Goal: Task Accomplishment & Management: Manage account settings

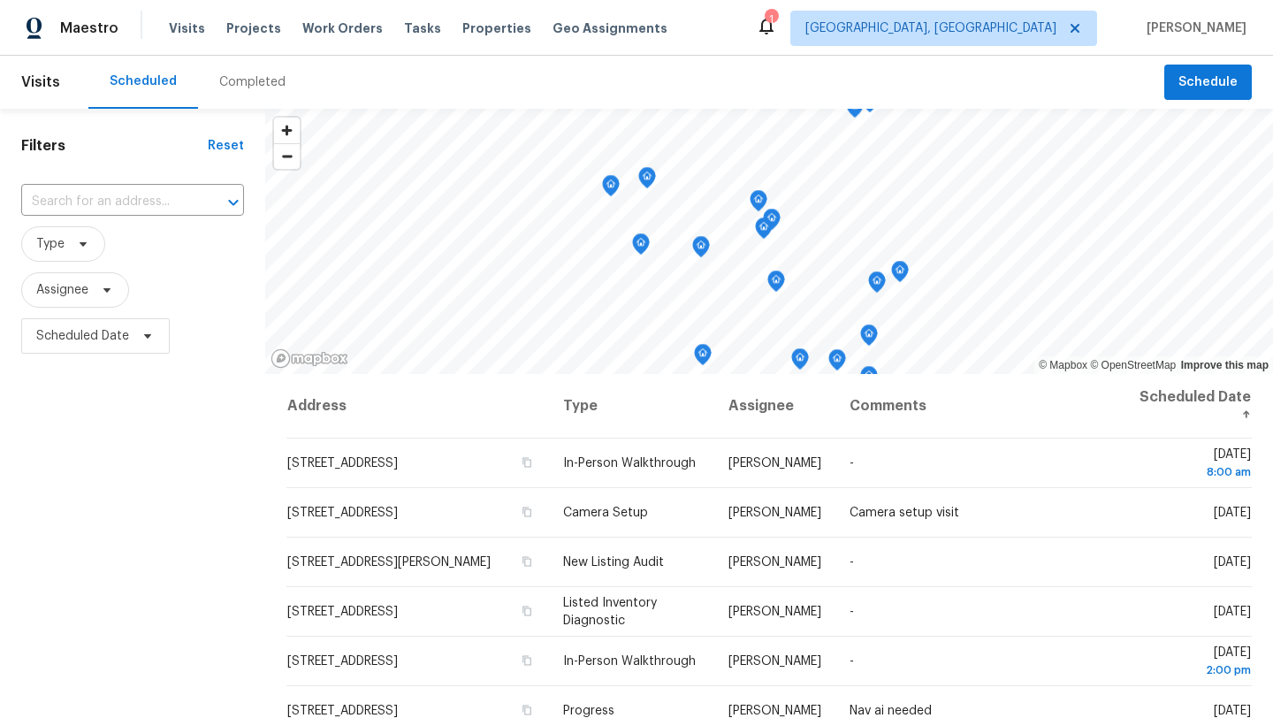
scroll to position [27, 0]
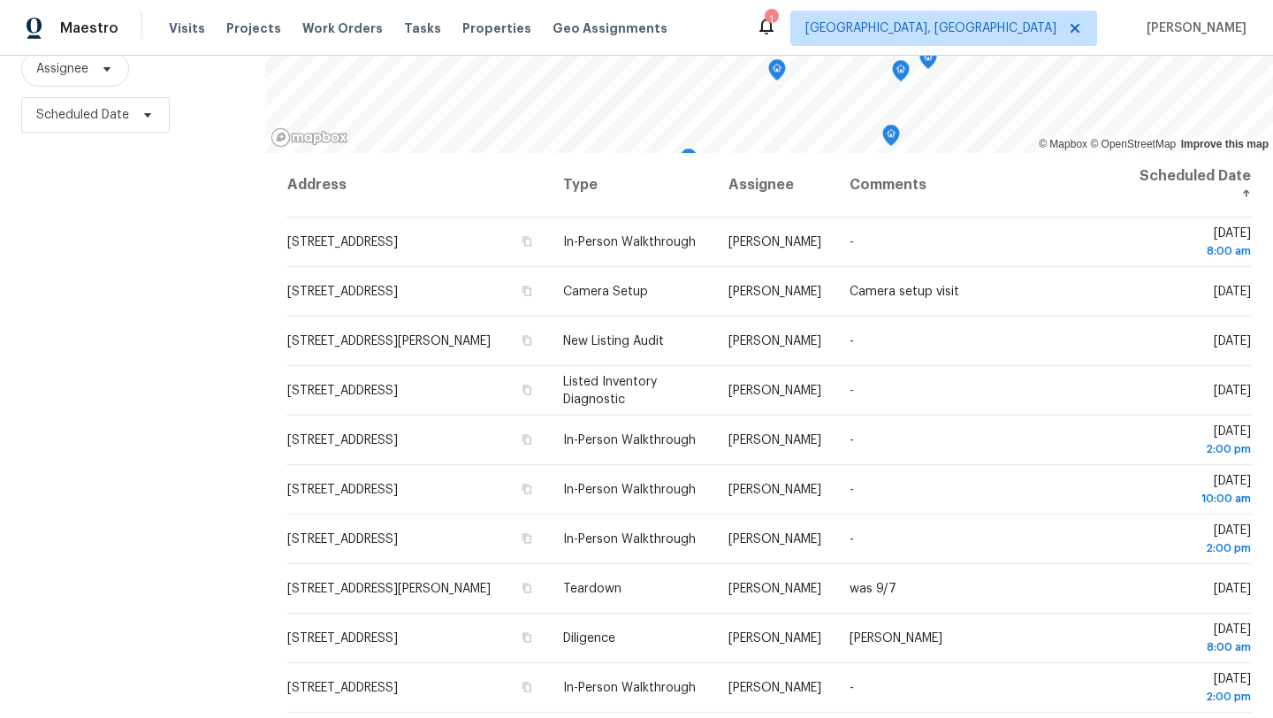
scroll to position [230, 0]
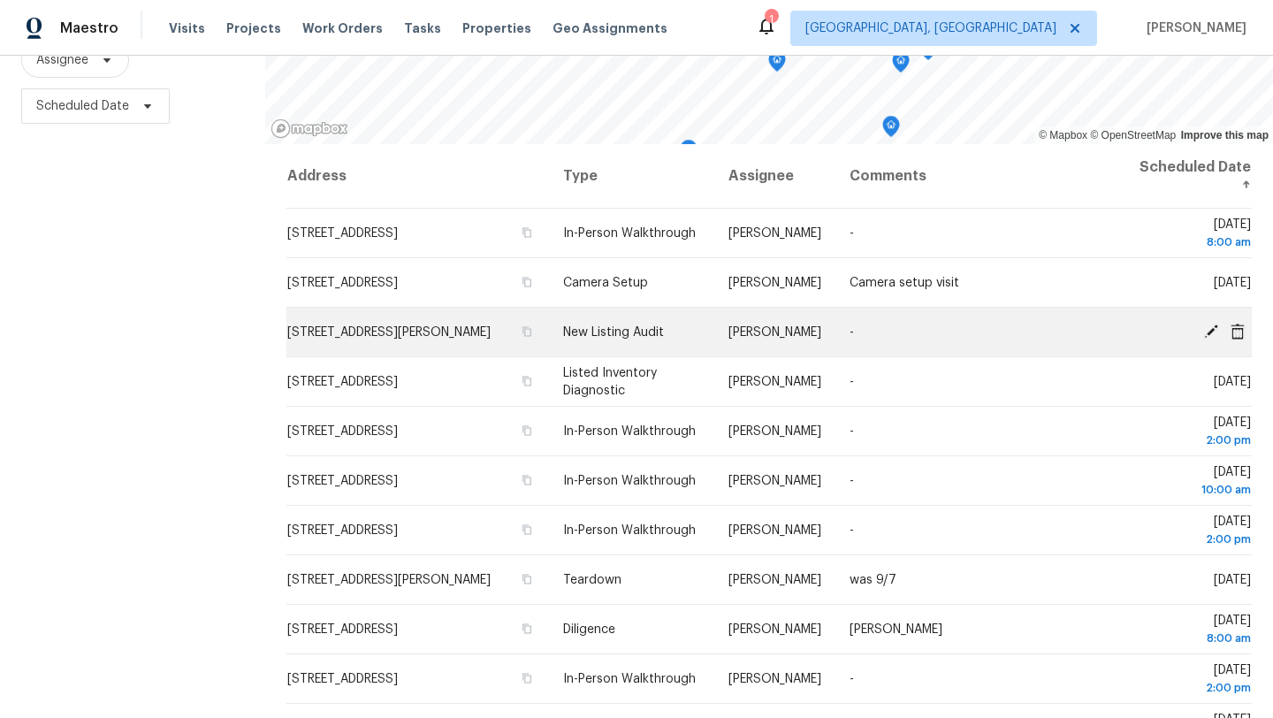
click at [1208, 330] on icon at bounding box center [1211, 331] width 14 height 14
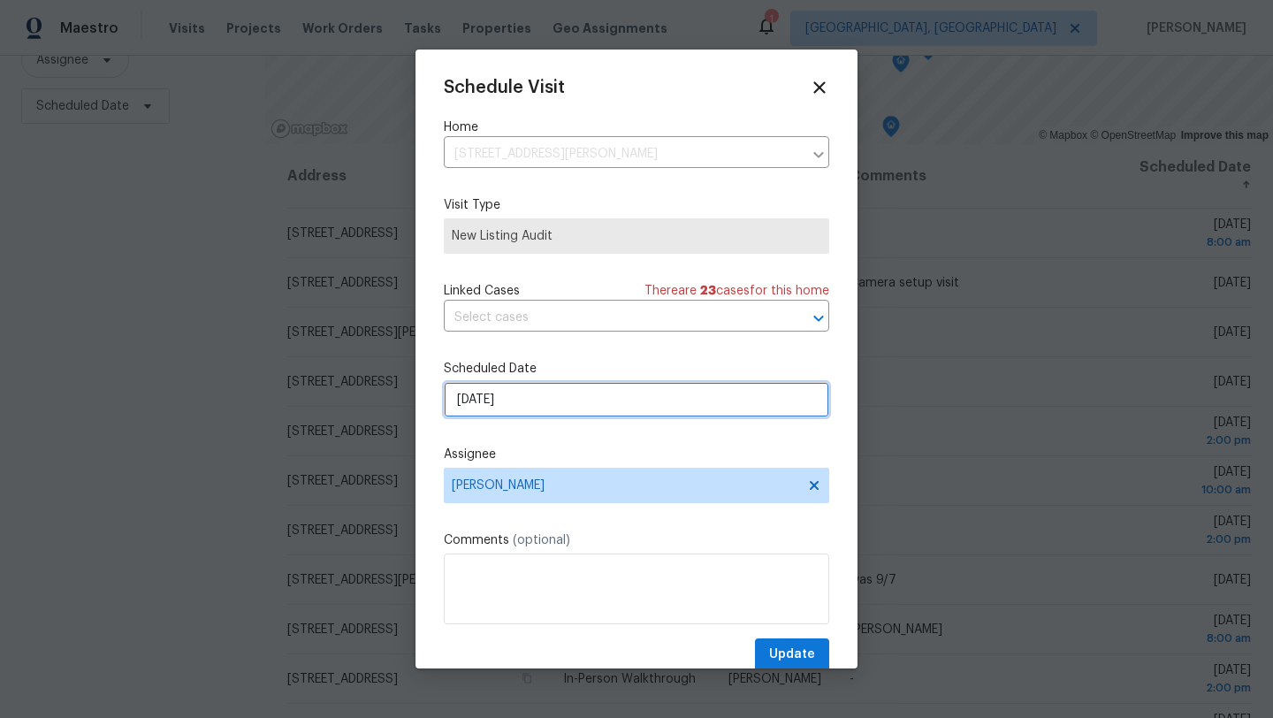
click at [549, 406] on input "9/8/2025" at bounding box center [637, 399] width 386 height 35
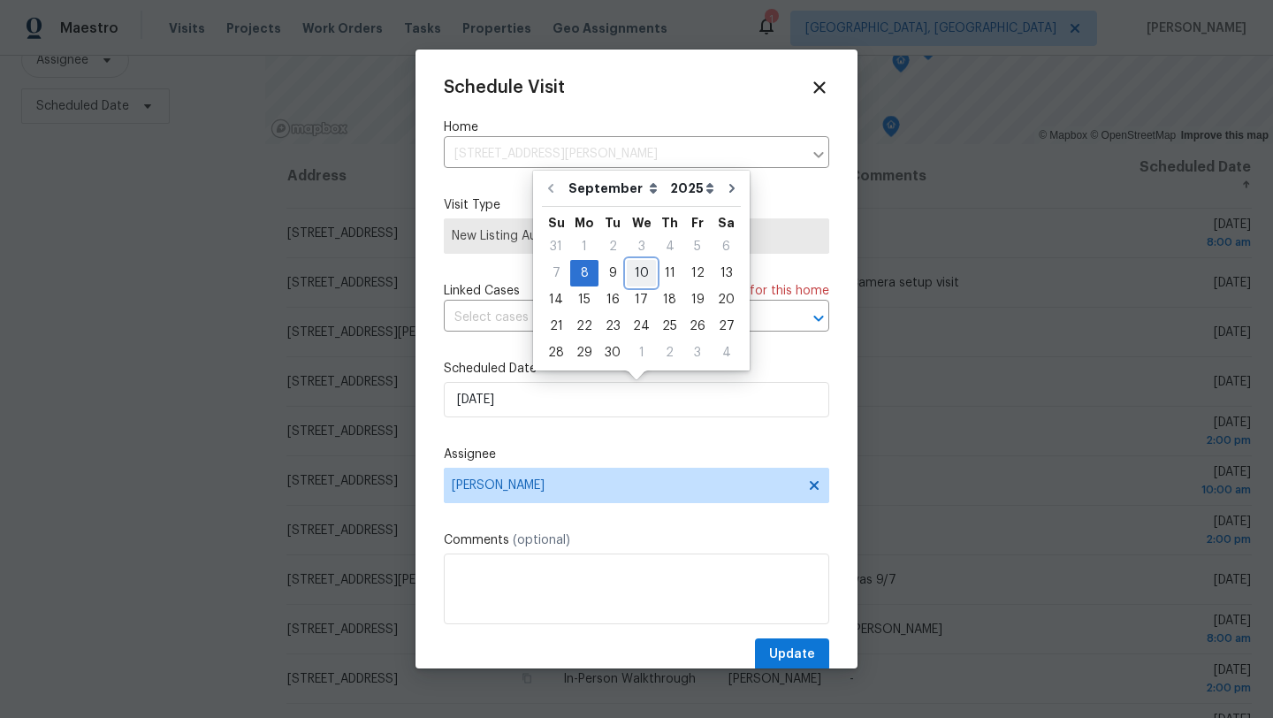
click at [636, 271] on div "10" at bounding box center [641, 273] width 29 height 25
type input "9/10/2025"
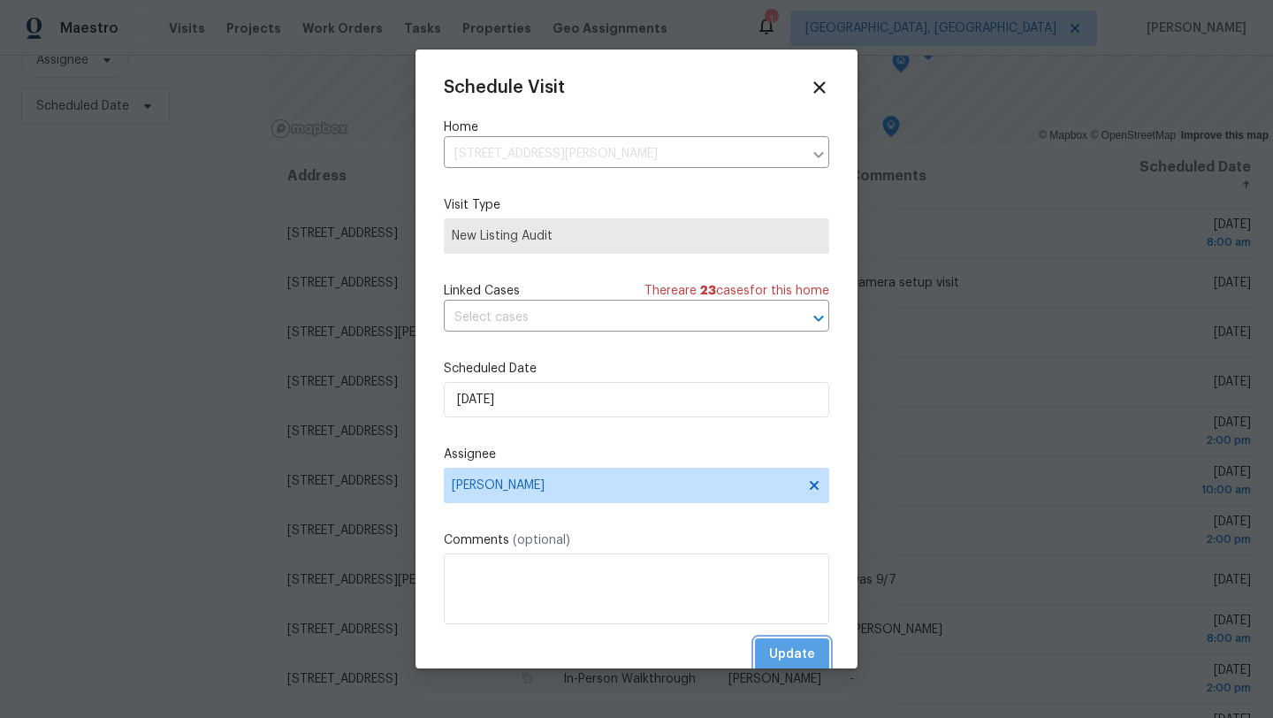
click at [771, 650] on button "Update" at bounding box center [792, 654] width 74 height 33
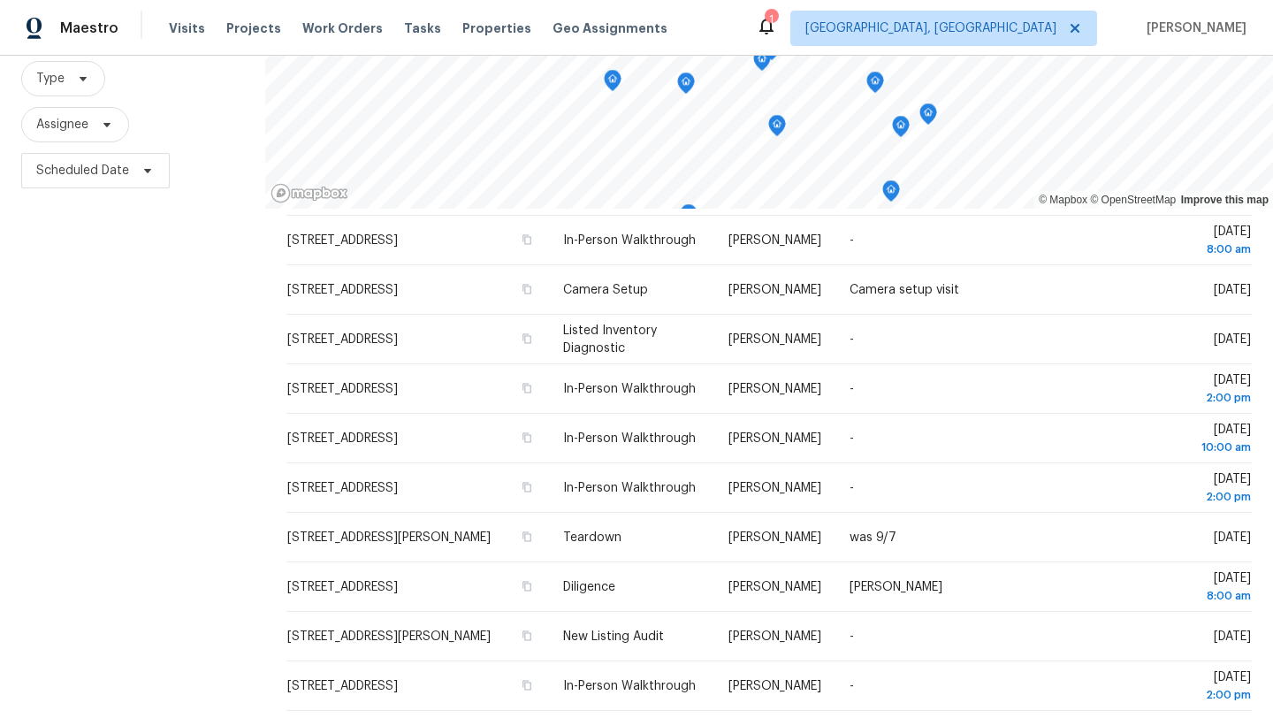
scroll to position [0, 0]
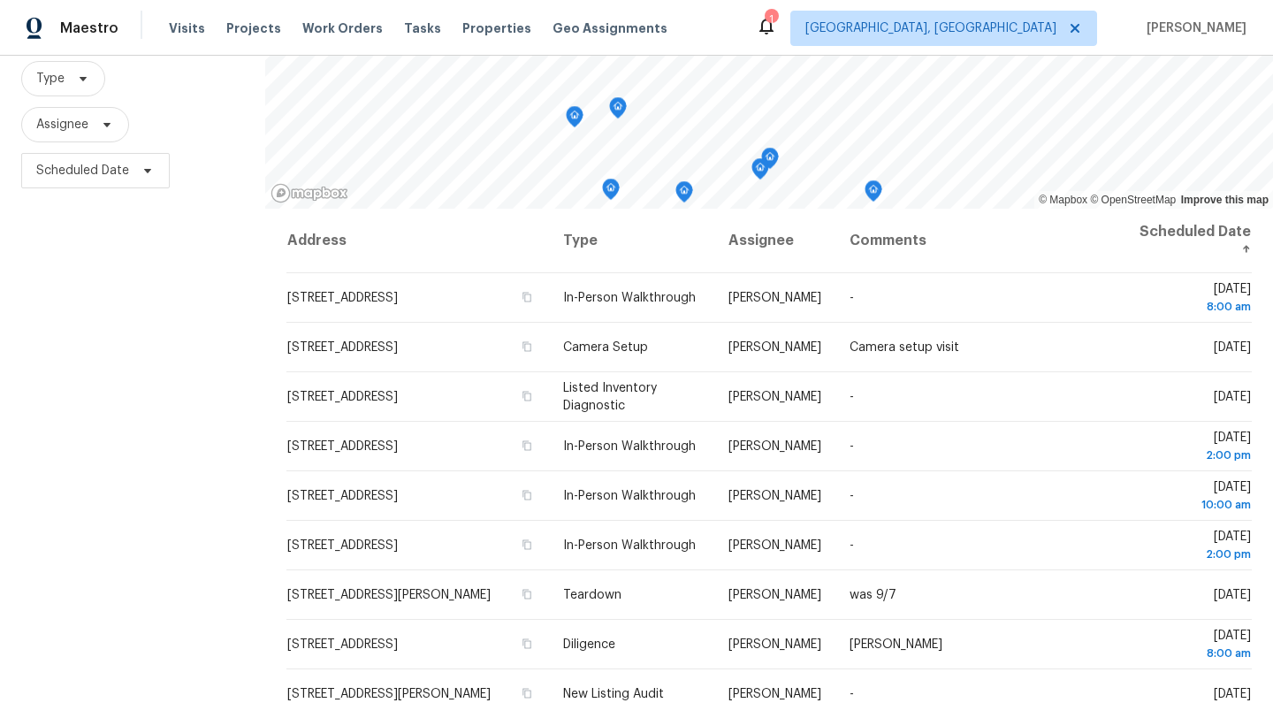
click at [634, 227] on div "© Mapbox © OpenStreetMap Improve this map Address Type Assignee Comments Schedu…" at bounding box center [769, 363] width 1008 height 840
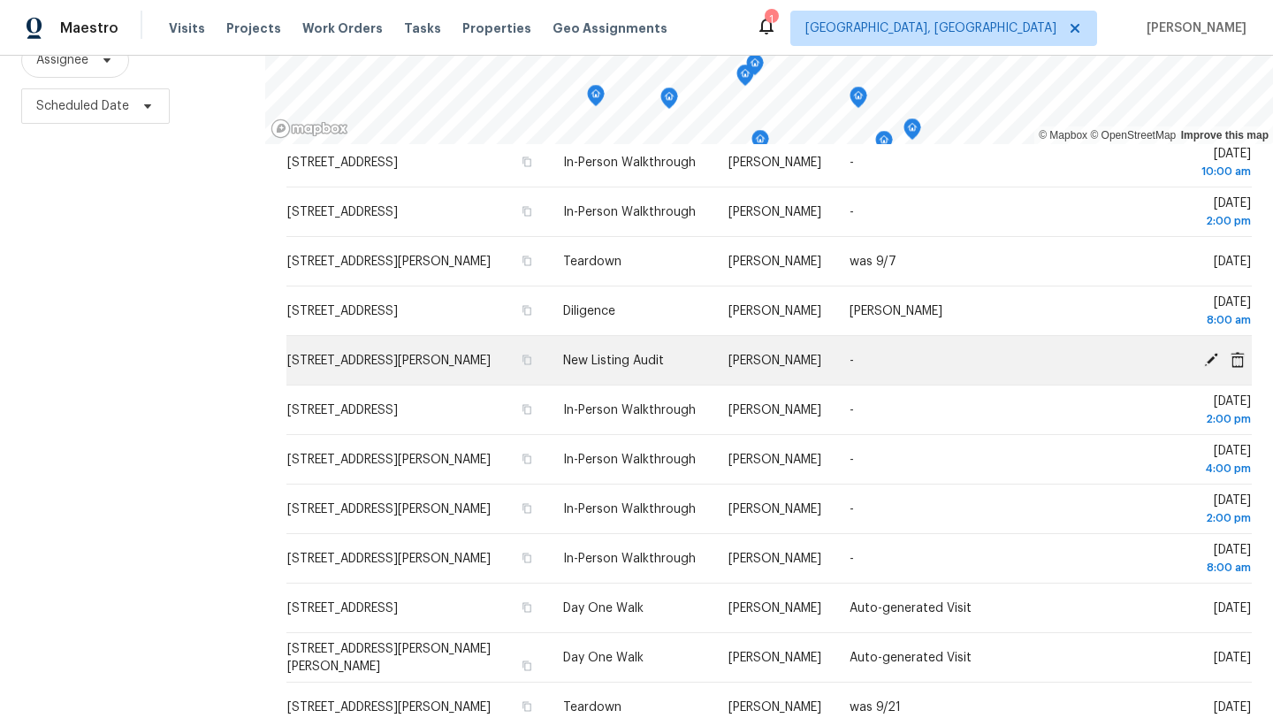
scroll to position [268, 0]
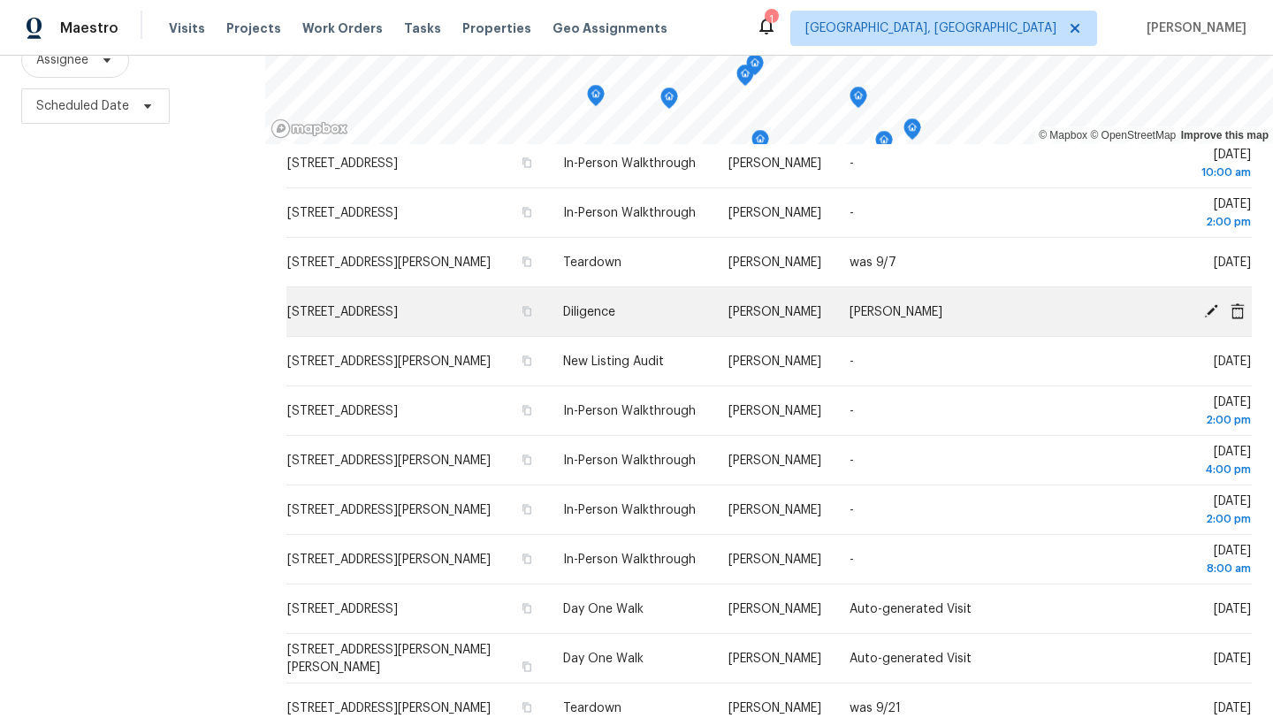
click at [398, 306] on span "3835 E 364th St, Willoughby, OH 44094" at bounding box center [342, 312] width 111 height 12
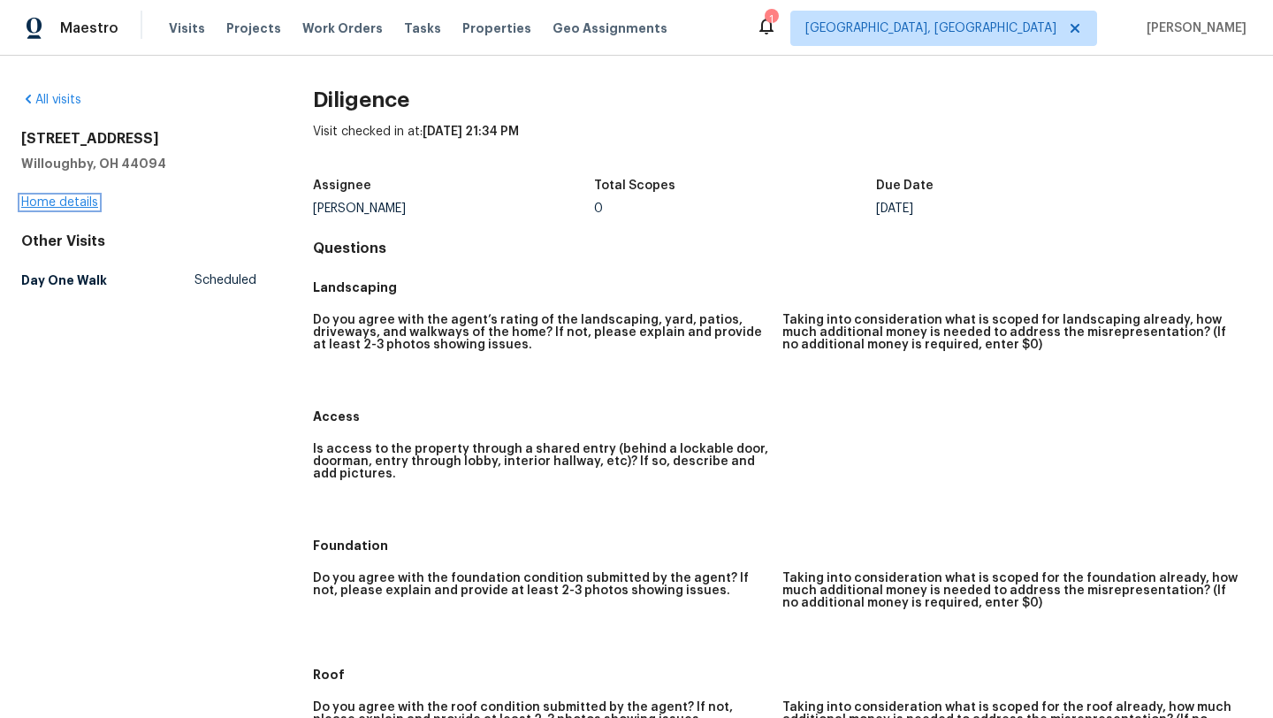
click at [57, 205] on link "Home details" at bounding box center [59, 202] width 77 height 12
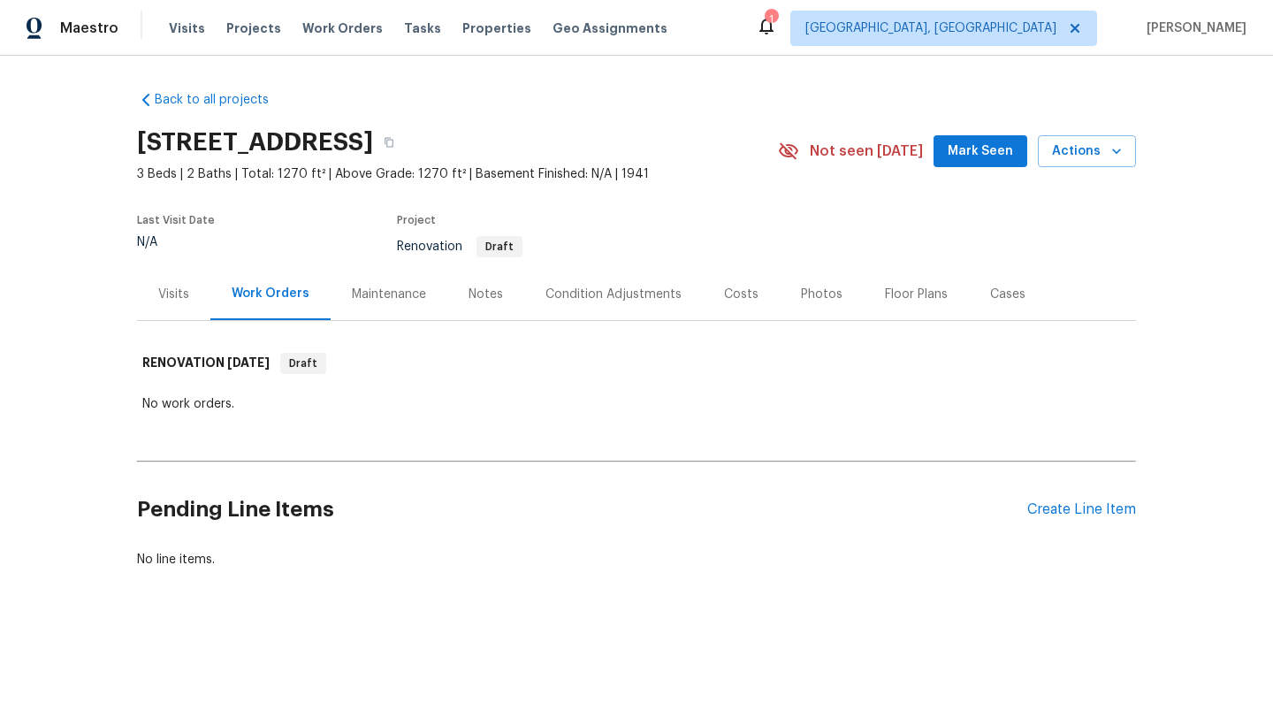
click at [471, 292] on div "Notes" at bounding box center [486, 295] width 34 height 18
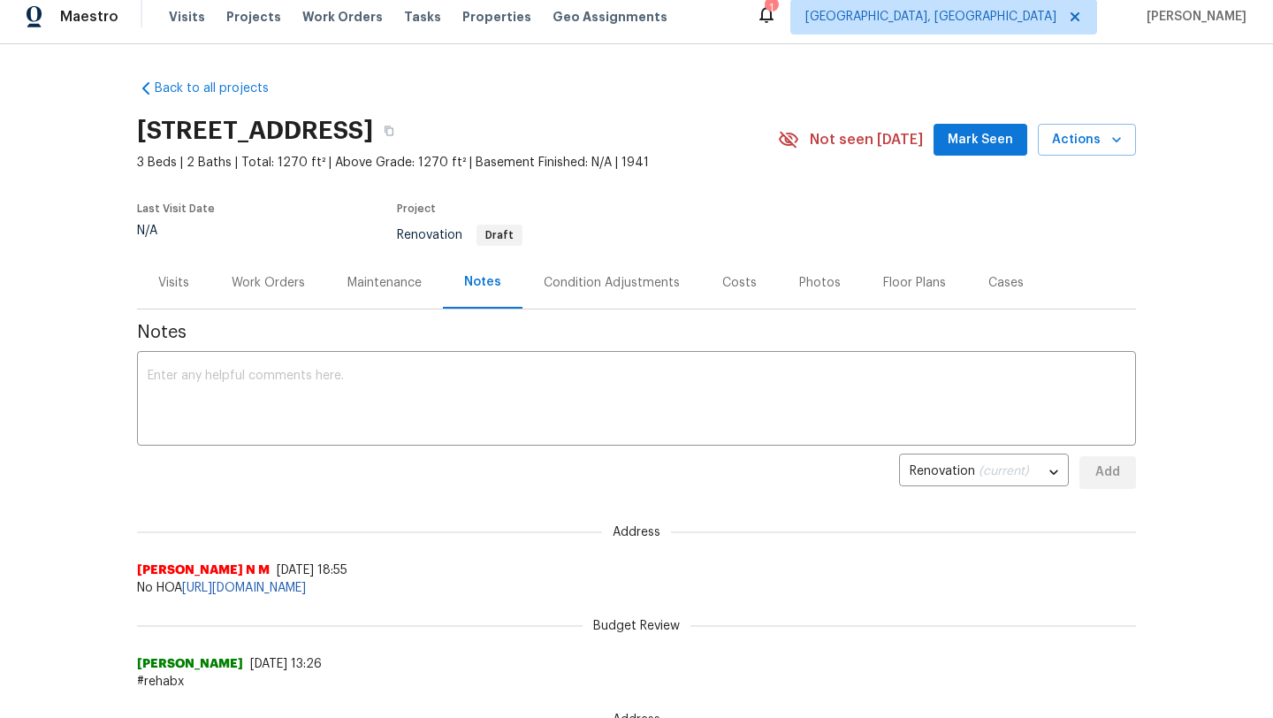
click at [168, 282] on div "Visits" at bounding box center [173, 283] width 31 height 18
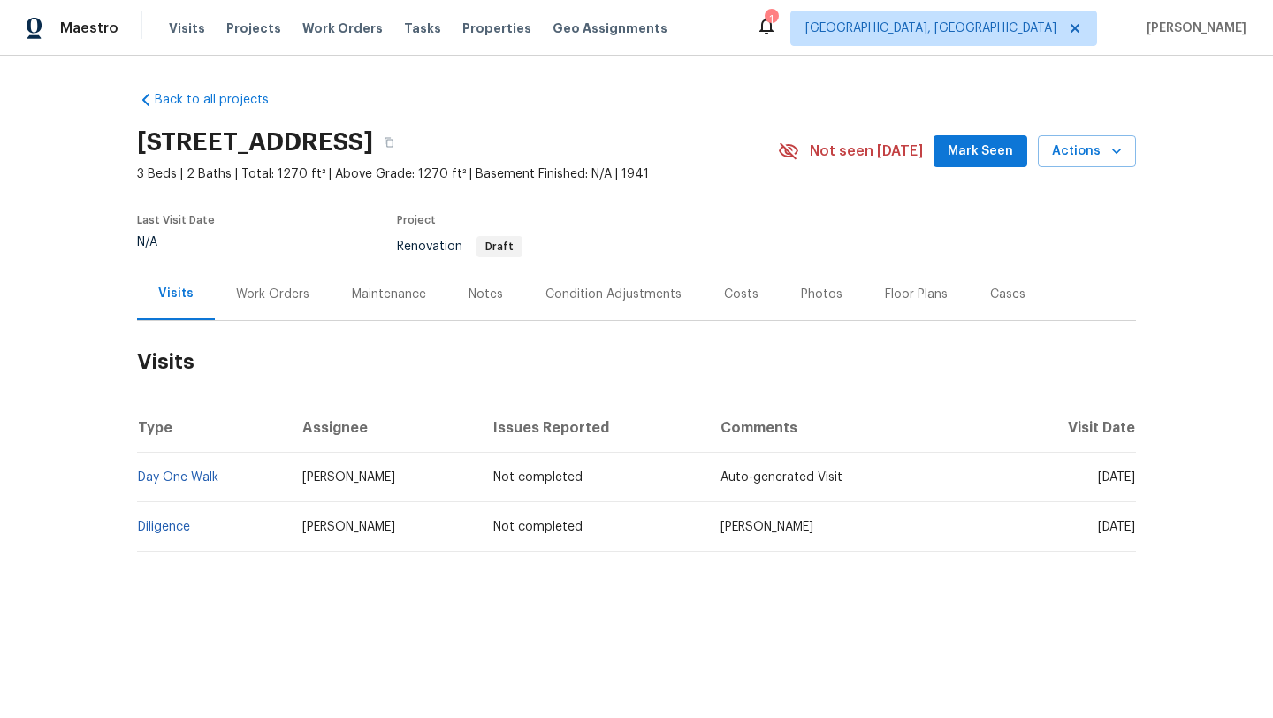
click at [980, 157] on span "Mark Seen" at bounding box center [980, 152] width 65 height 22
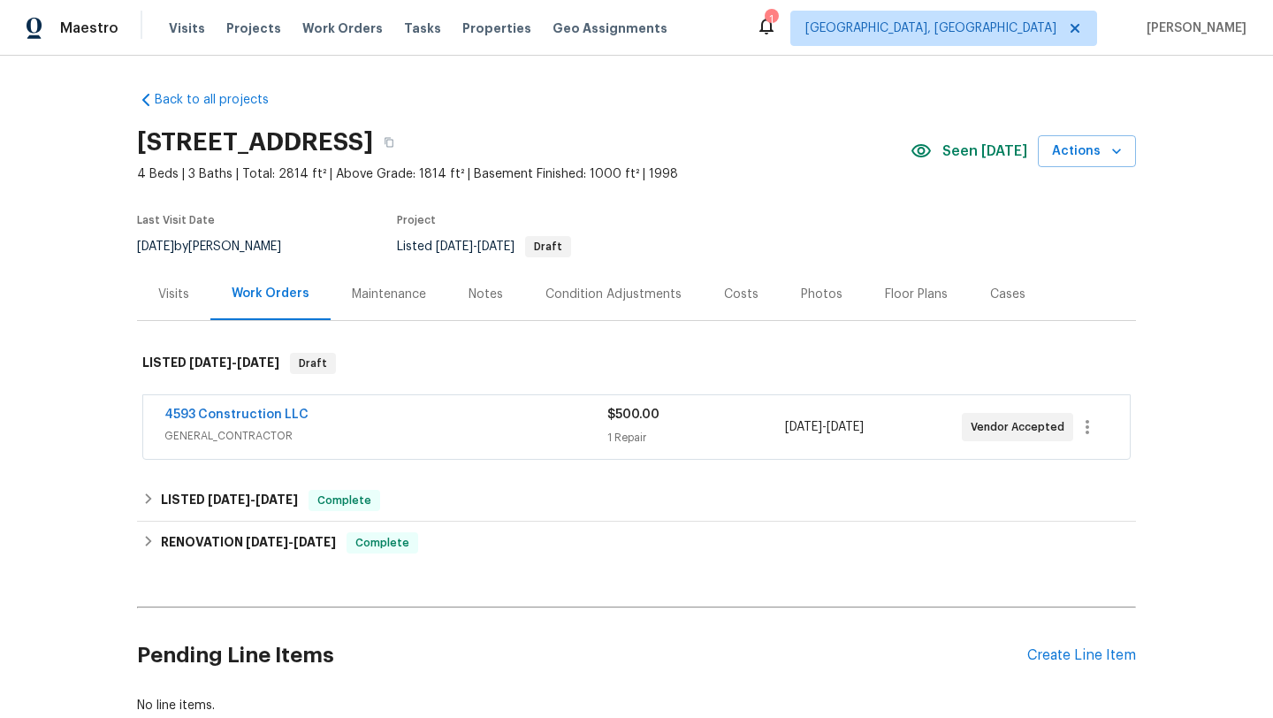
click at [172, 294] on div "Visits" at bounding box center [173, 295] width 31 height 18
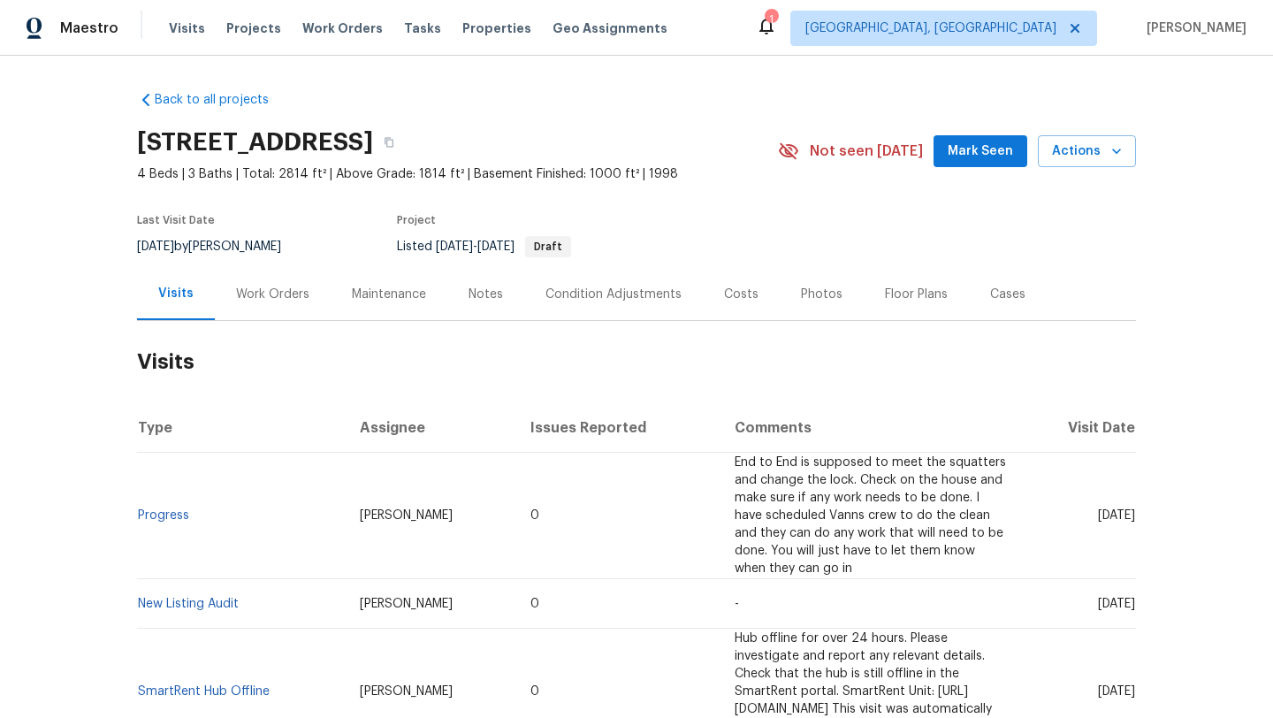
click at [173, 294] on div "Visits" at bounding box center [175, 294] width 35 height 18
click at [245, 296] on div "Work Orders" at bounding box center [272, 295] width 73 height 18
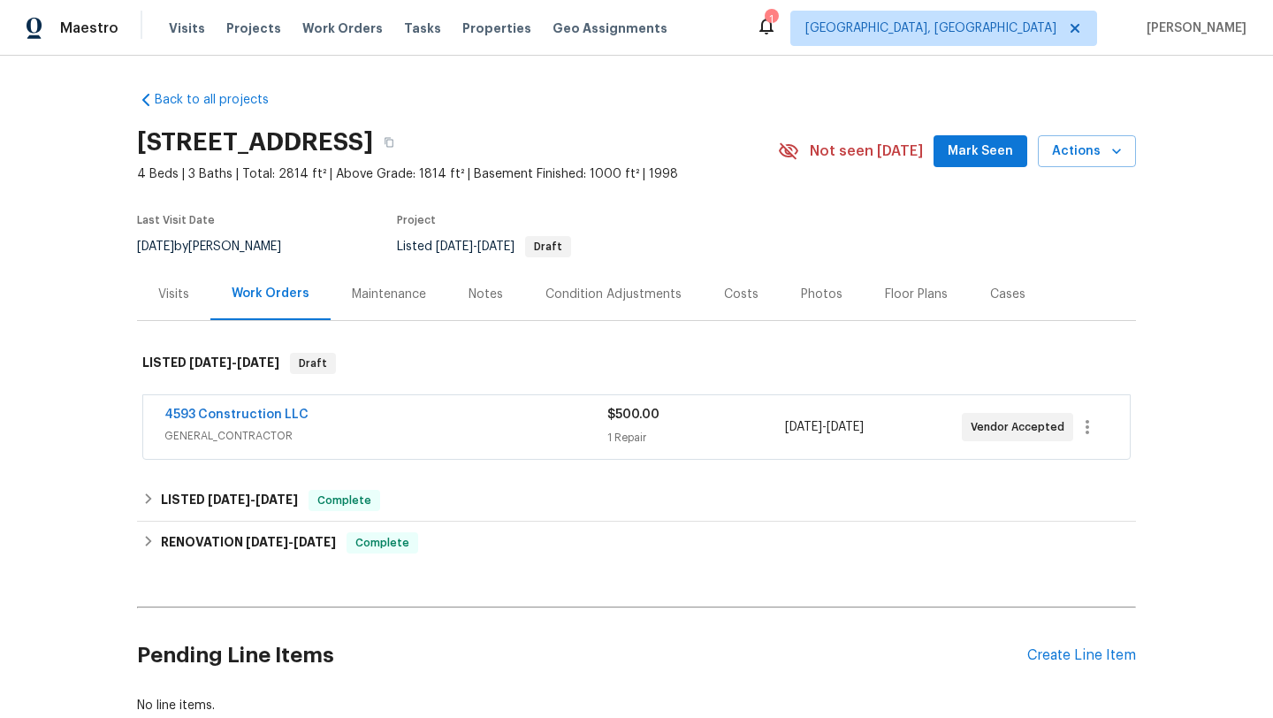
click at [184, 294] on div "Visits" at bounding box center [173, 295] width 31 height 18
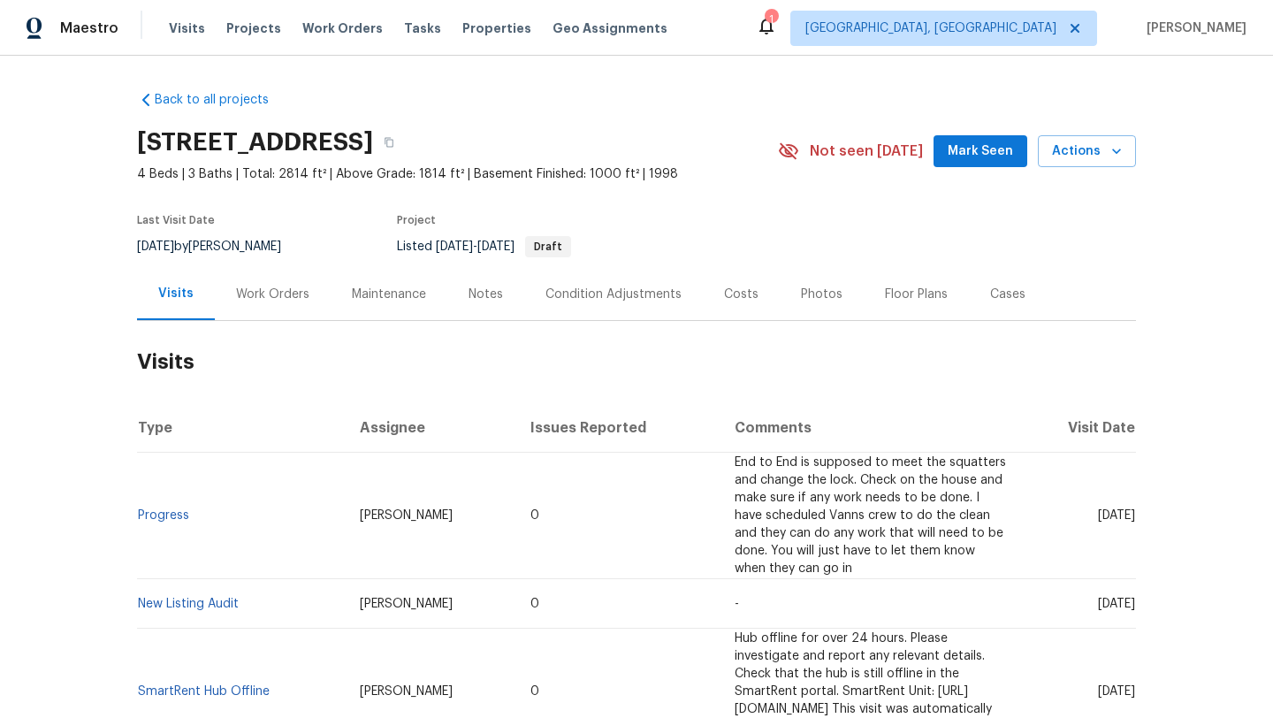
click at [987, 164] on button "Mark Seen" at bounding box center [981, 151] width 94 height 33
click at [271, 293] on div "Work Orders" at bounding box center [272, 295] width 73 height 18
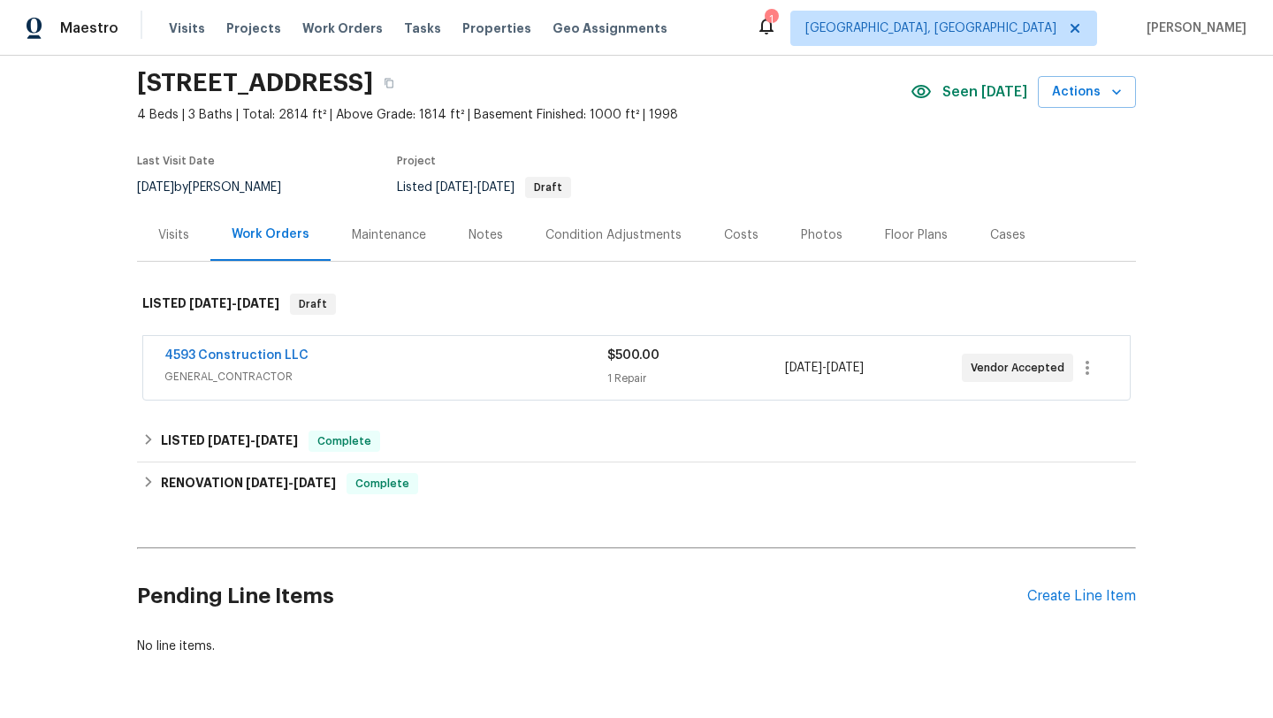
scroll to position [18, 0]
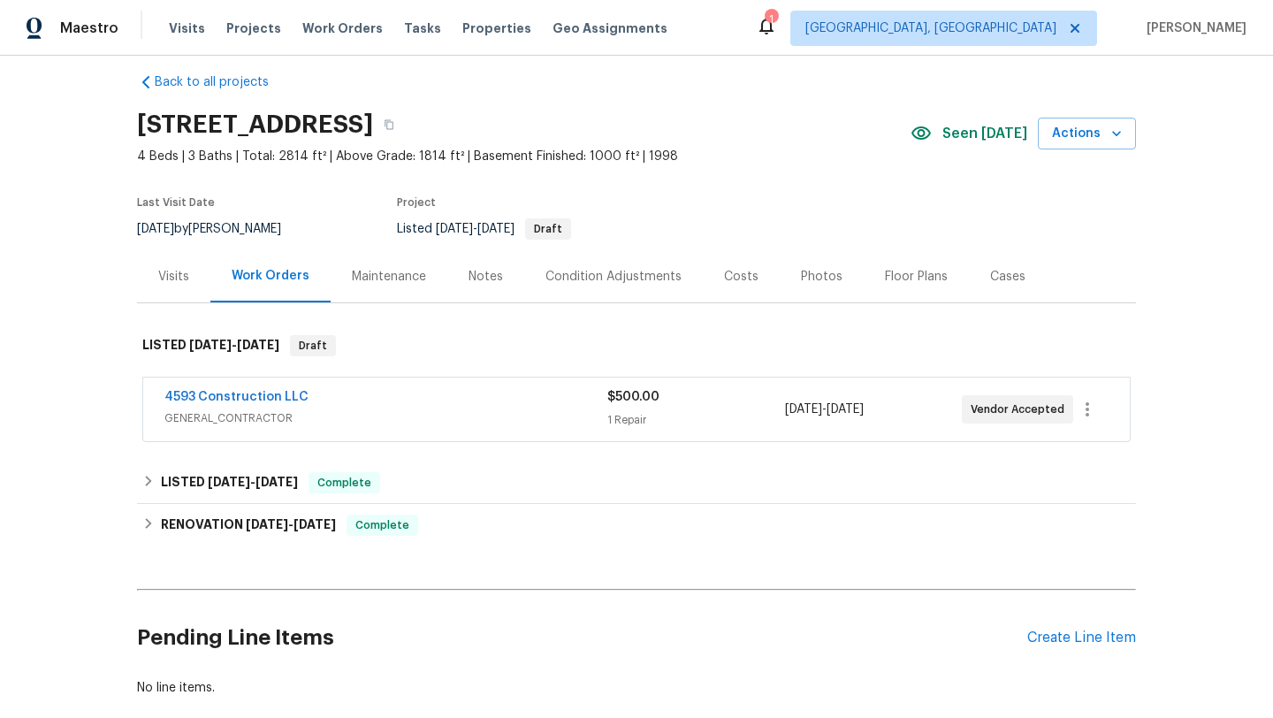
click at [171, 282] on div "Visits" at bounding box center [173, 277] width 31 height 18
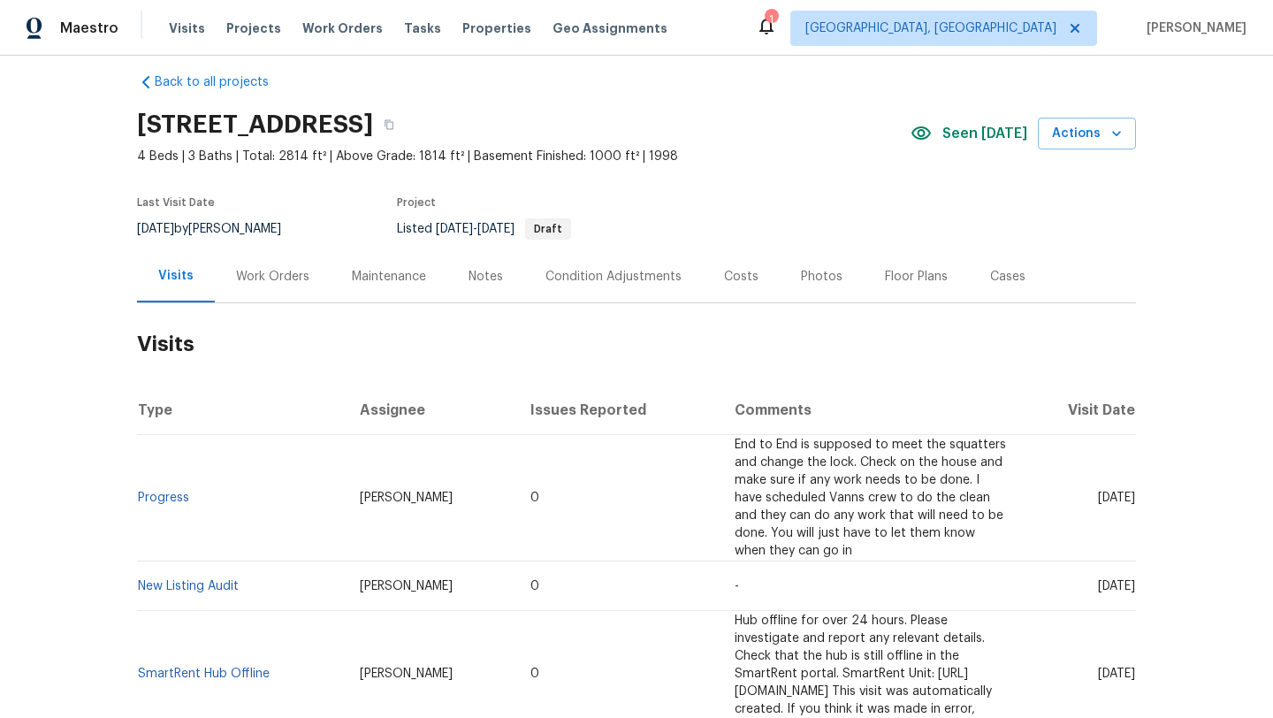
click at [248, 279] on div "Work Orders" at bounding box center [272, 277] width 73 height 18
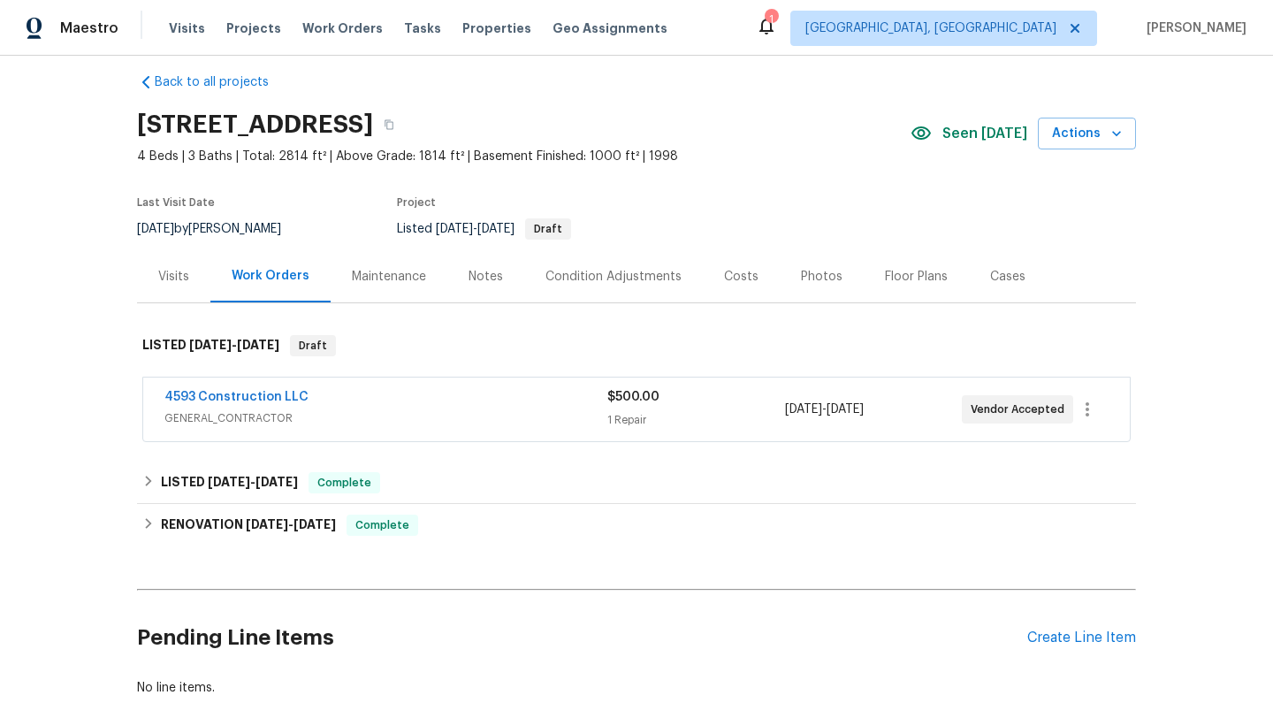
click at [187, 277] on div "Visits" at bounding box center [173, 277] width 31 height 18
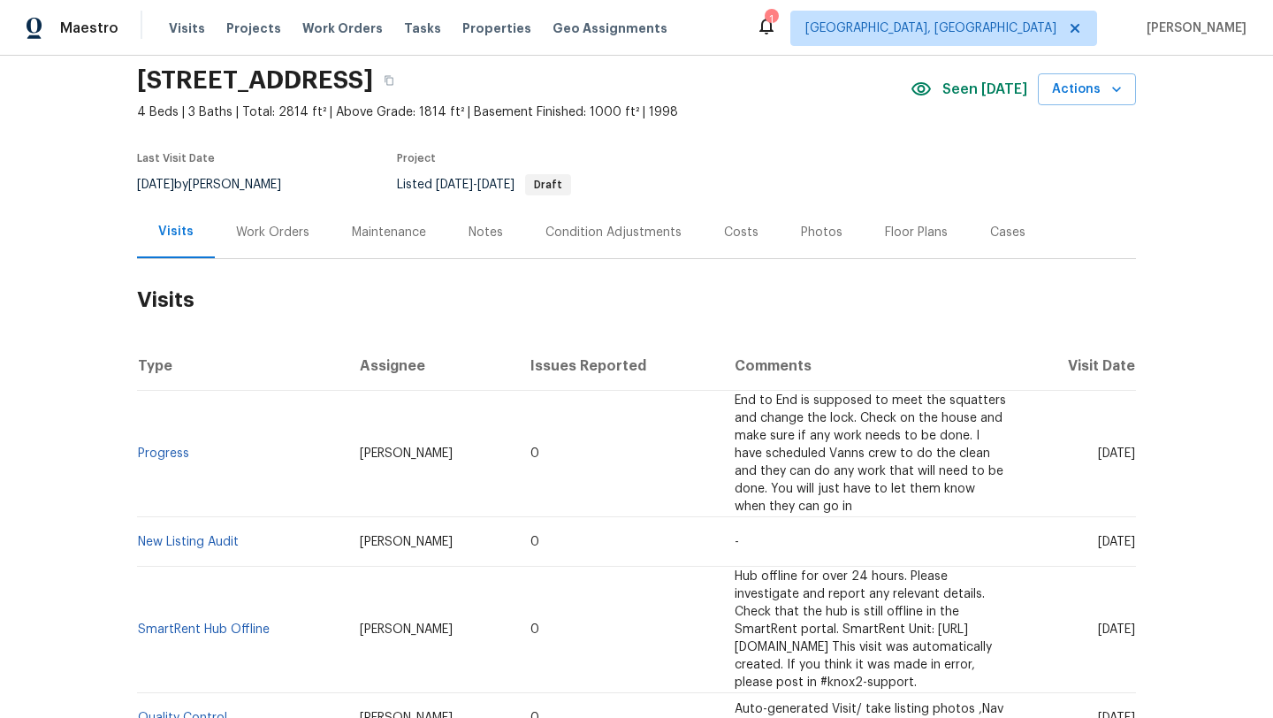
scroll to position [68, 0]
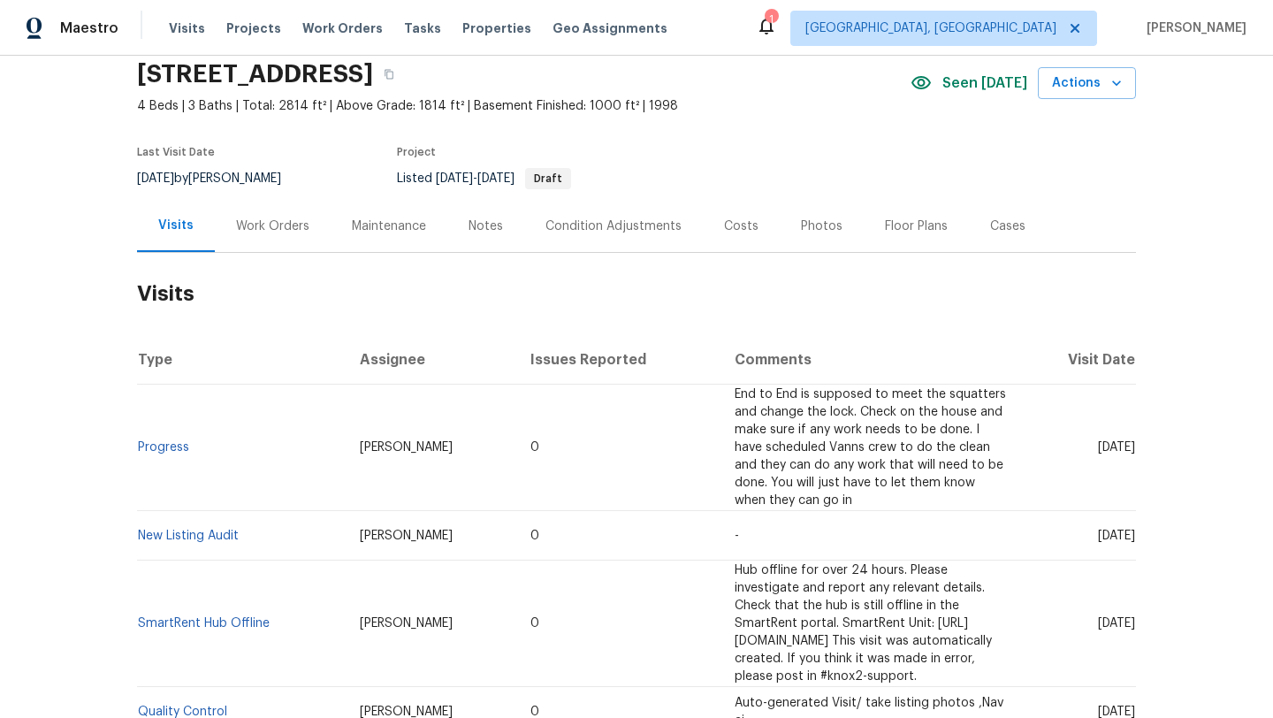
click at [282, 225] on div "Work Orders" at bounding box center [272, 227] width 73 height 18
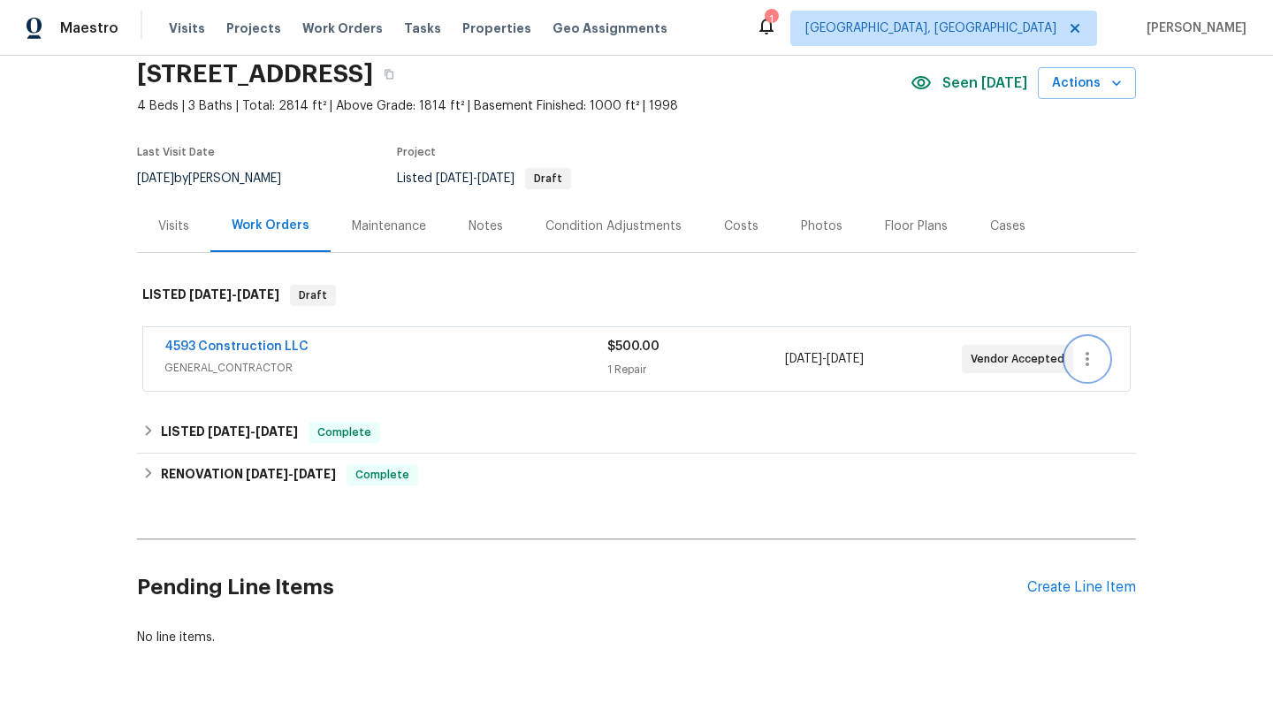
click at [1088, 363] on icon "button" at bounding box center [1088, 359] width 4 height 14
click at [1088, 363] on li "Edit" at bounding box center [1161, 359] width 191 height 29
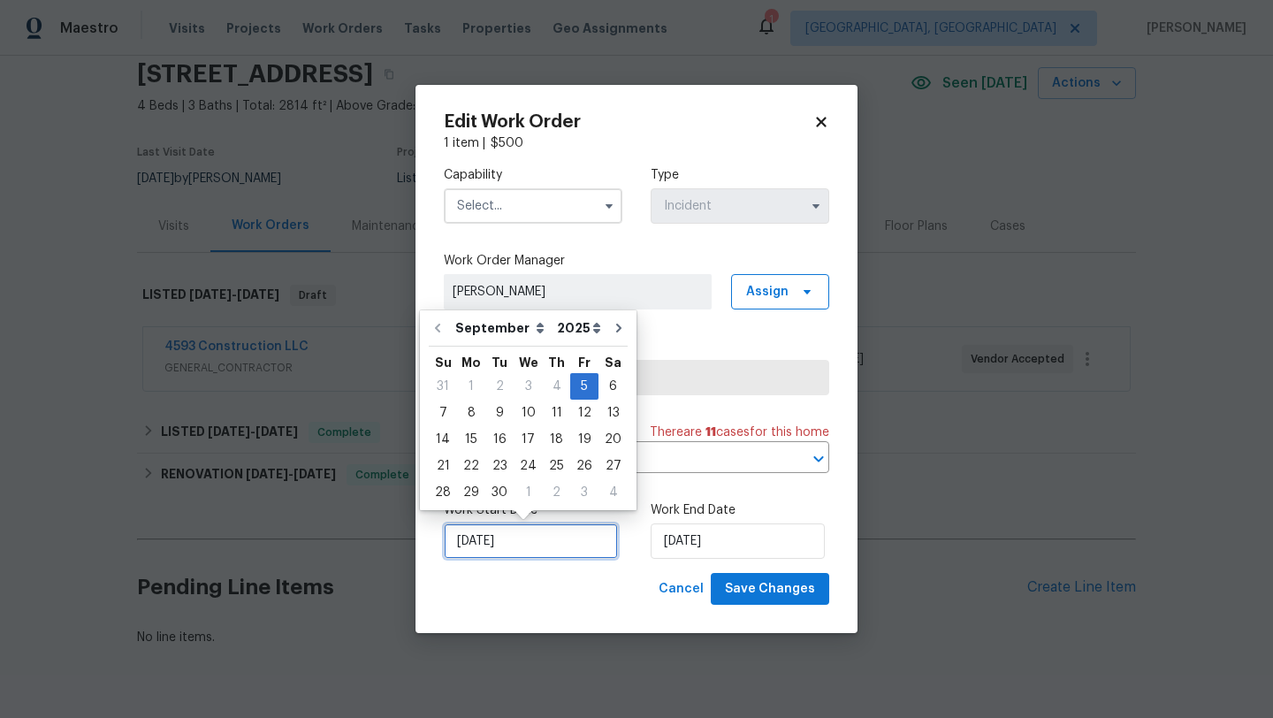
click at [489, 546] on input "9/5/2025" at bounding box center [531, 540] width 174 height 35
click at [471, 407] on div "8" at bounding box center [471, 413] width 28 height 25
type input "9/8/2025"
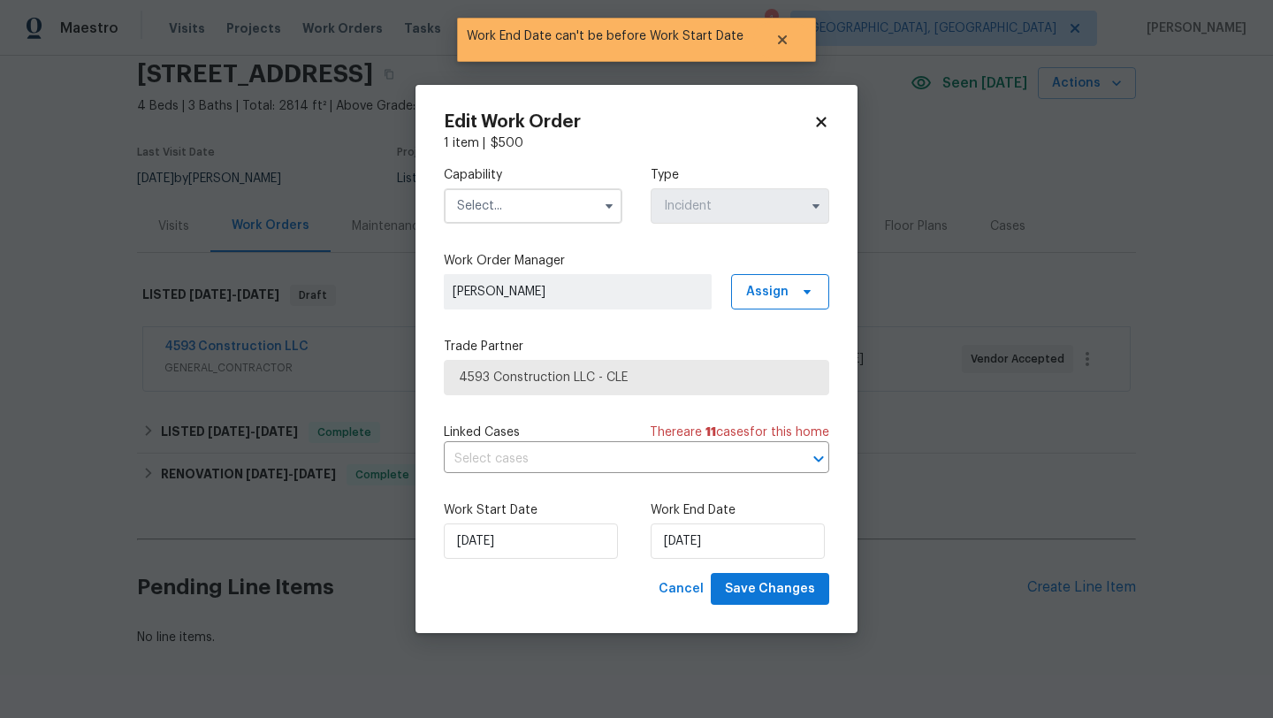
click at [552, 202] on input "text" at bounding box center [533, 205] width 179 height 35
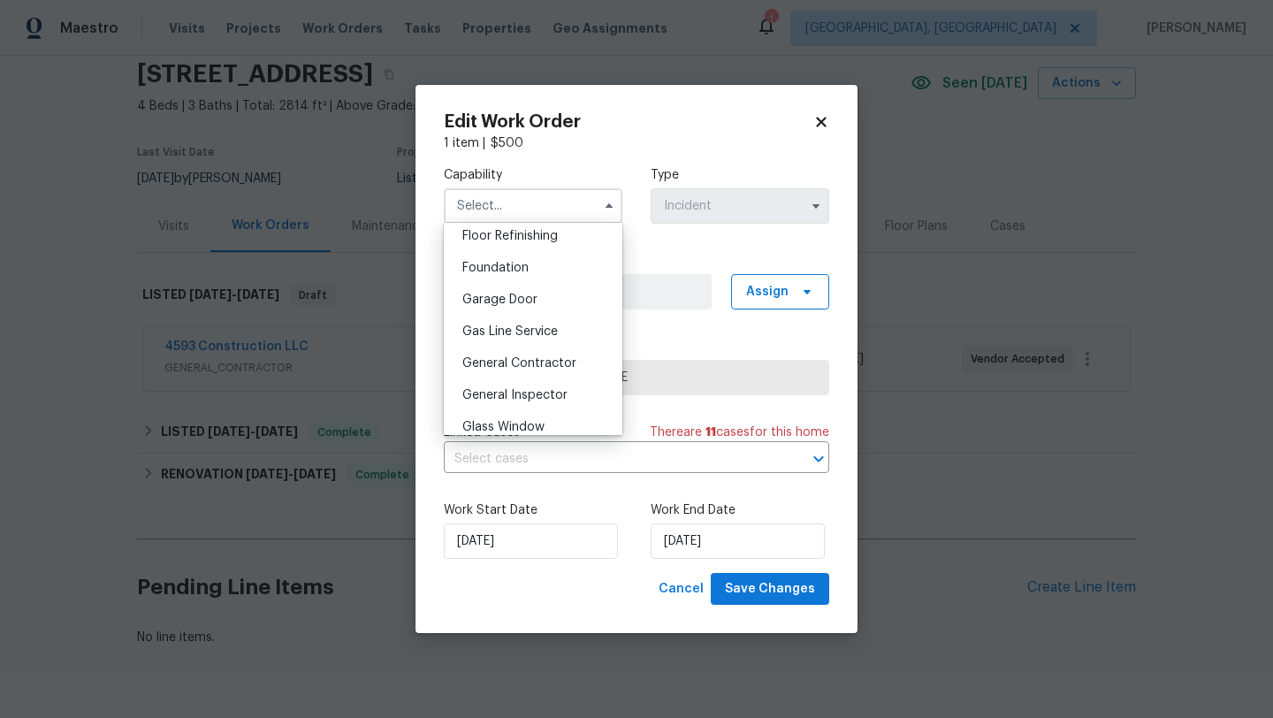
scroll to position [727, 0]
click at [511, 365] on span "General Contractor" at bounding box center [519, 361] width 114 height 12
type input "General Contractor"
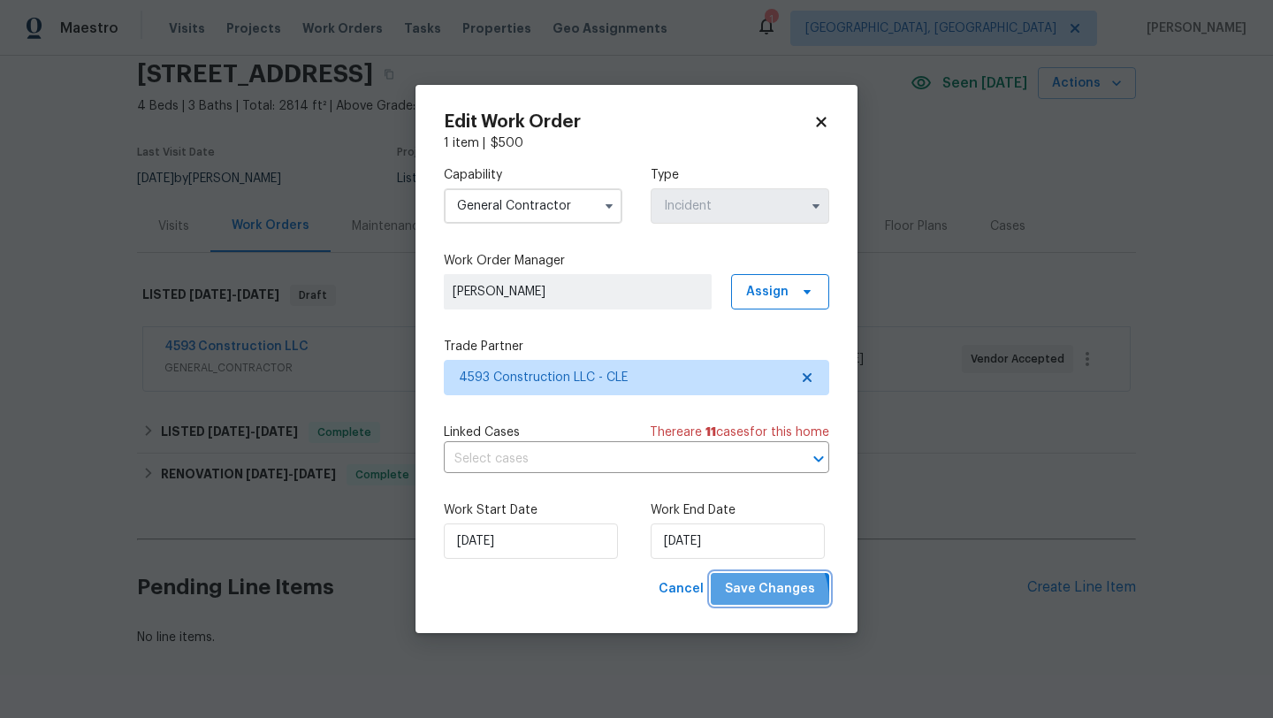
click at [749, 601] on button "Save Changes" at bounding box center [770, 589] width 118 height 33
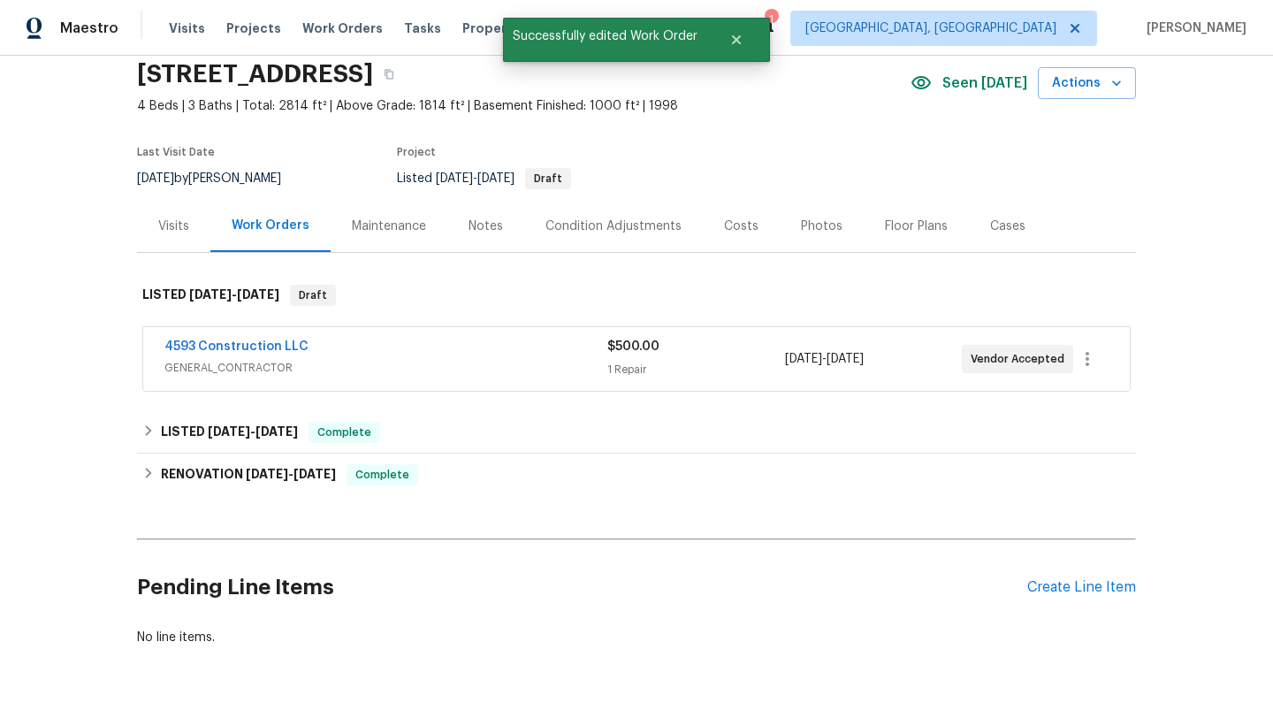
click at [177, 225] on div "Visits" at bounding box center [173, 227] width 31 height 18
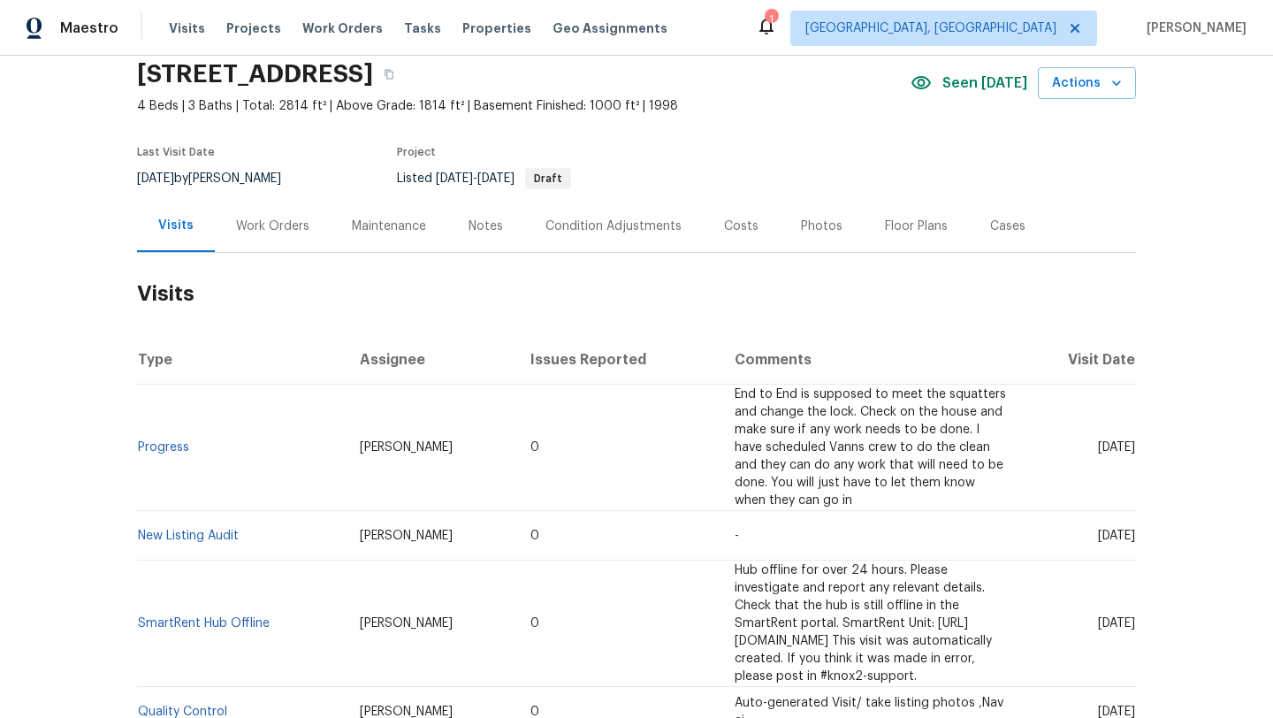
click at [474, 226] on div "Notes" at bounding box center [486, 227] width 34 height 18
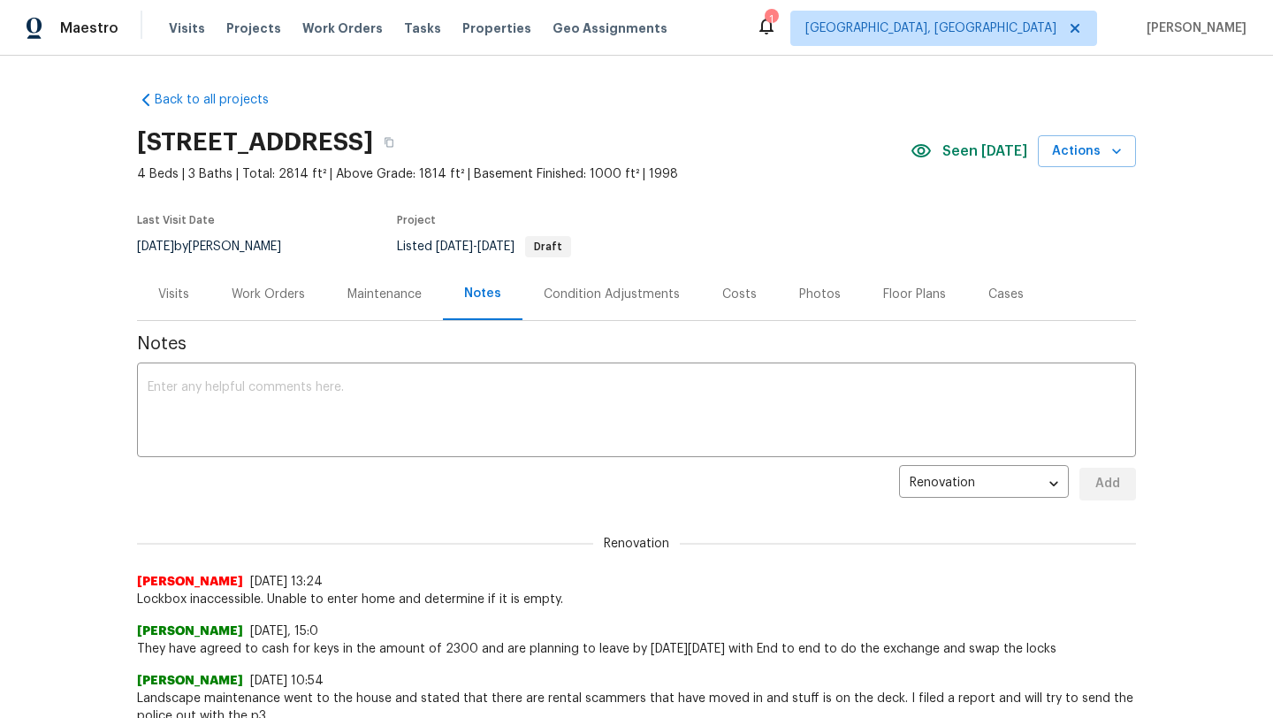
click at [174, 295] on div "Visits" at bounding box center [173, 295] width 31 height 18
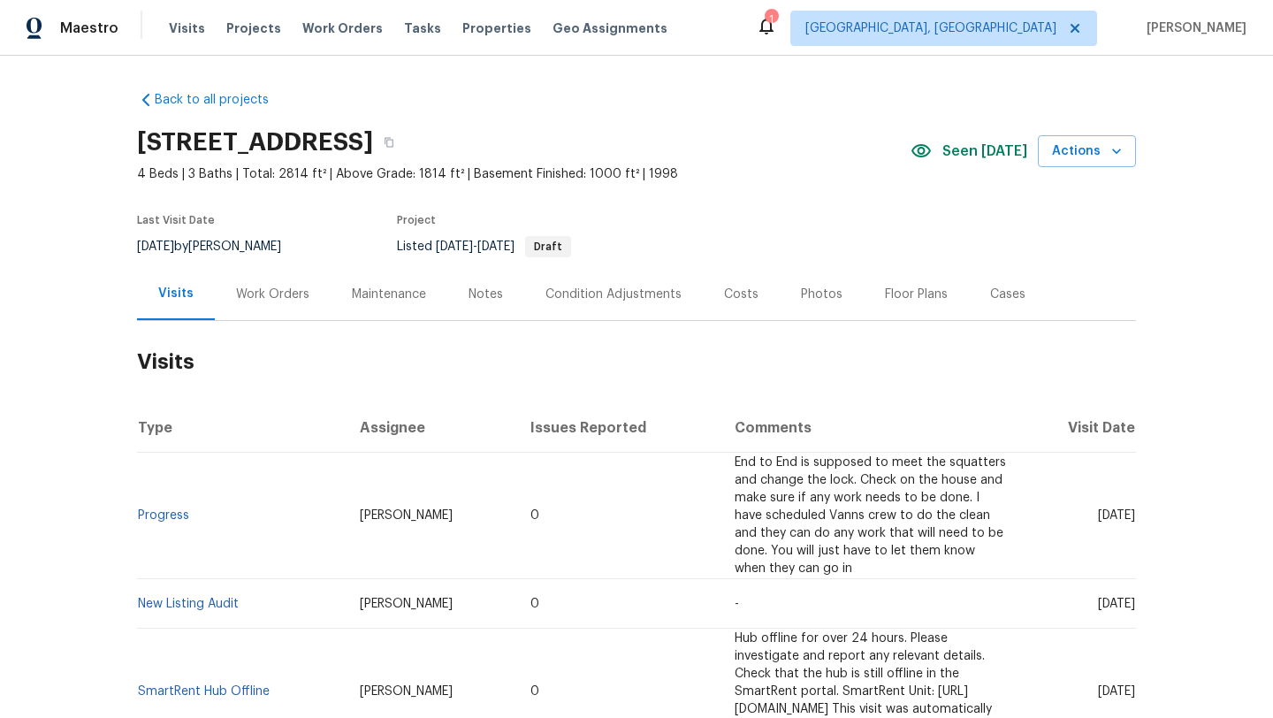
click at [249, 295] on div "Work Orders" at bounding box center [272, 295] width 73 height 18
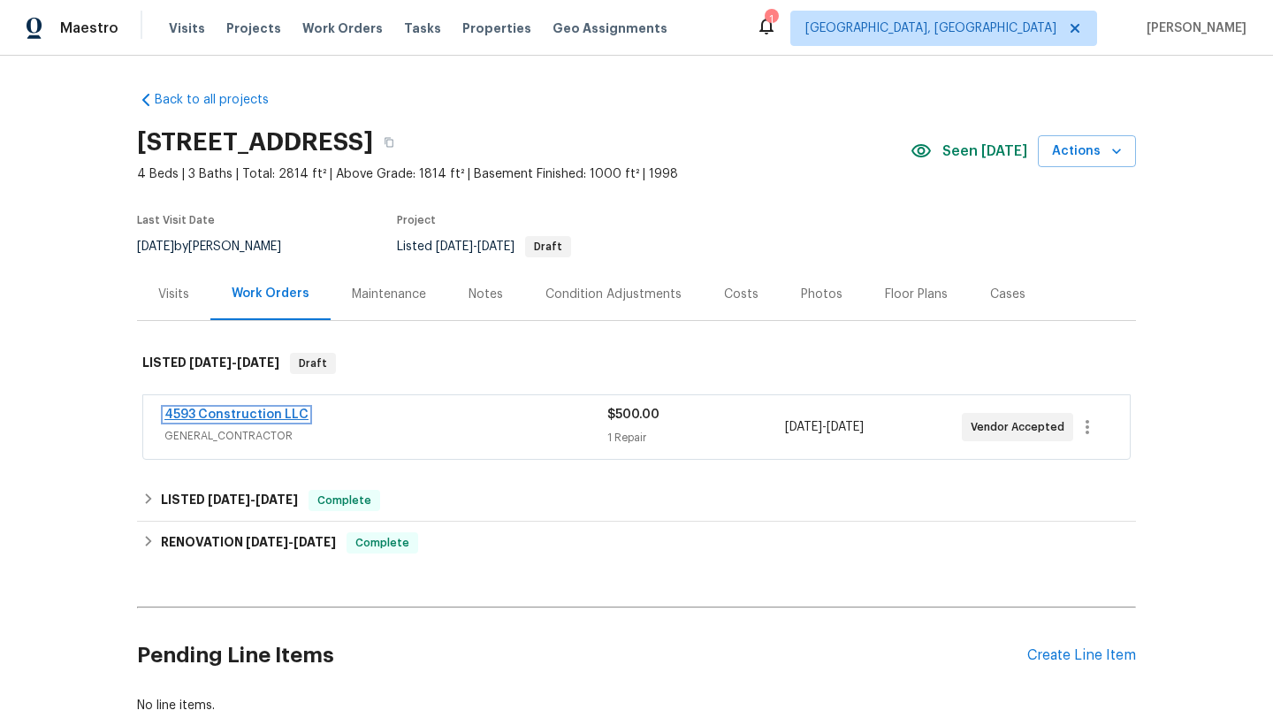
click at [225, 416] on link "4593 Construction LLC" at bounding box center [236, 415] width 144 height 12
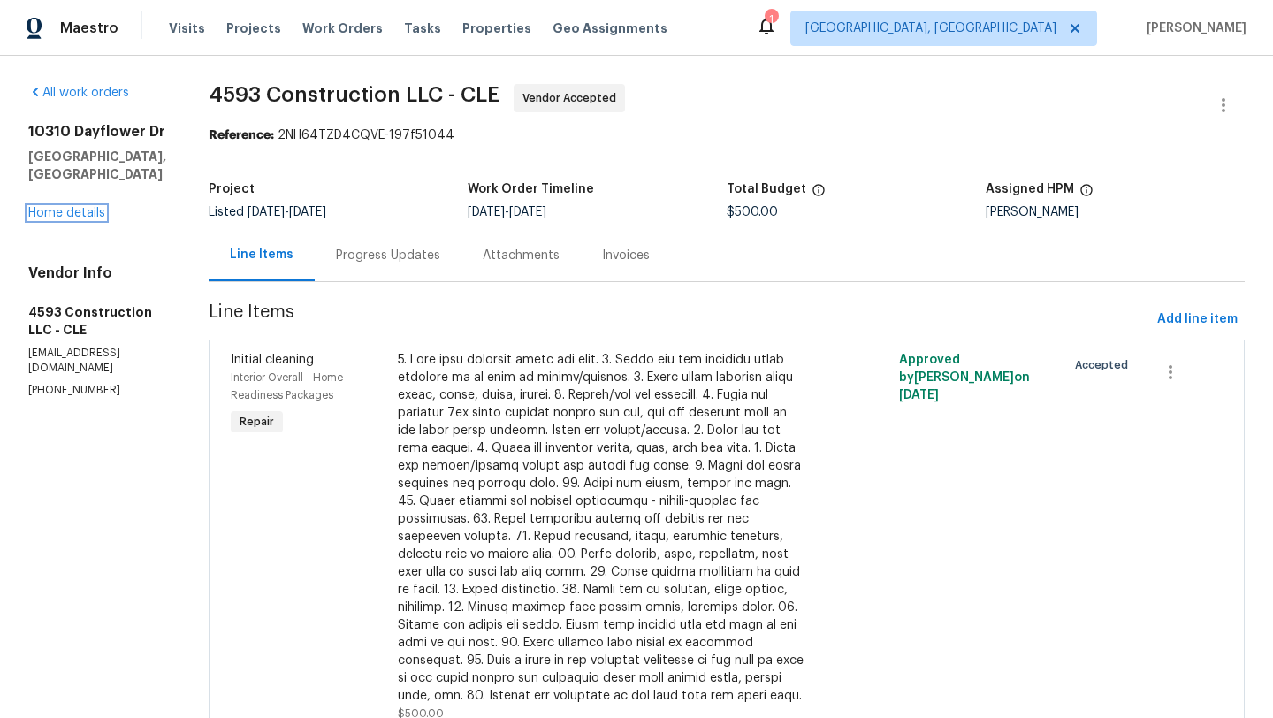
click at [43, 207] on link "Home details" at bounding box center [66, 213] width 77 height 12
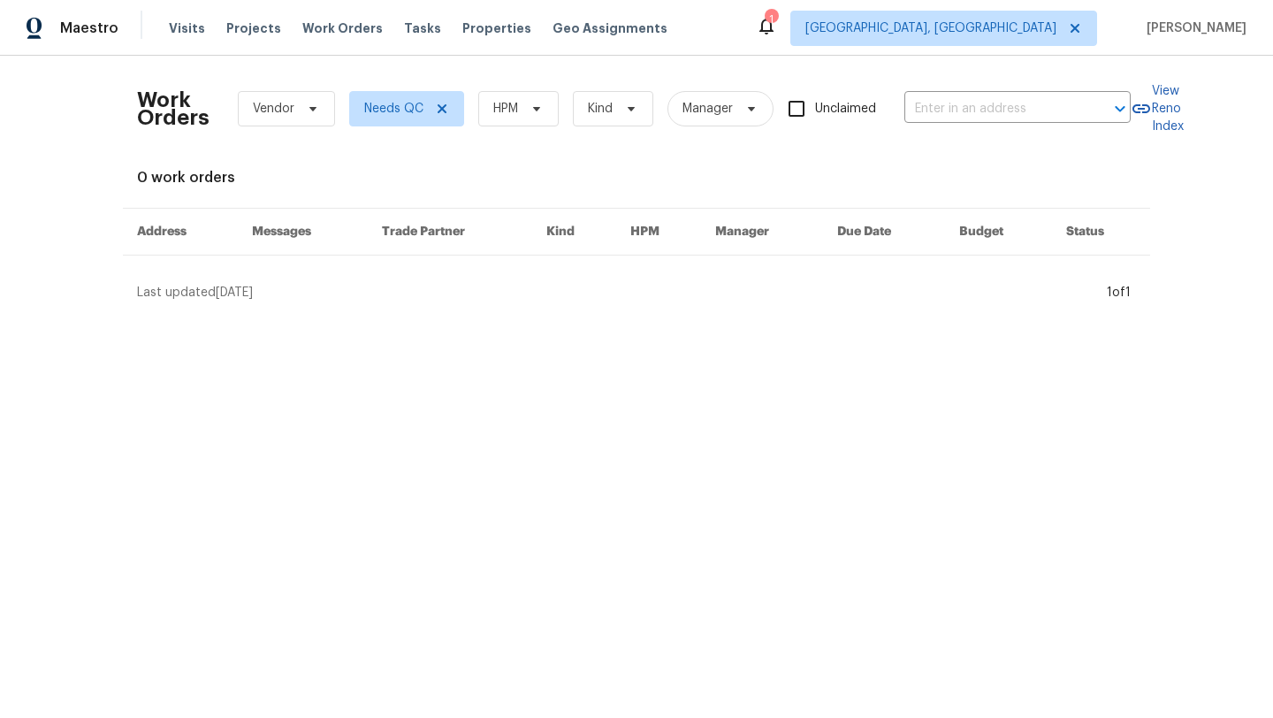
click at [377, 157] on div "Work Orders Vendor Needs QC HPM Kind Manager Unclaimed ​ View Reno Index 0 work…" at bounding box center [636, 186] width 999 height 232
click at [438, 109] on icon at bounding box center [442, 109] width 14 height 14
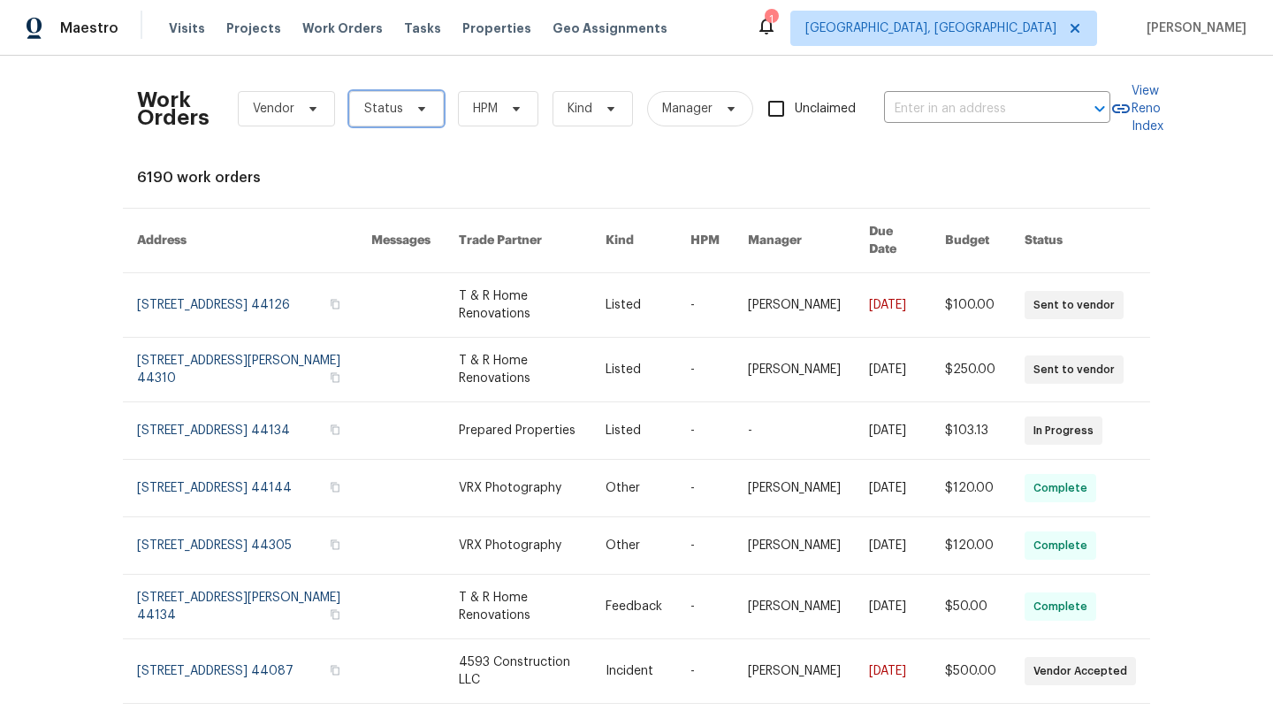
click at [378, 117] on span "Status" at bounding box center [383, 109] width 39 height 18
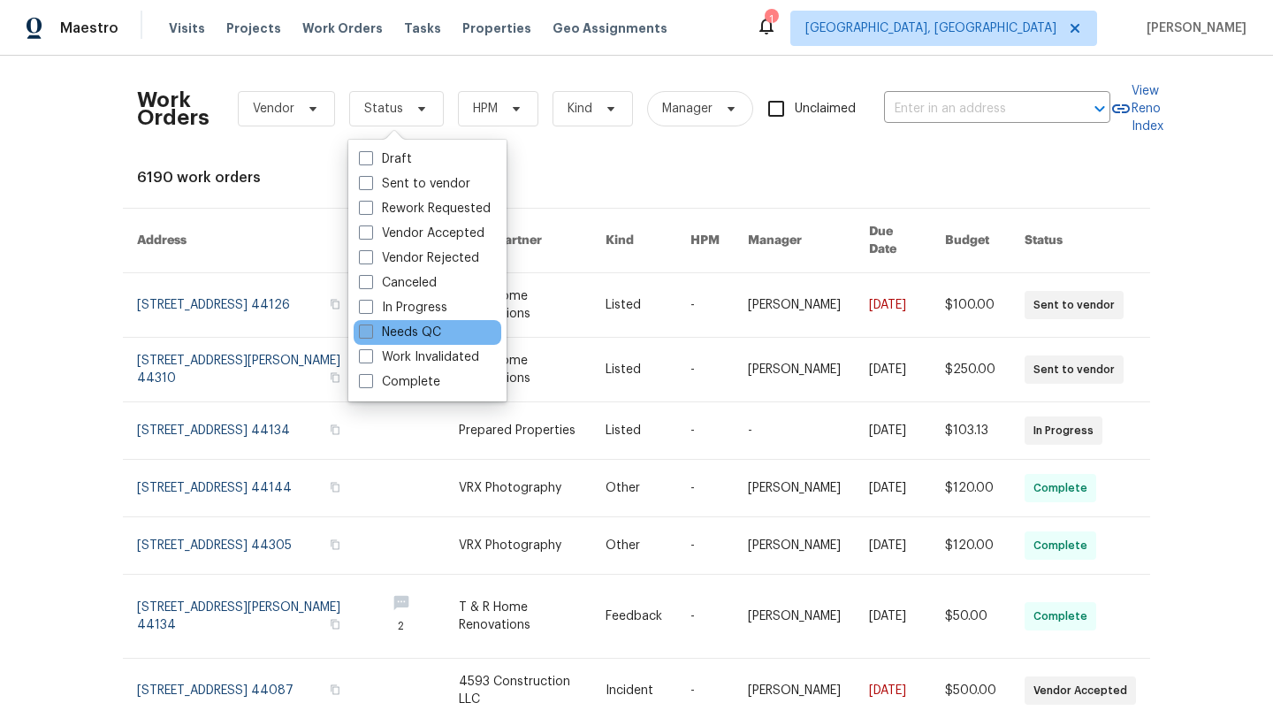
click at [365, 331] on span at bounding box center [366, 332] width 14 height 14
click at [365, 331] on input "Needs QC" at bounding box center [364, 329] width 11 height 11
checkbox input "true"
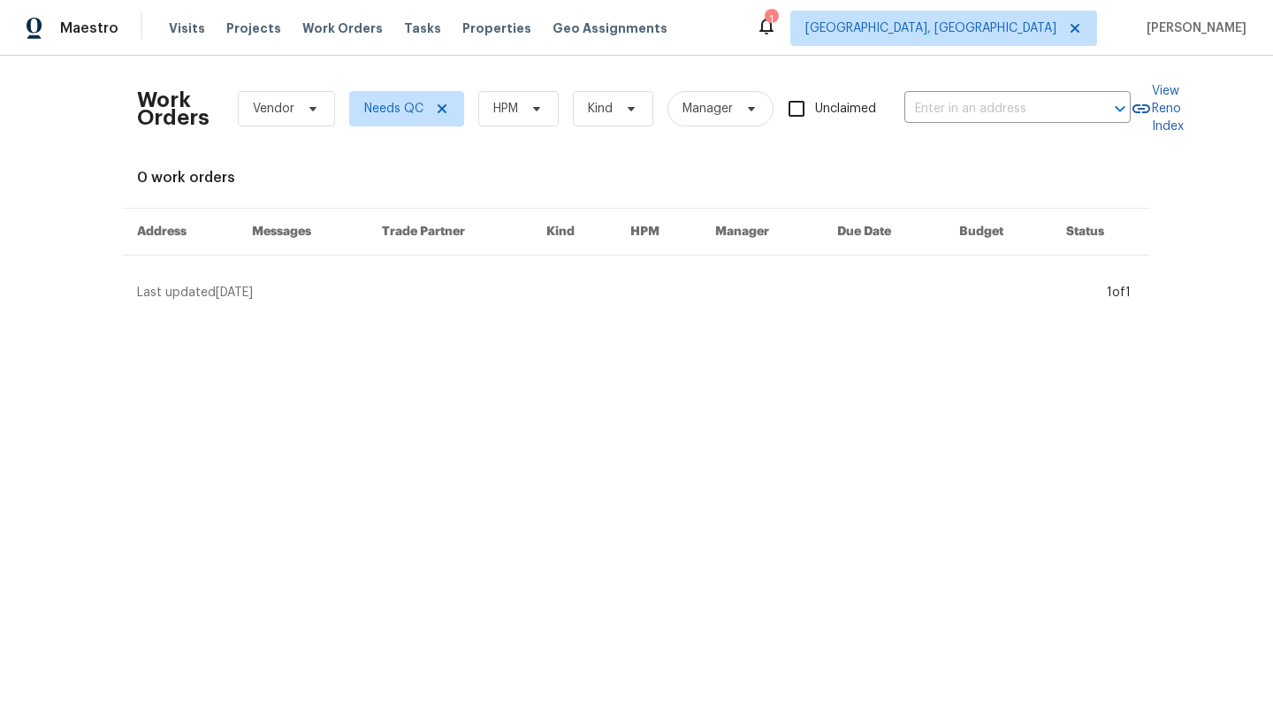
click at [242, 49] on div "Maestro Visits Projects Work Orders Tasks Properties Geo Assignments 1 Clevelan…" at bounding box center [636, 28] width 1273 height 56
click at [330, 31] on span "Work Orders" at bounding box center [342, 28] width 80 height 18
click at [228, 33] on span "Projects" at bounding box center [253, 28] width 55 height 18
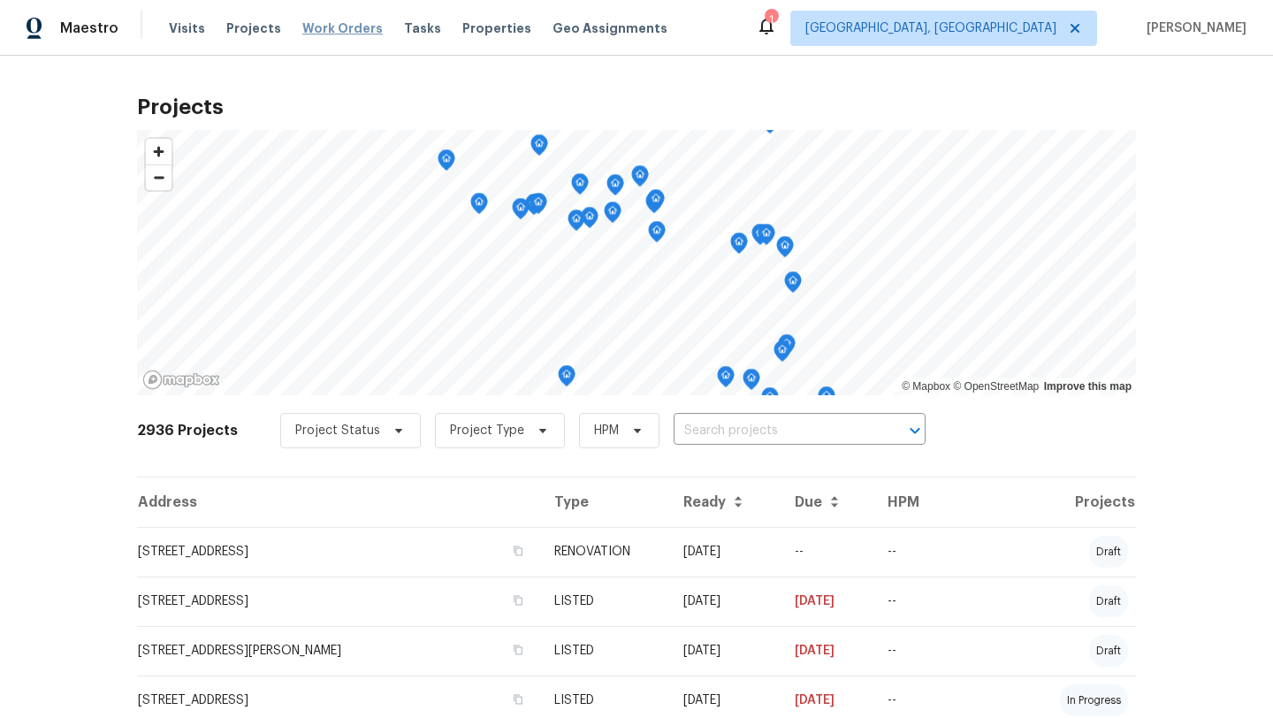
click at [311, 27] on span "Work Orders" at bounding box center [342, 28] width 80 height 18
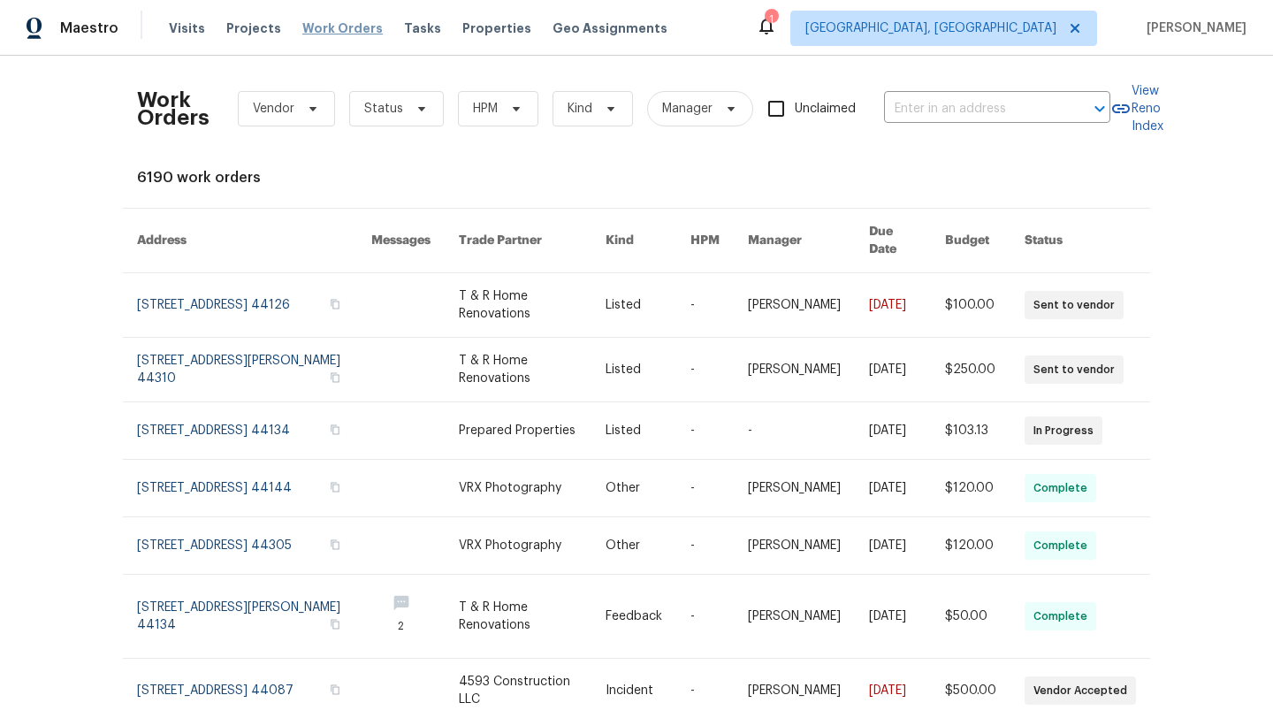
click at [335, 31] on span "Work Orders" at bounding box center [342, 28] width 80 height 18
click at [376, 117] on span "Status" at bounding box center [383, 109] width 39 height 18
click at [300, 187] on div "Work Orders Vendor Status HPM Kind Manager Unclaimed ​ View Reno Index 6190 wor…" at bounding box center [636, 526] width 999 height 913
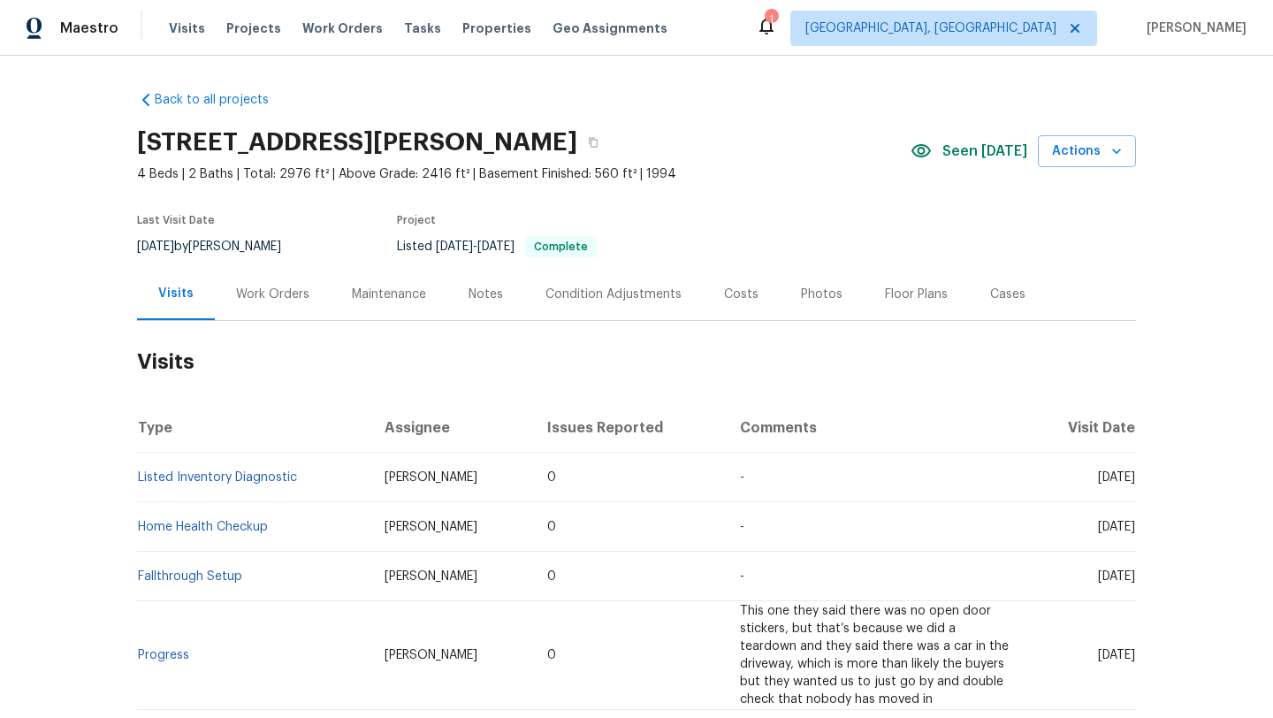
click at [360, 294] on div "Maintenance" at bounding box center [389, 295] width 74 height 18
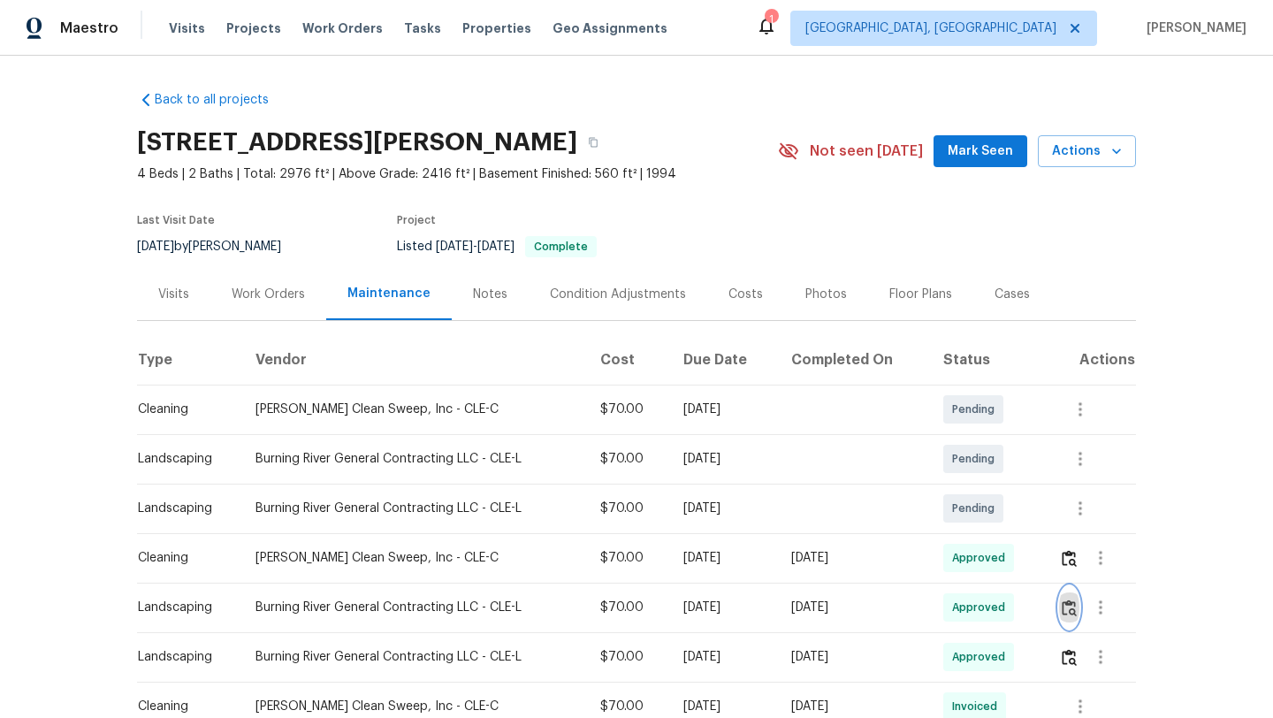
click at [1076, 607] on img "button" at bounding box center [1069, 608] width 15 height 17
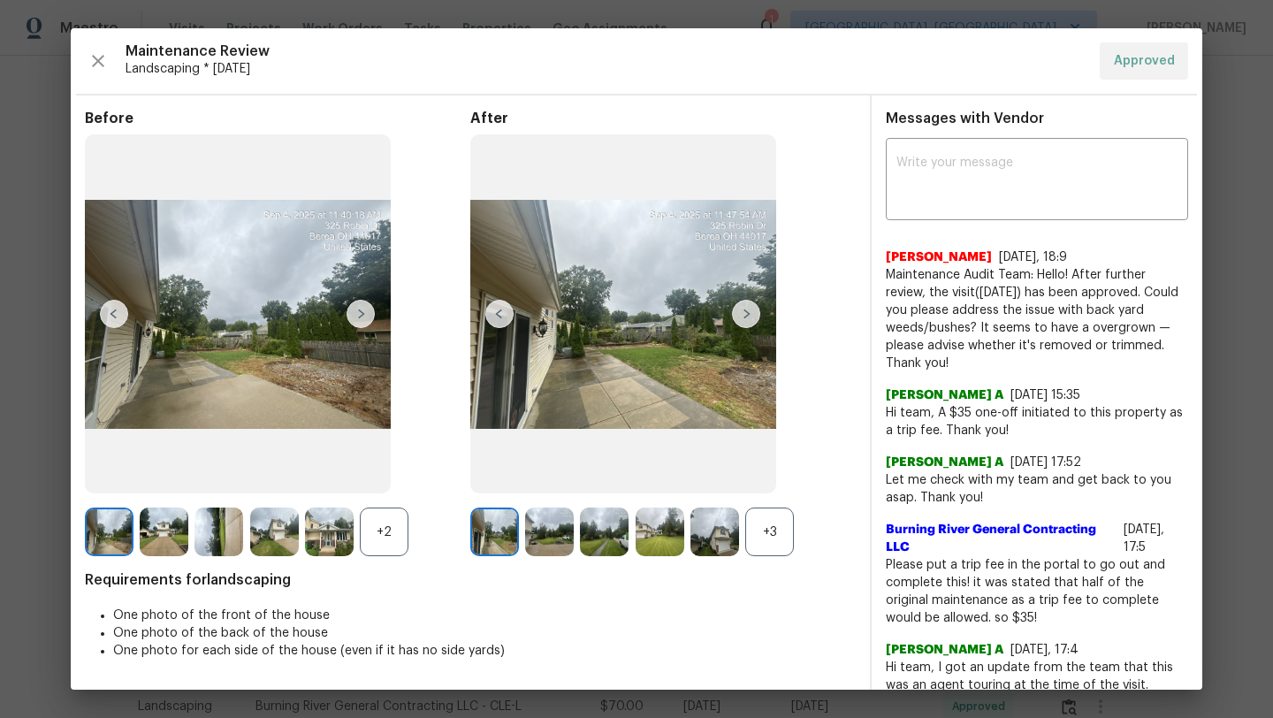
click at [504, 528] on img at bounding box center [494, 532] width 49 height 49
click at [736, 309] on img at bounding box center [746, 314] width 28 height 28
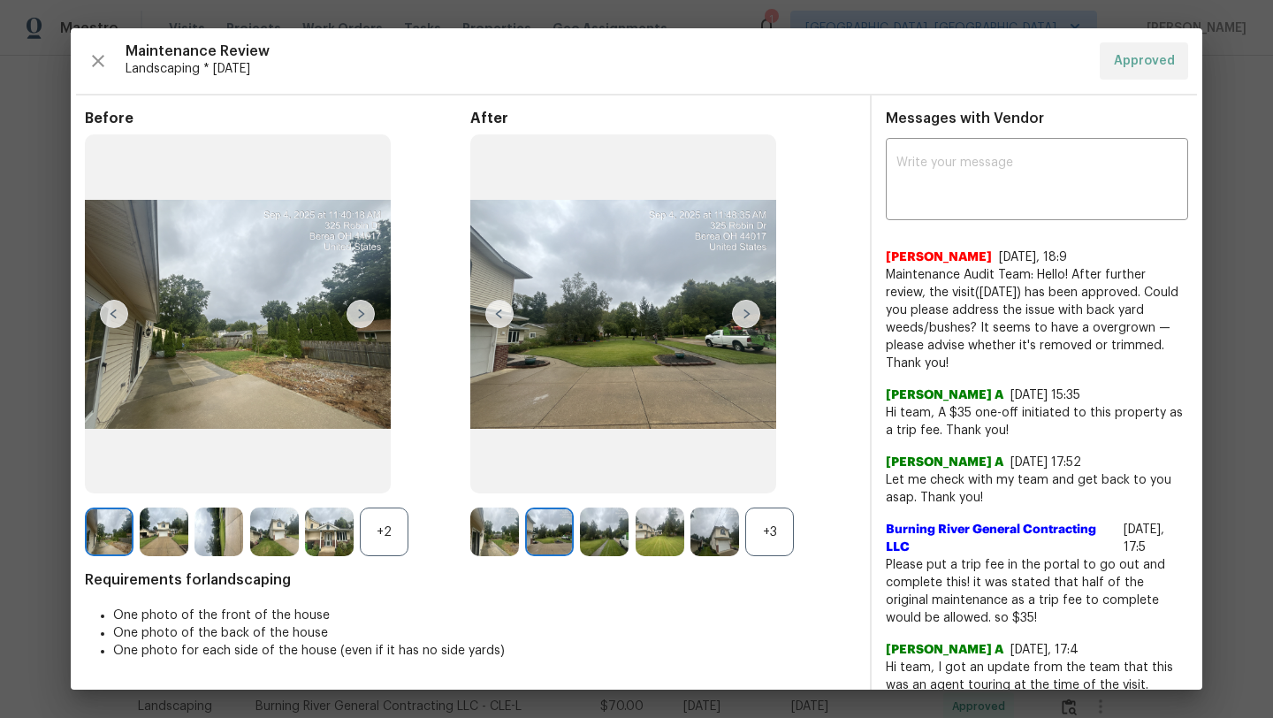
click at [757, 318] on img at bounding box center [746, 314] width 28 height 28
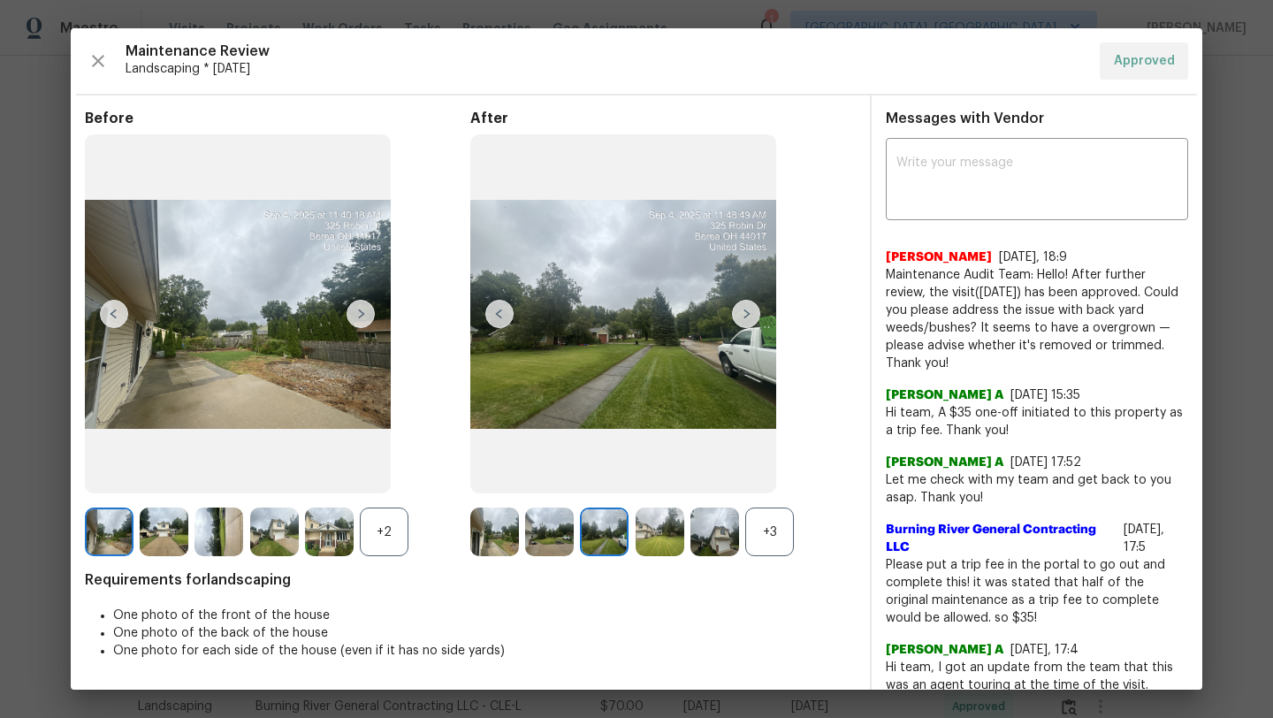
click at [757, 318] on img at bounding box center [746, 314] width 28 height 28
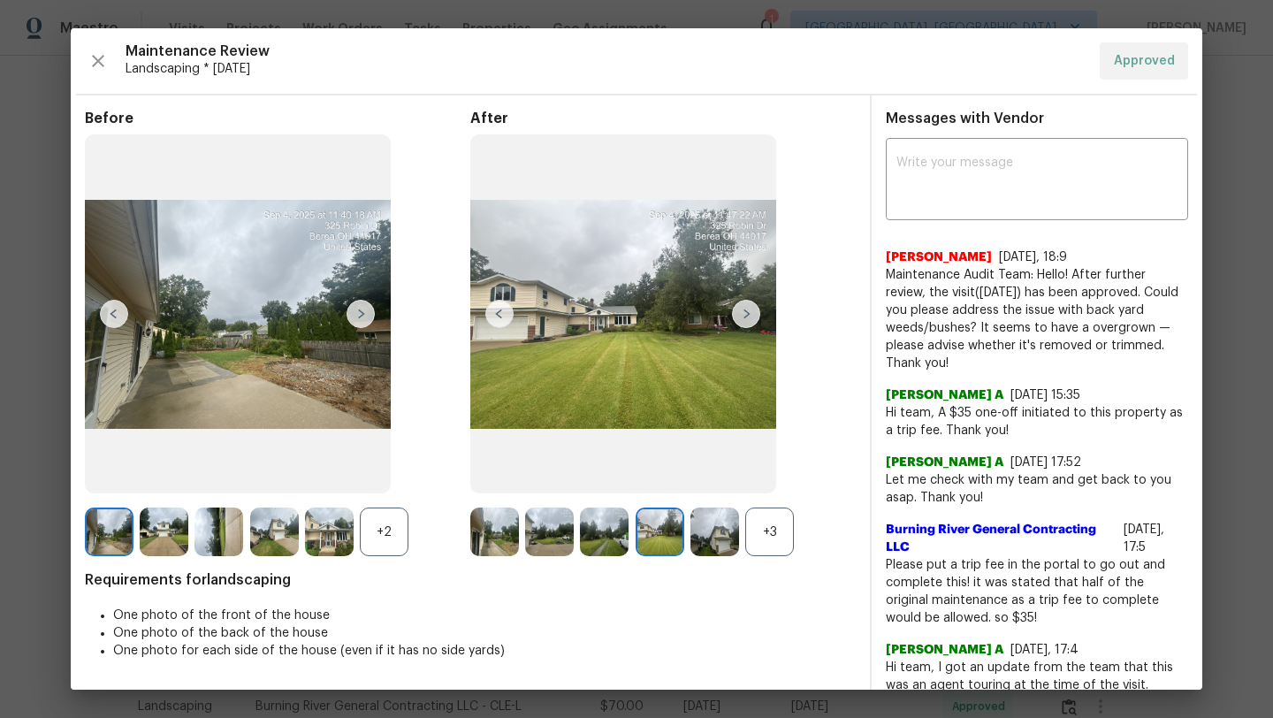
click at [757, 318] on img at bounding box center [746, 314] width 28 height 28
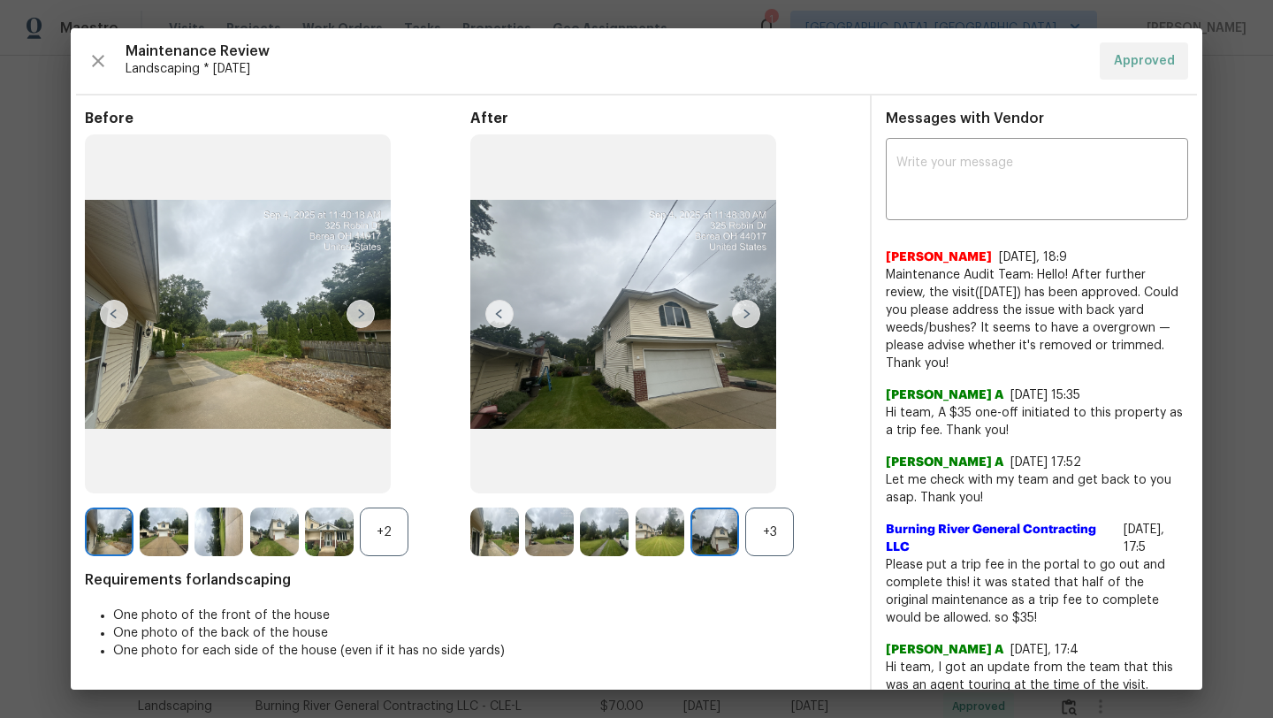
click at [750, 321] on img at bounding box center [746, 314] width 28 height 28
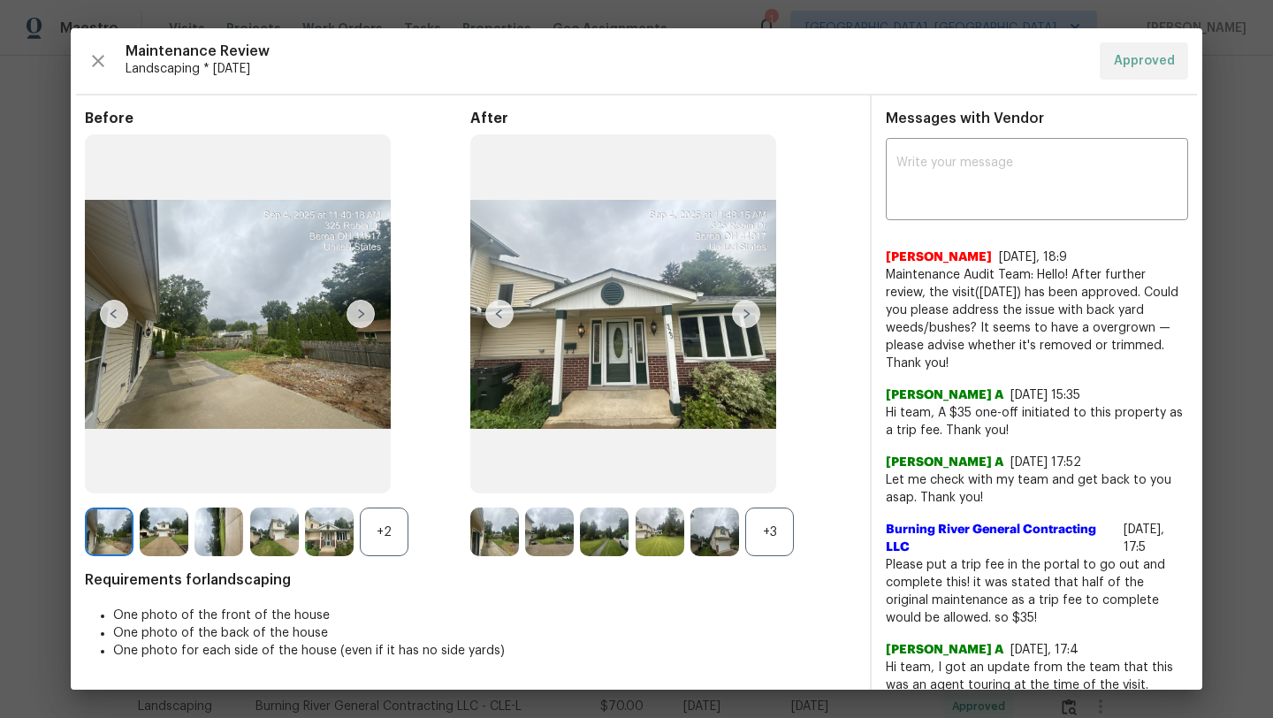
click at [750, 321] on img at bounding box center [746, 314] width 28 height 28
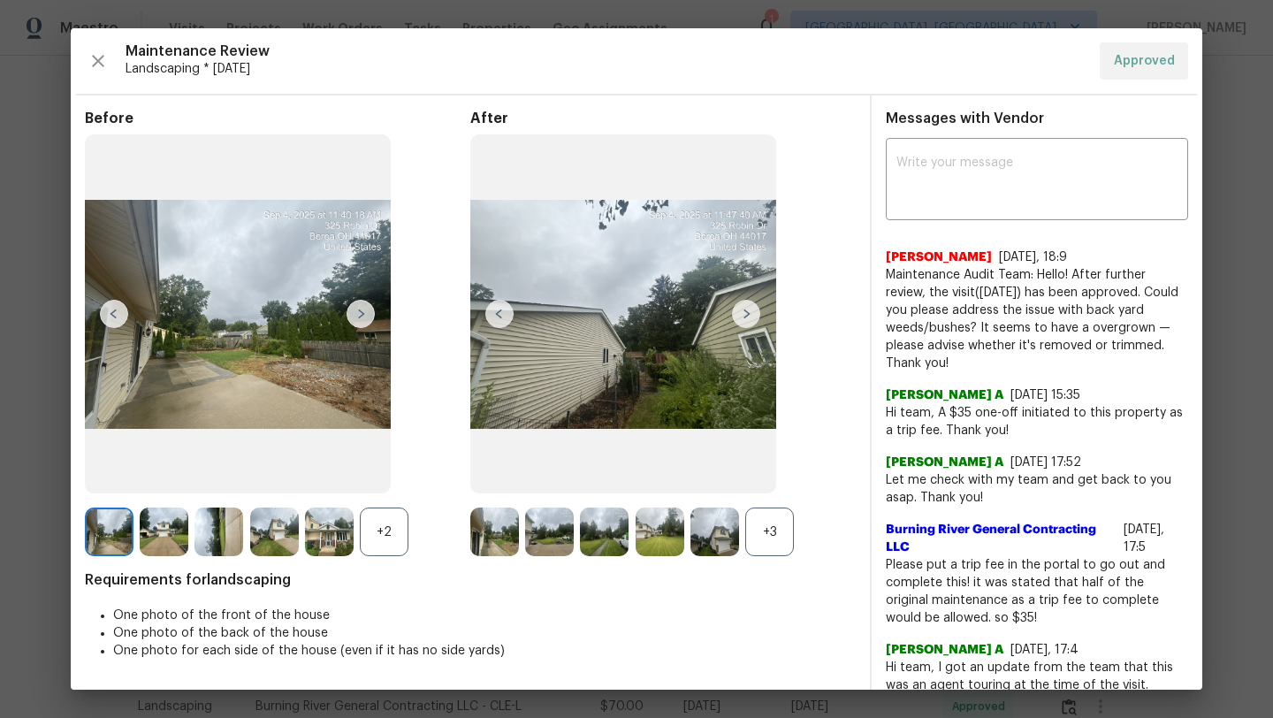
click at [510, 314] on img at bounding box center [499, 314] width 28 height 28
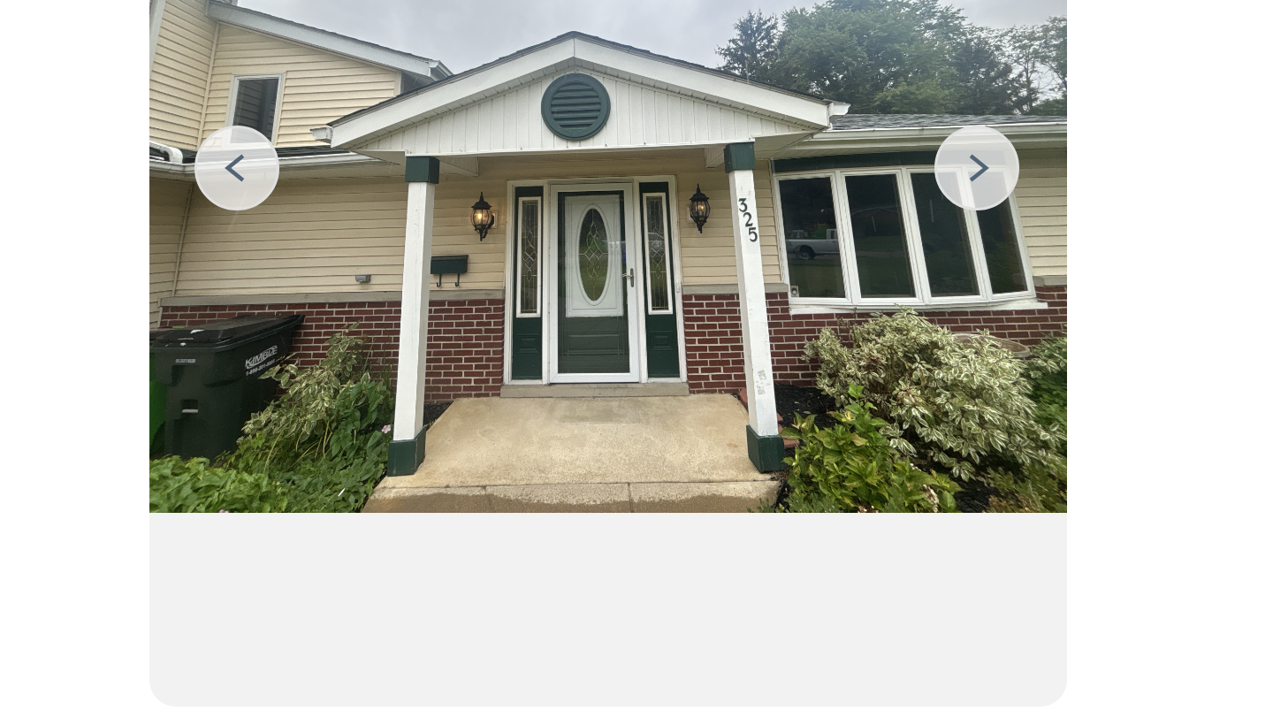
click at [747, 318] on img at bounding box center [746, 314] width 28 height 28
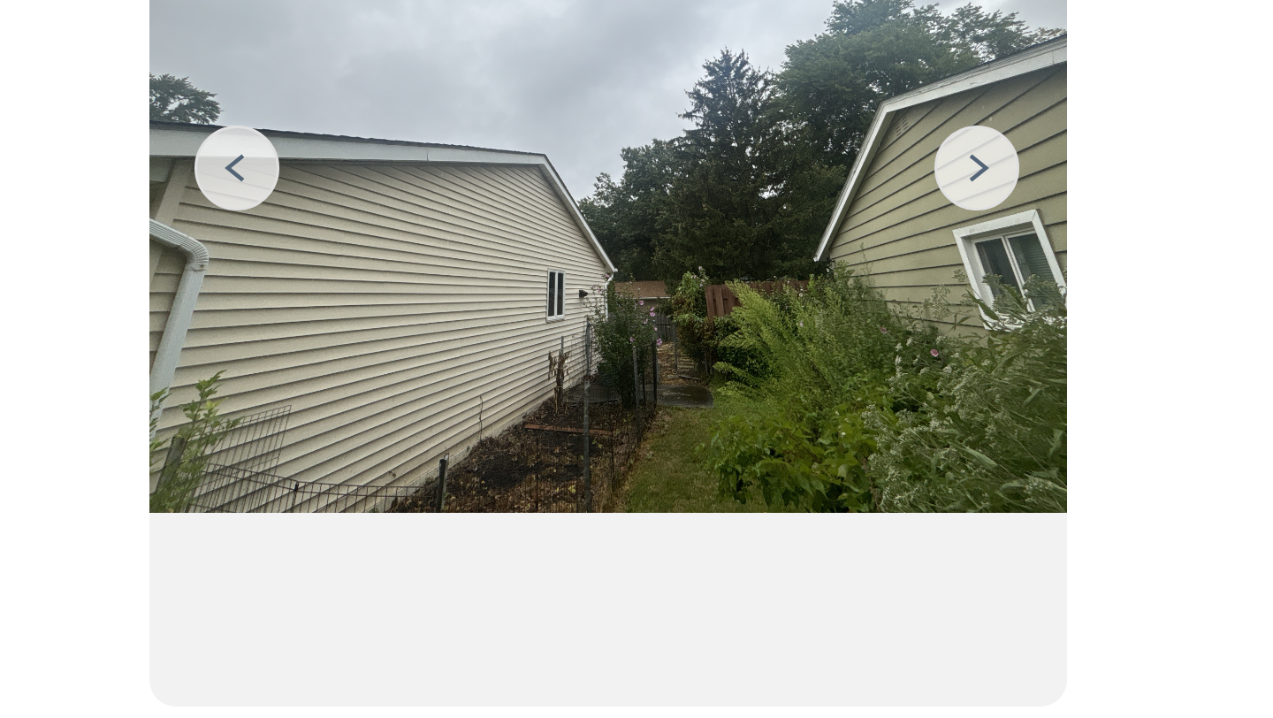
click at [747, 318] on img at bounding box center [746, 314] width 28 height 28
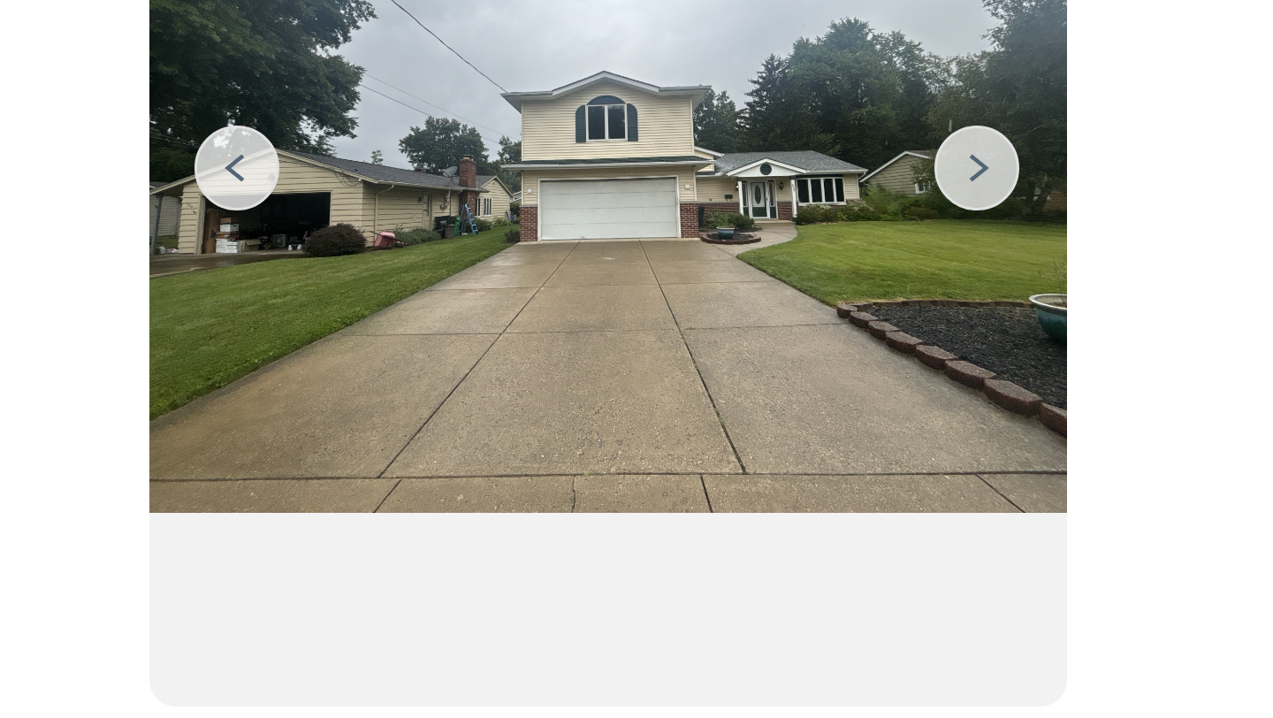
click at [750, 317] on img at bounding box center [746, 314] width 28 height 28
click at [504, 319] on img at bounding box center [499, 314] width 28 height 28
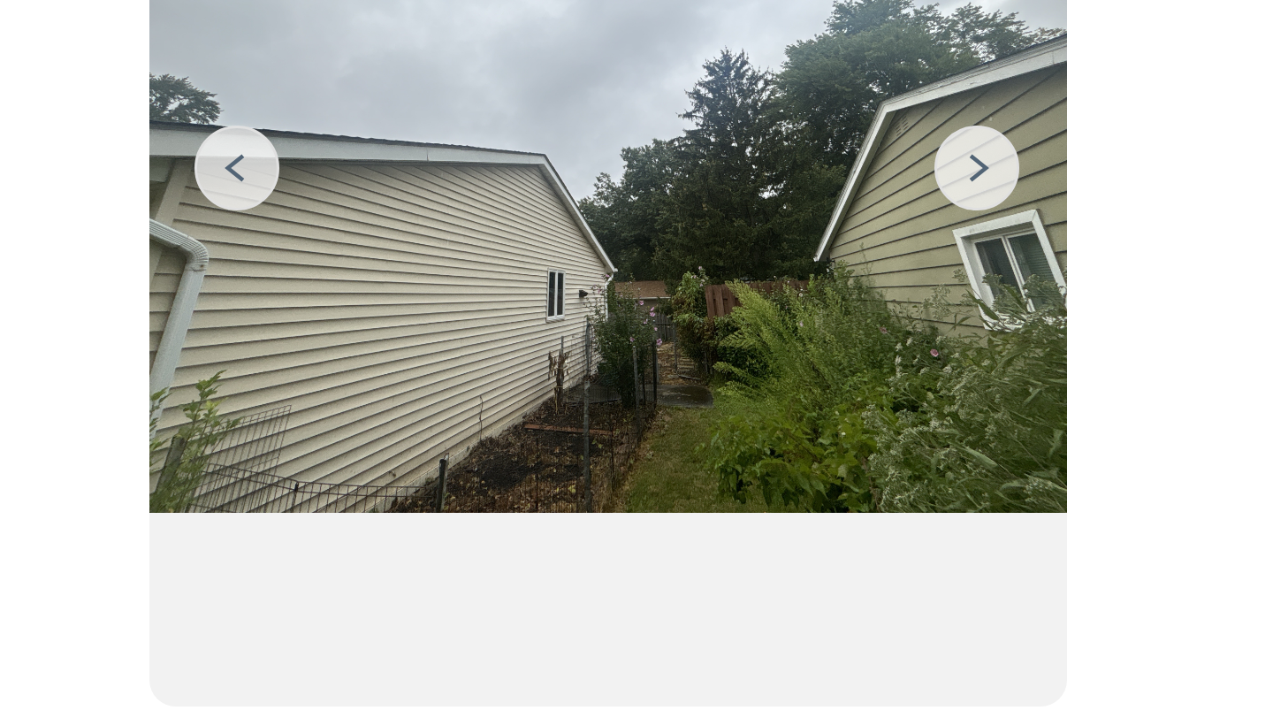
click at [504, 319] on img at bounding box center [499, 314] width 28 height 28
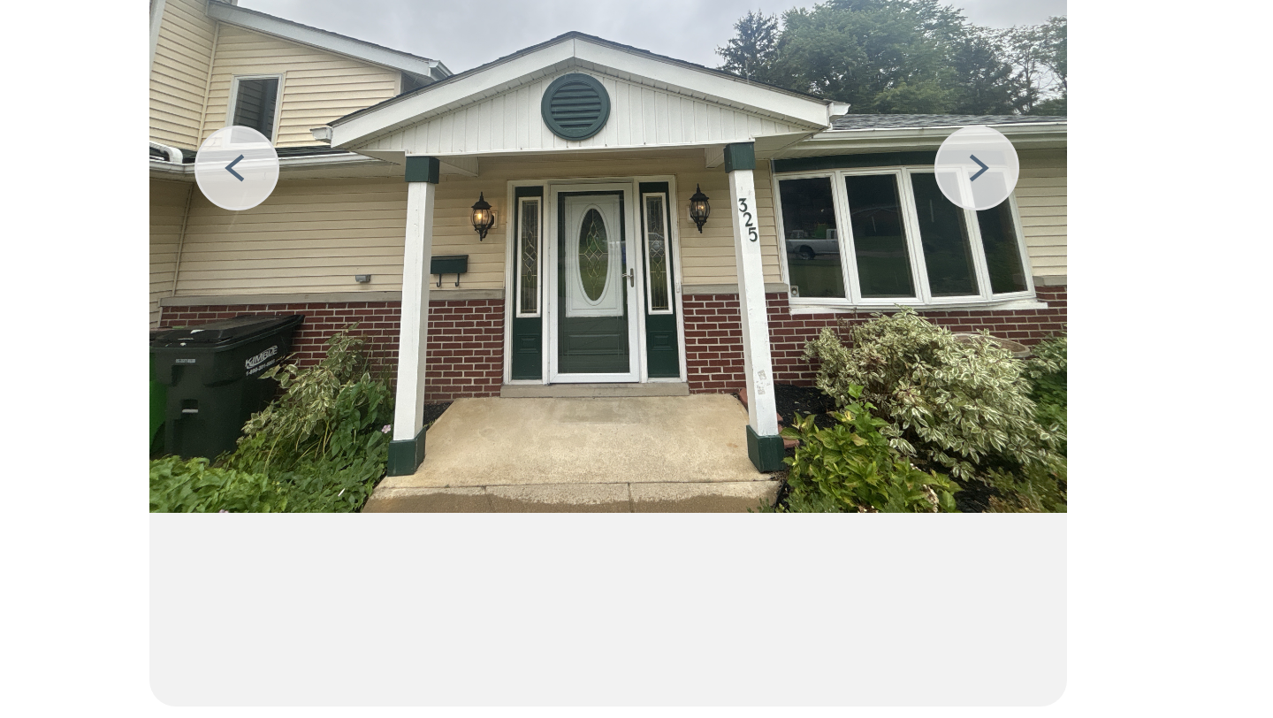
click at [504, 319] on img at bounding box center [499, 314] width 28 height 28
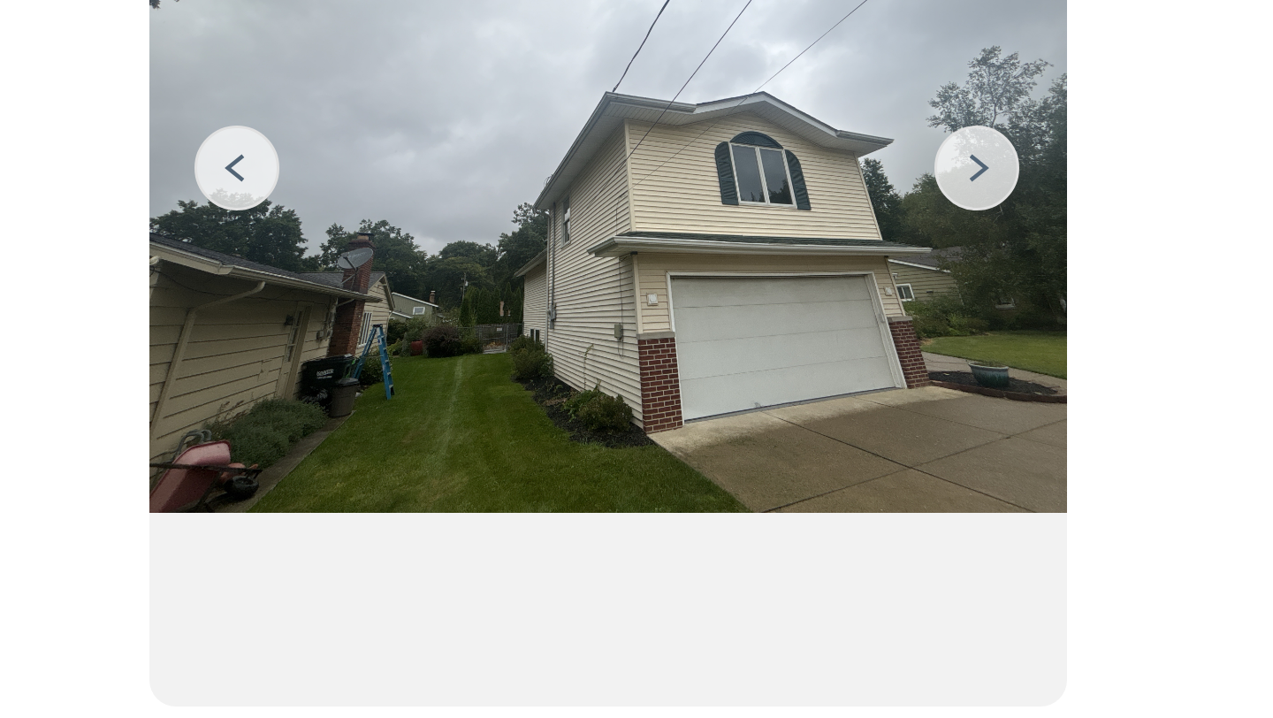
click at [504, 319] on img at bounding box center [499, 314] width 28 height 28
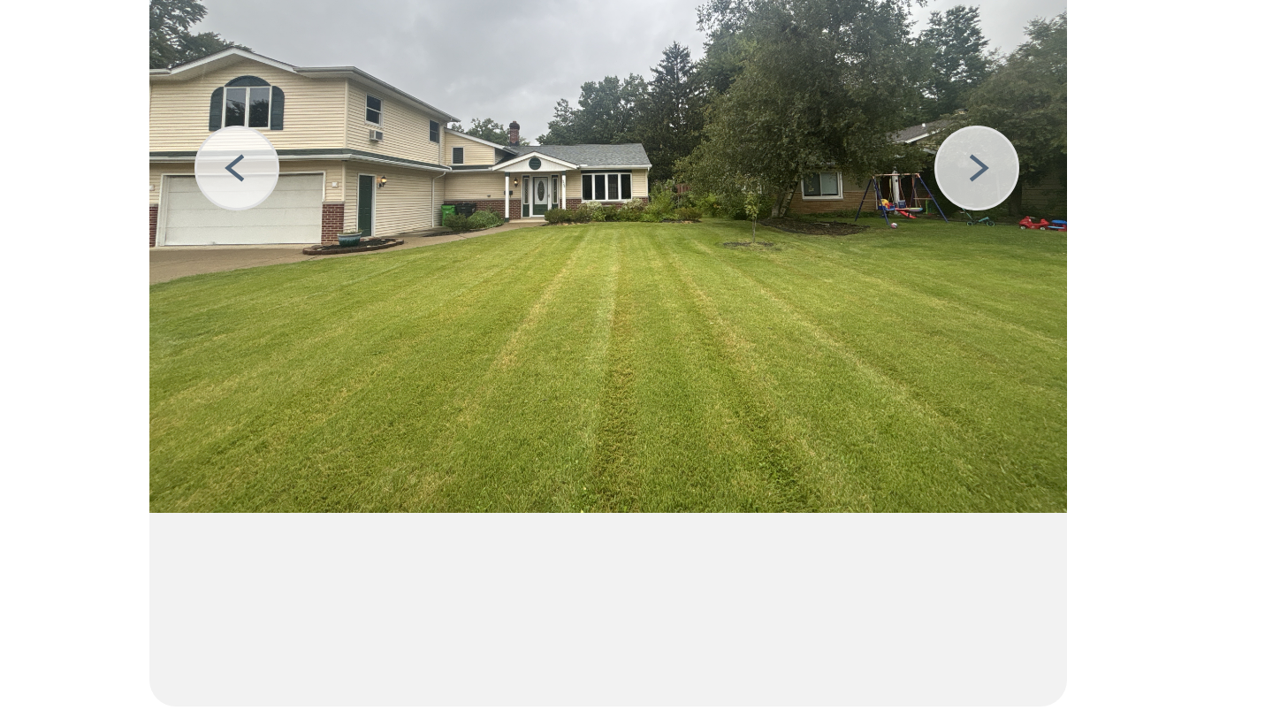
click at [504, 319] on img at bounding box center [499, 314] width 28 height 28
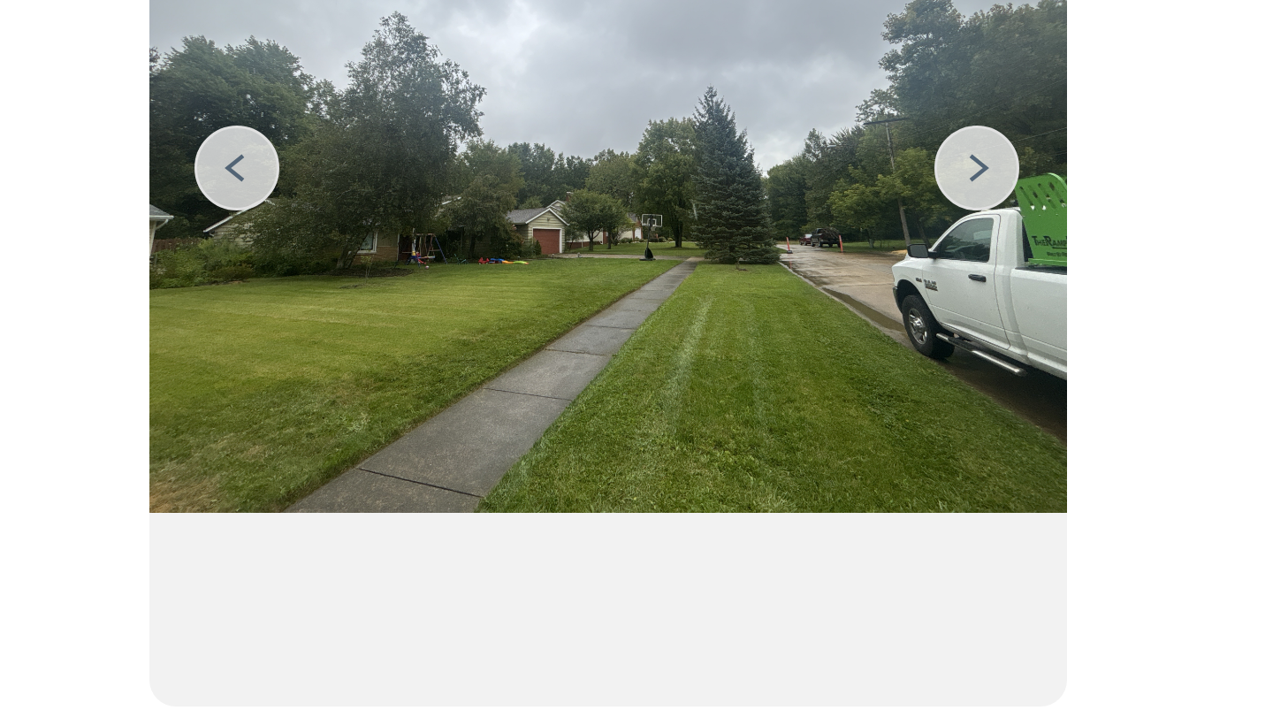
click at [504, 319] on img at bounding box center [499, 314] width 28 height 28
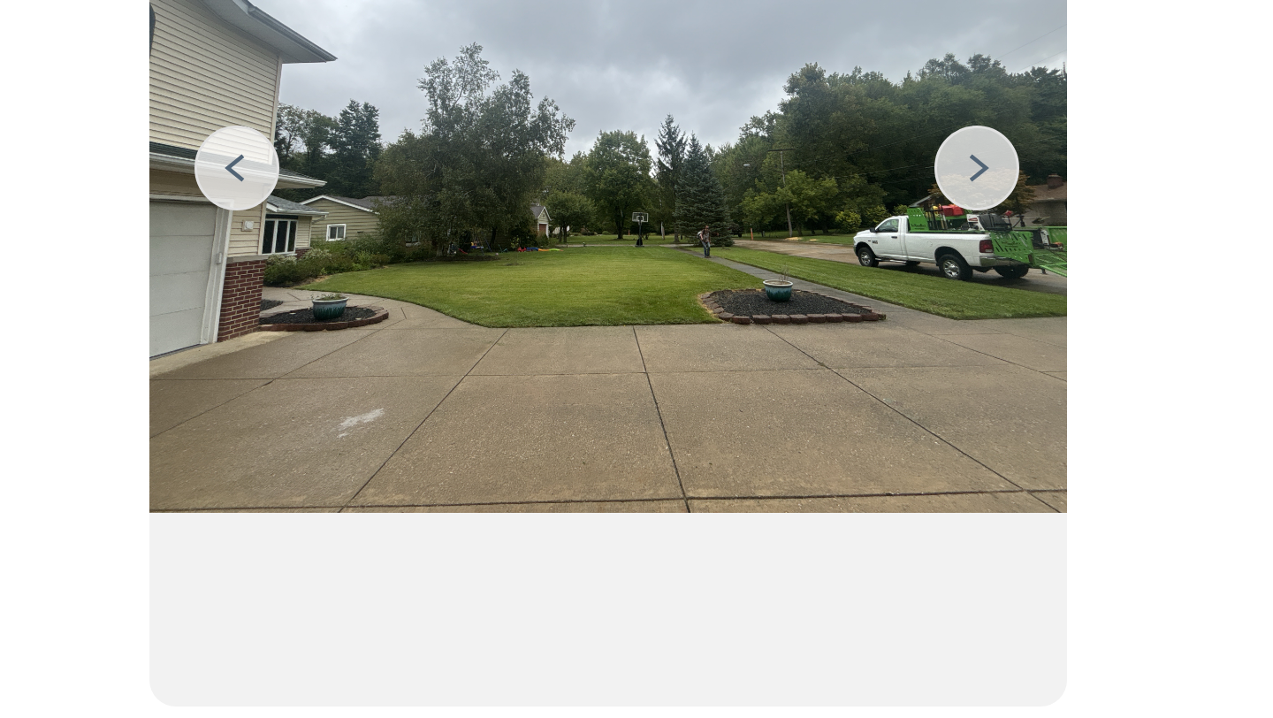
click at [504, 319] on img at bounding box center [499, 314] width 28 height 28
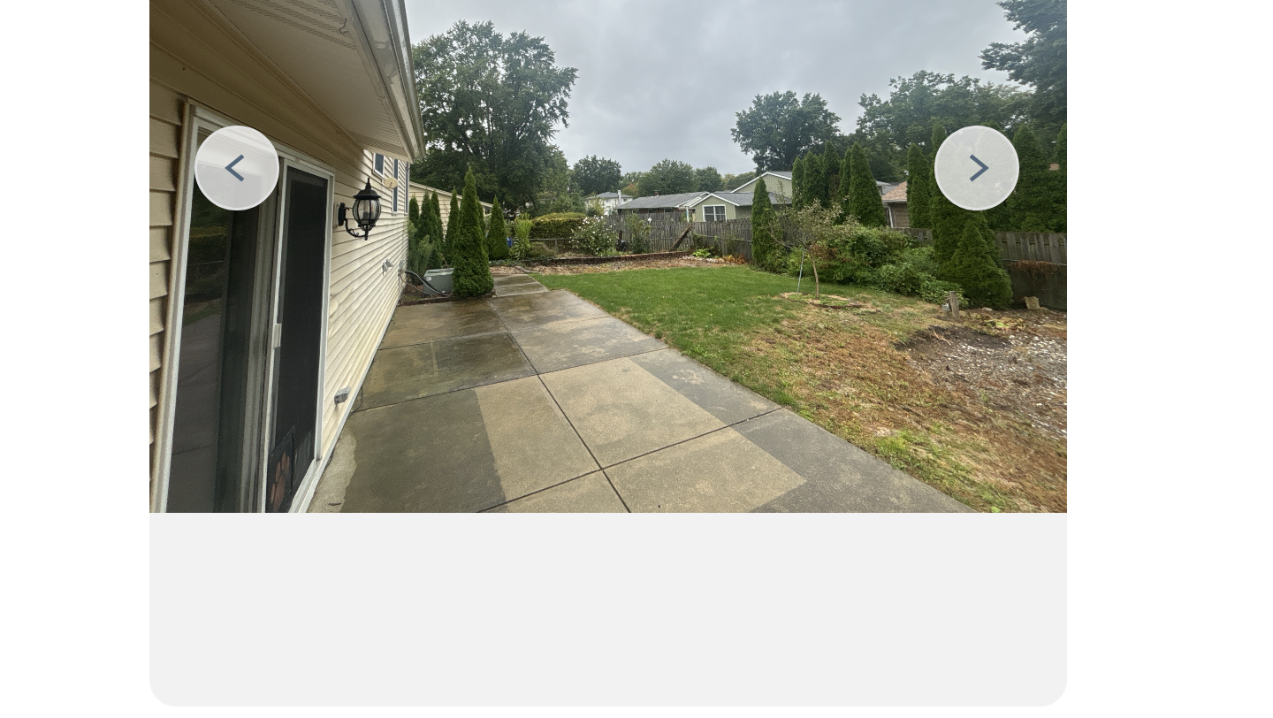
click at [504, 319] on img at bounding box center [499, 314] width 28 height 28
click at [744, 316] on img at bounding box center [746, 314] width 28 height 28
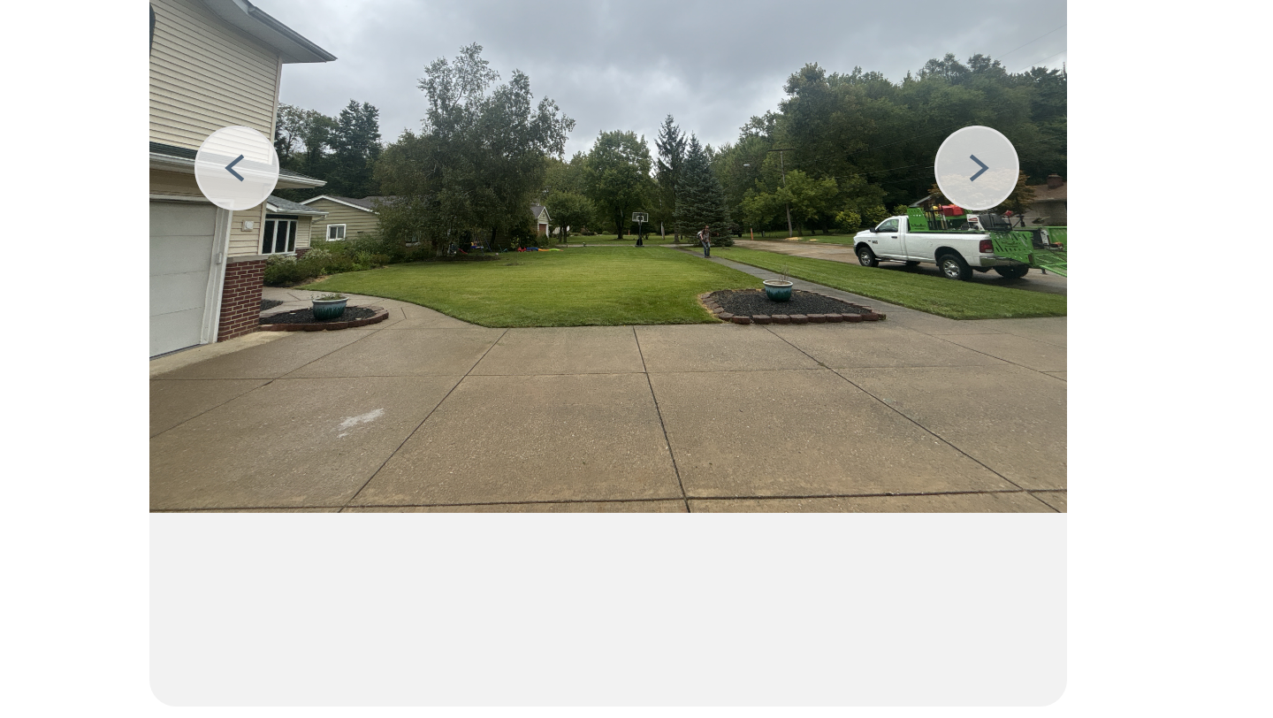
click at [744, 316] on img at bounding box center [746, 314] width 28 height 28
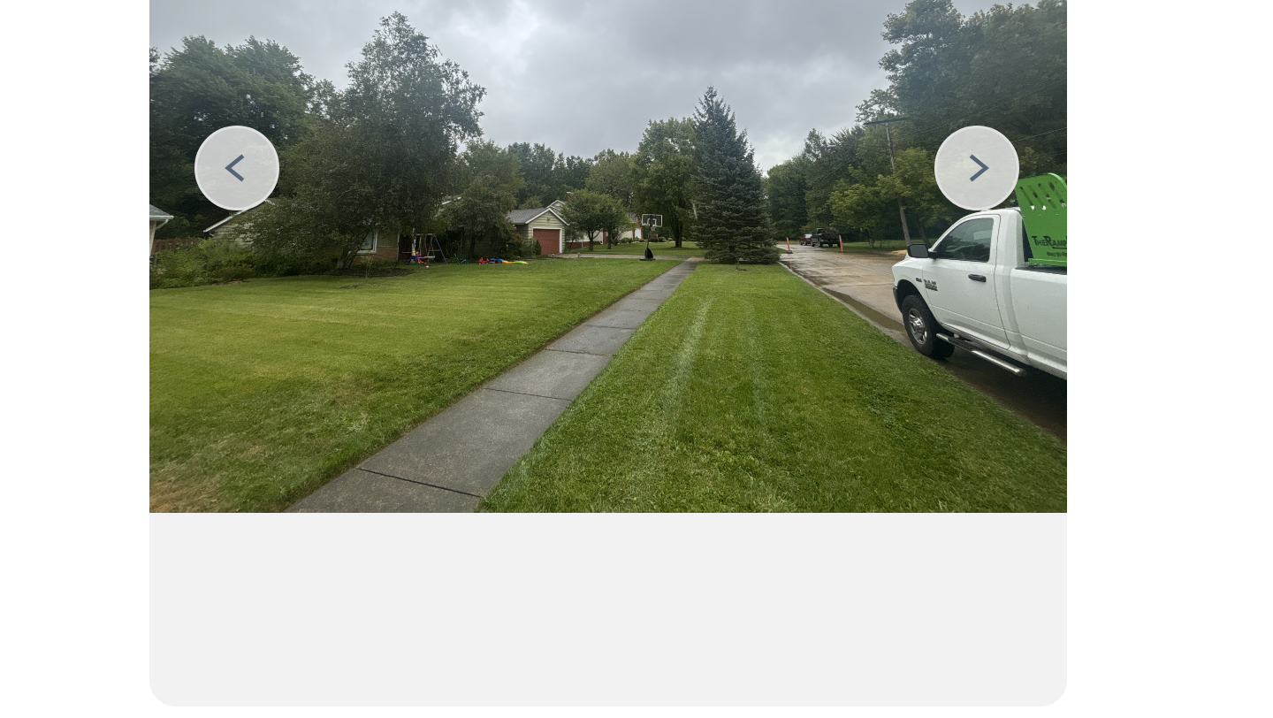
click at [744, 316] on img at bounding box center [746, 314] width 28 height 28
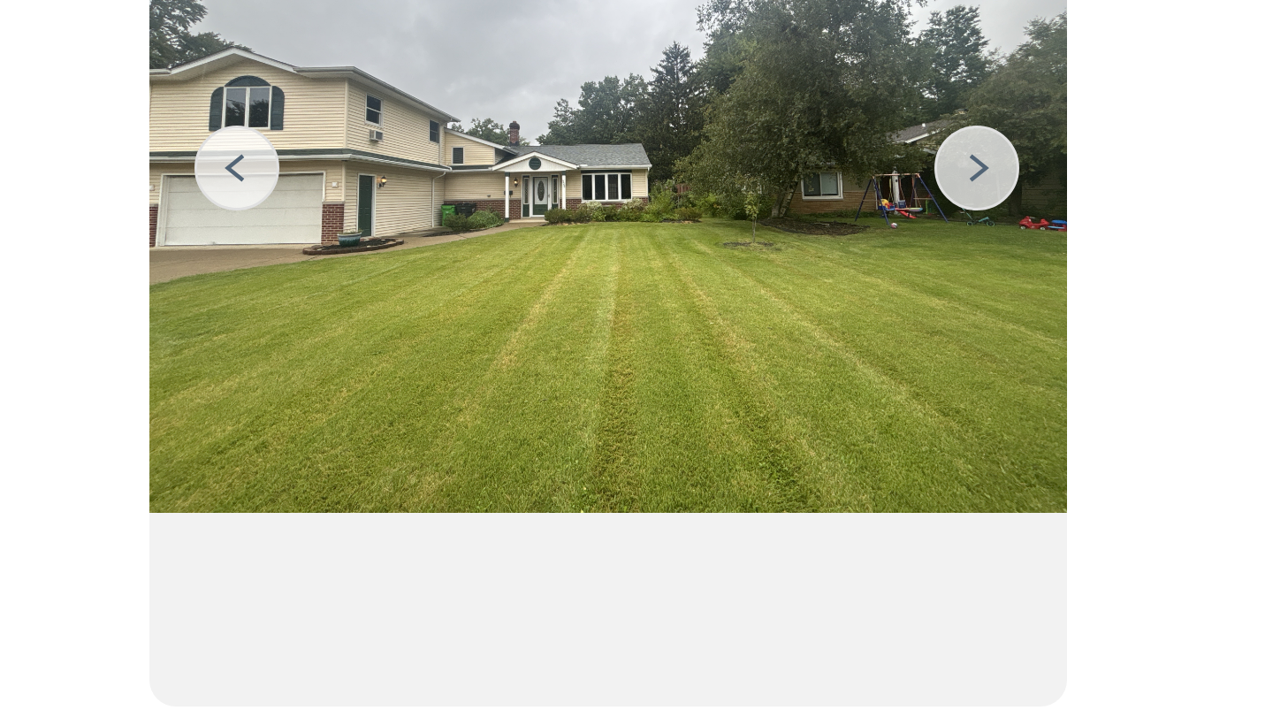
click at [744, 316] on img at bounding box center [746, 314] width 28 height 28
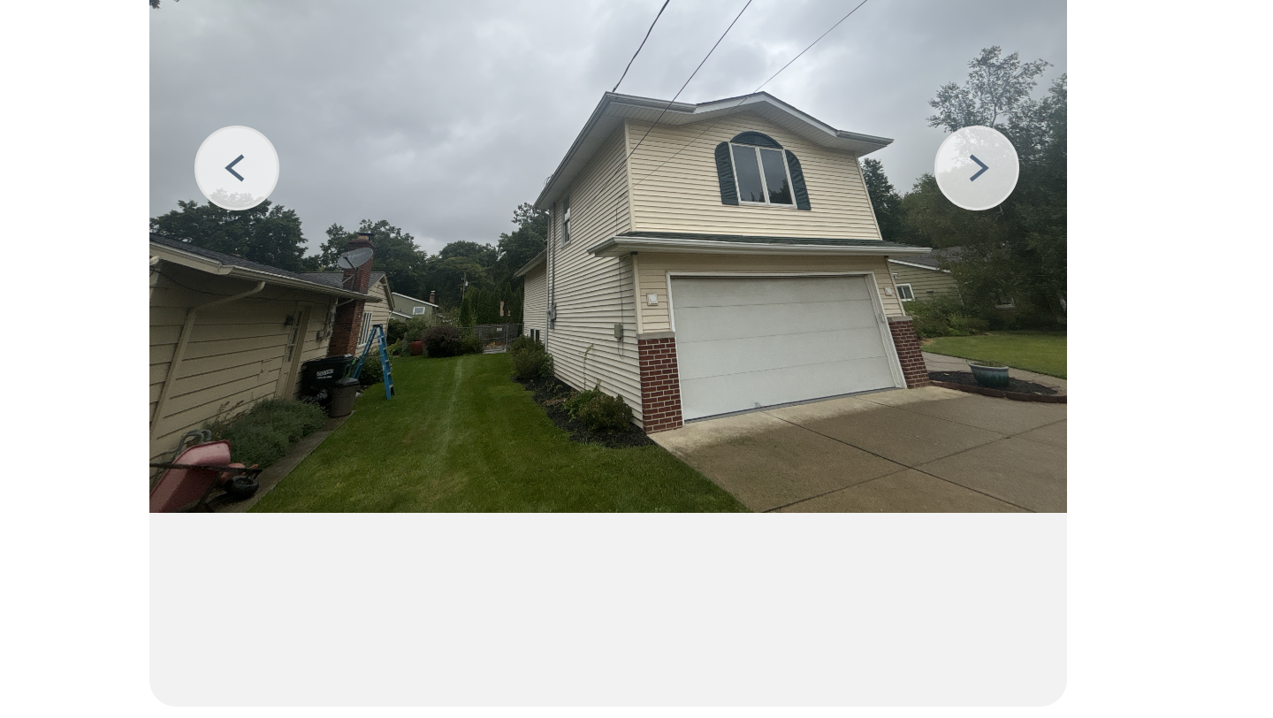
click at [744, 316] on img at bounding box center [746, 314] width 28 height 28
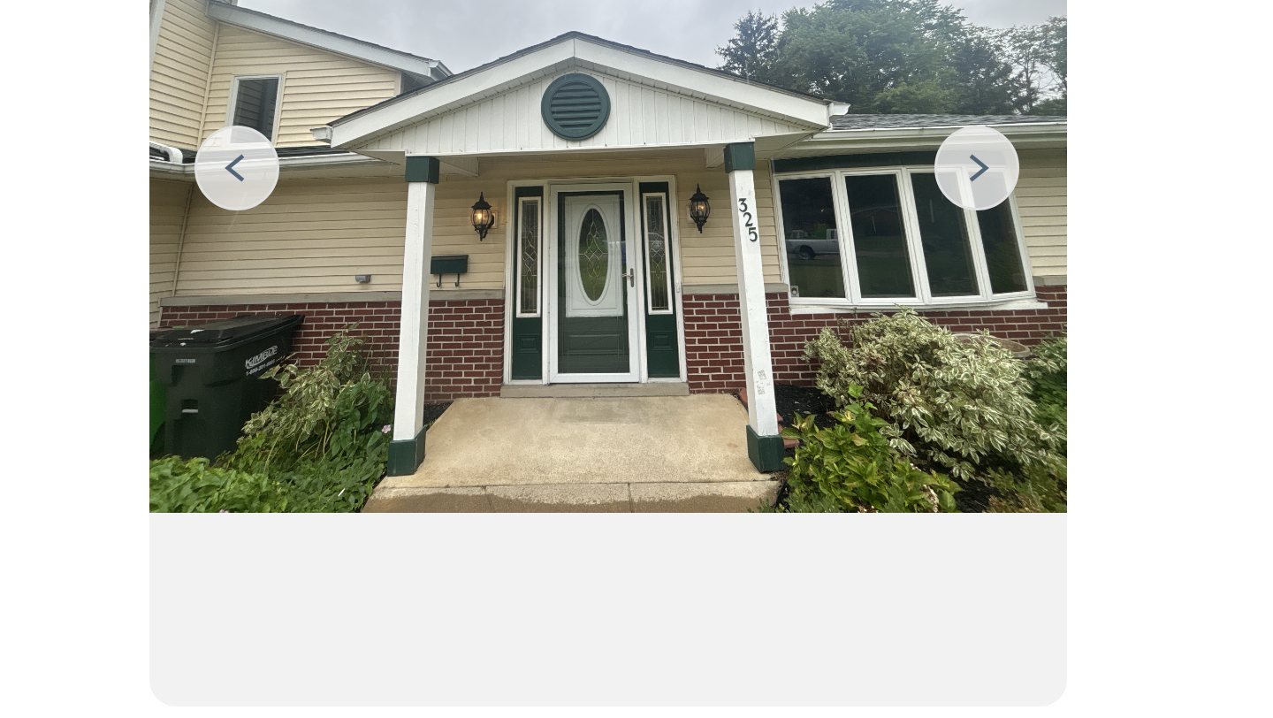
click at [744, 316] on img at bounding box center [746, 314] width 28 height 28
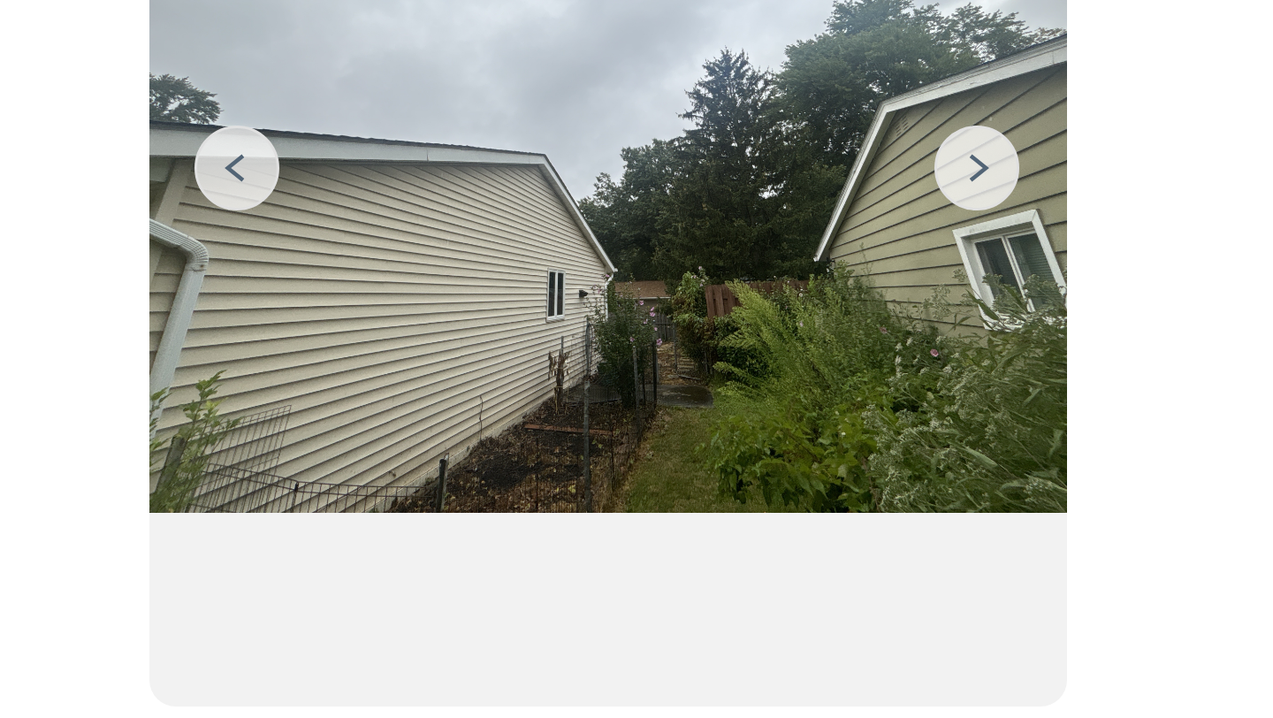
click at [496, 309] on img at bounding box center [499, 314] width 28 height 28
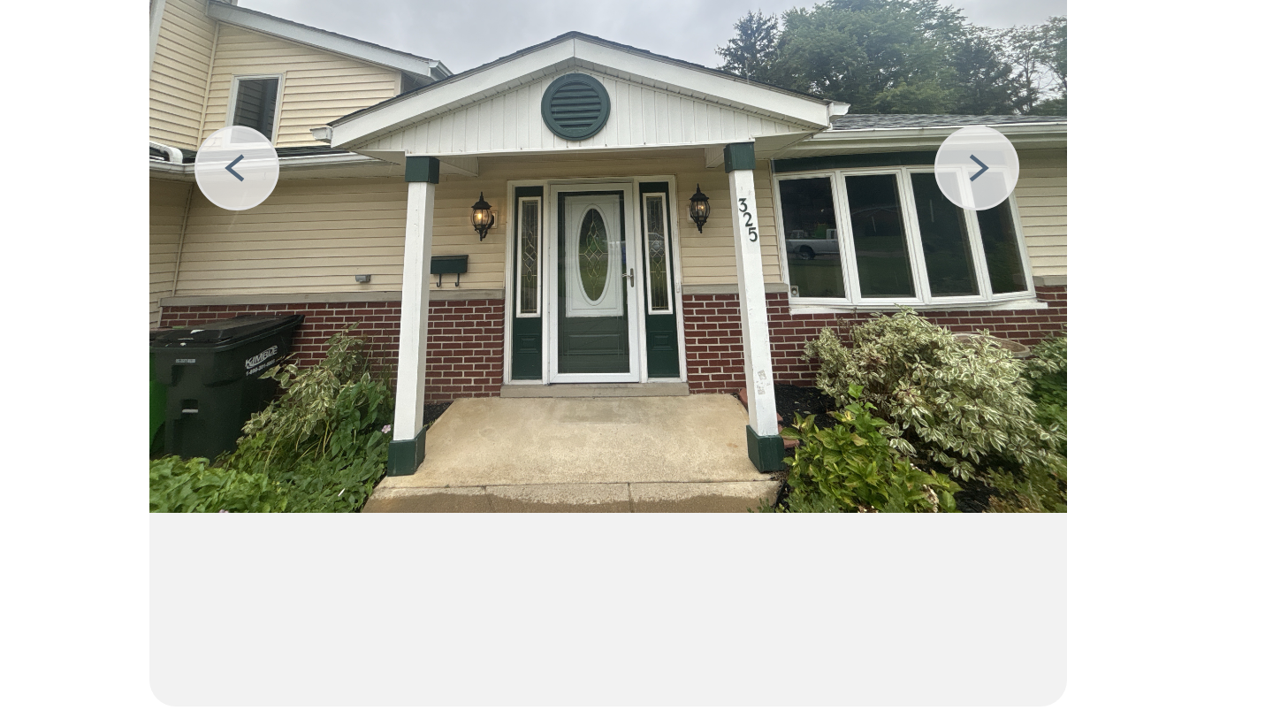
click at [750, 317] on img at bounding box center [746, 314] width 28 height 28
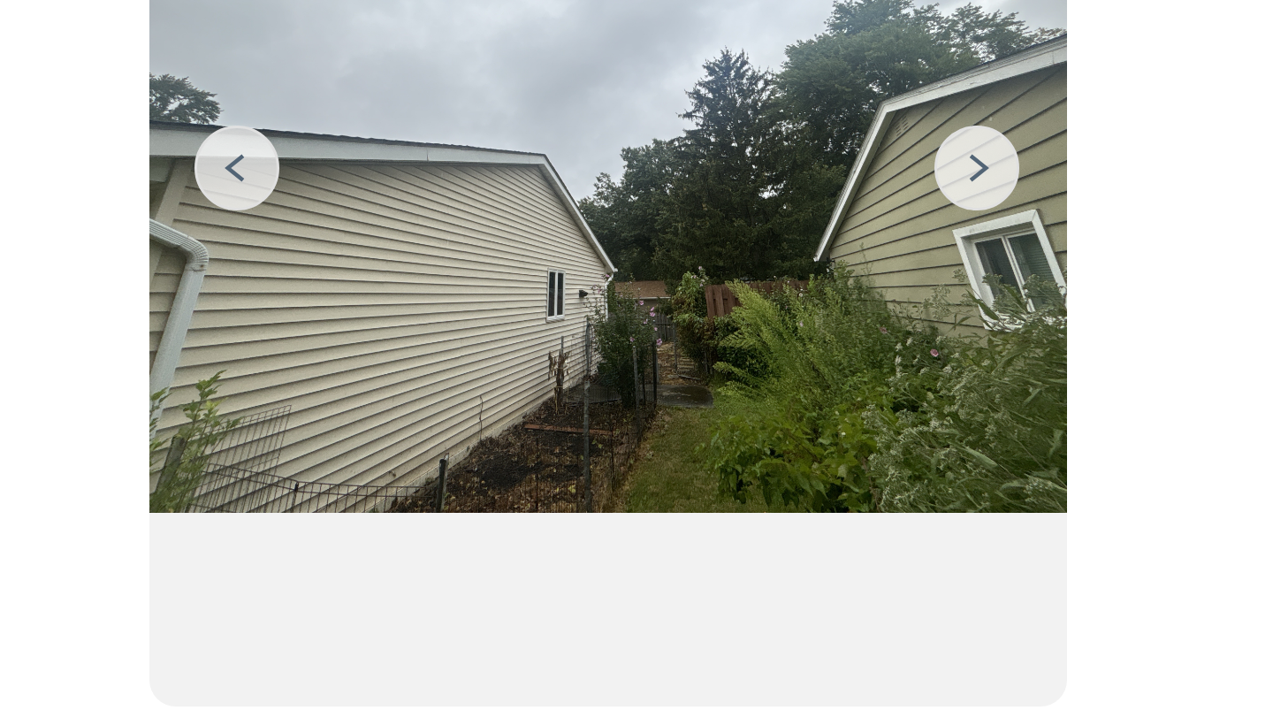
click at [750, 317] on img at bounding box center [746, 314] width 28 height 28
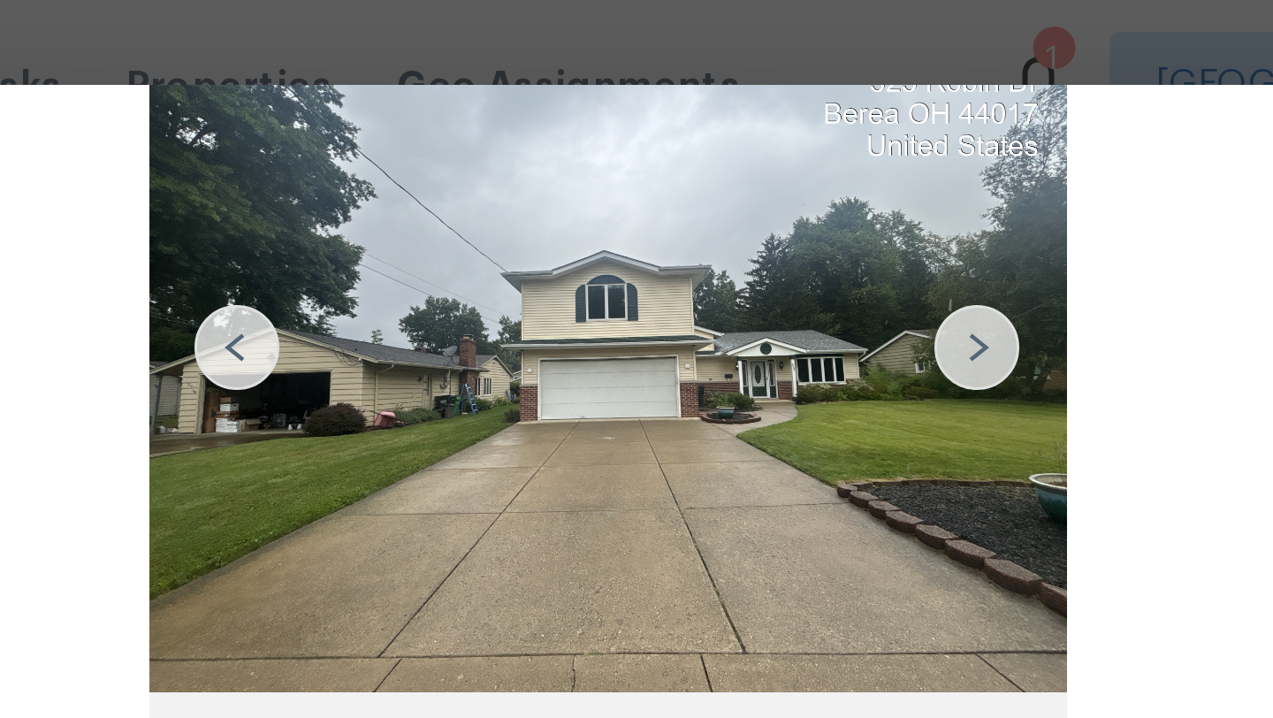
scroll to position [187, 0]
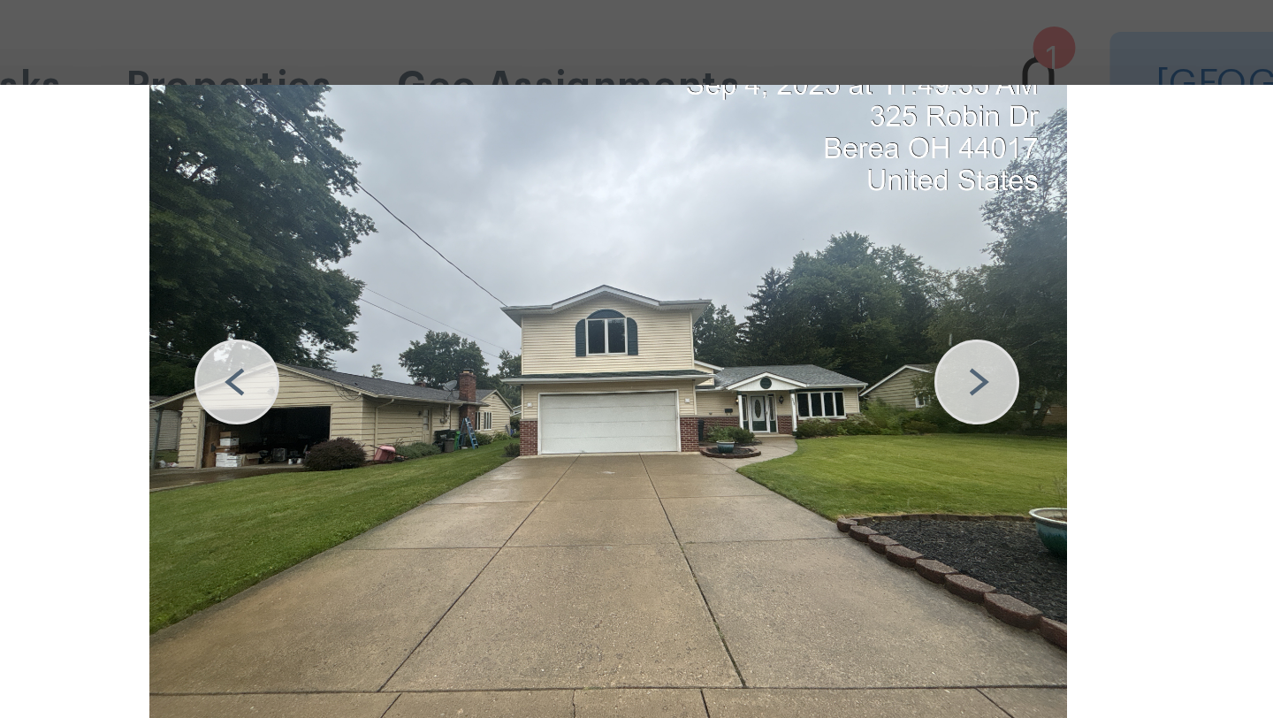
click at [746, 134] on img at bounding box center [746, 127] width 28 height 28
click at [500, 129] on img at bounding box center [499, 127] width 28 height 28
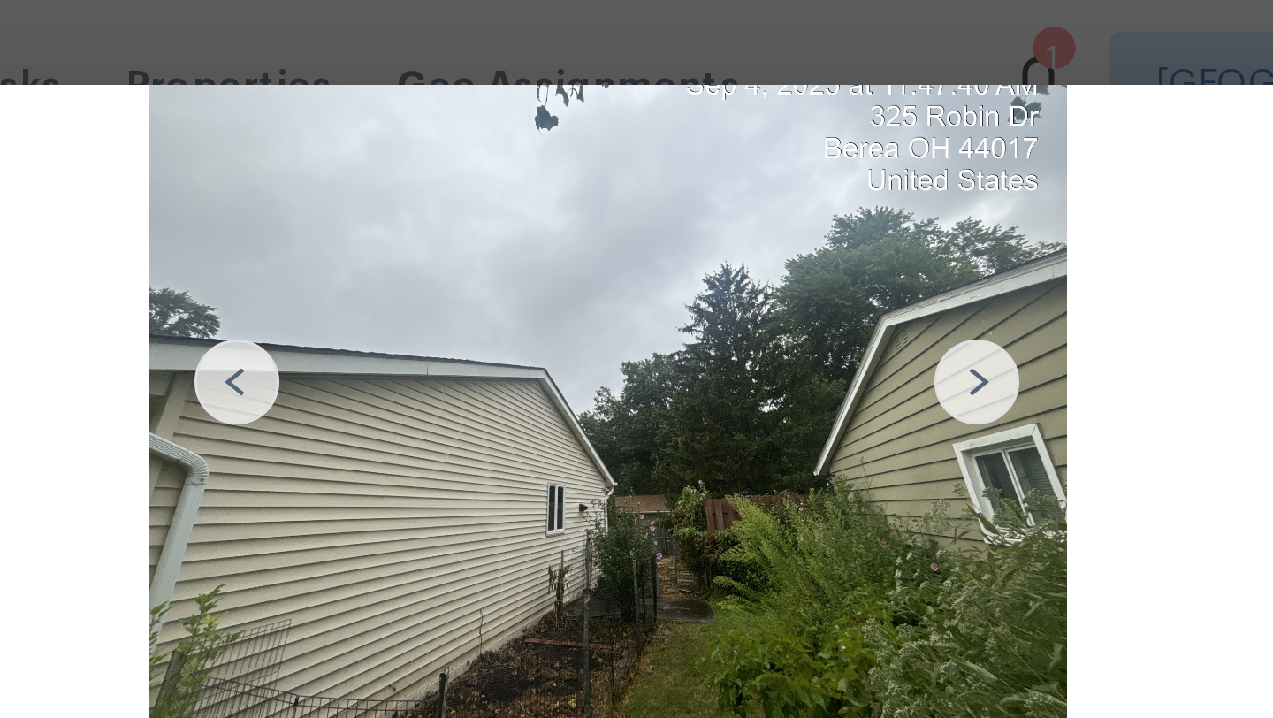
click at [500, 129] on img at bounding box center [499, 127] width 28 height 28
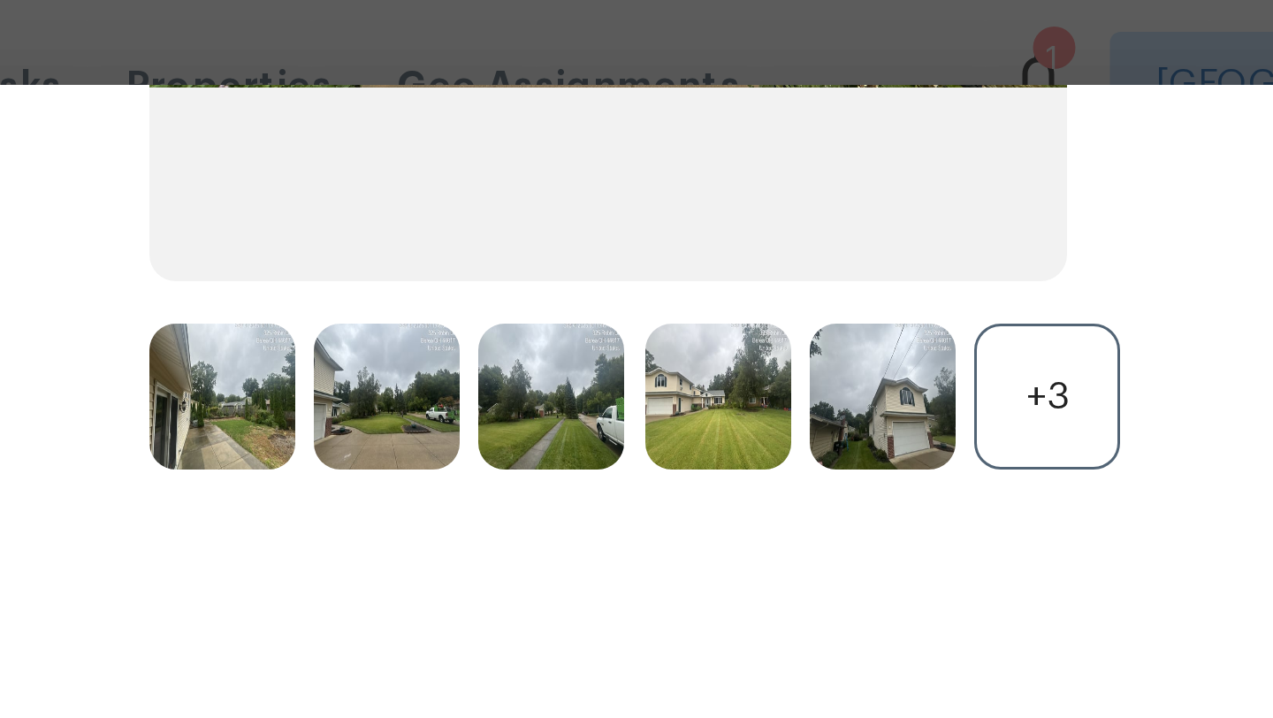
scroll to position [403, 0]
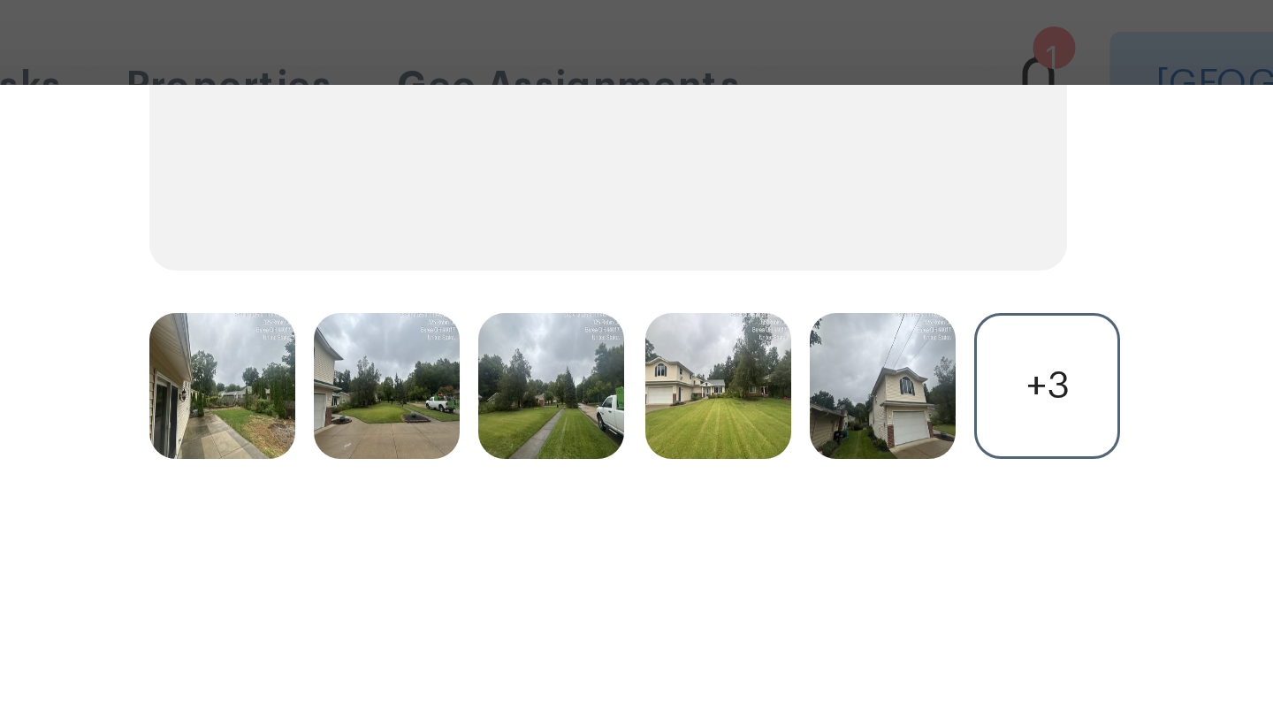
click at [709, 124] on img at bounding box center [715, 128] width 49 height 49
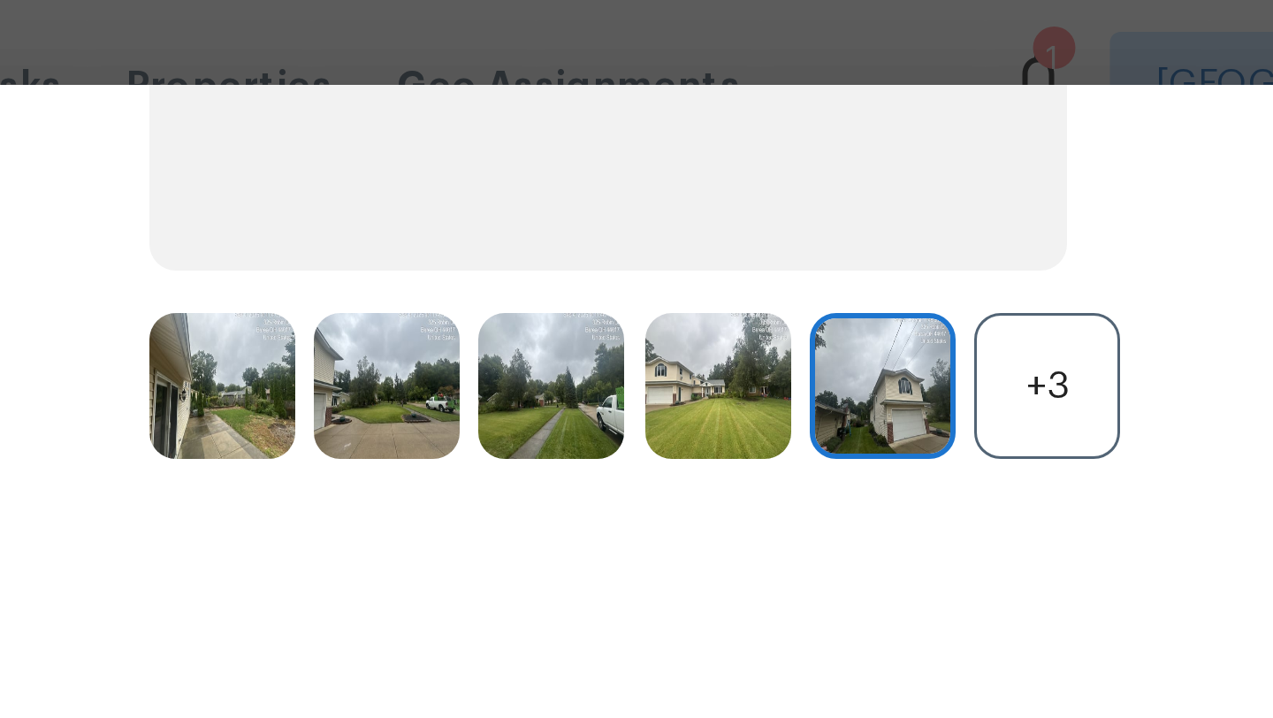
click at [664, 127] on img at bounding box center [660, 128] width 49 height 49
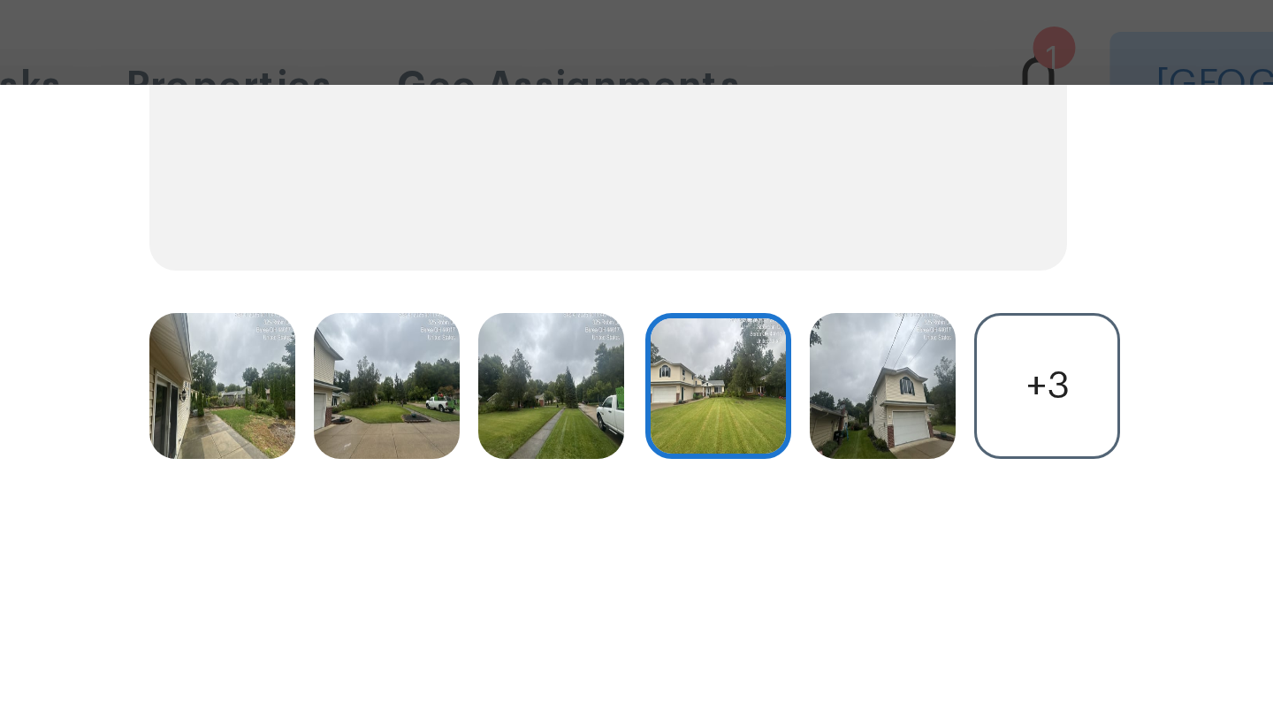
click at [607, 128] on img at bounding box center [604, 128] width 49 height 49
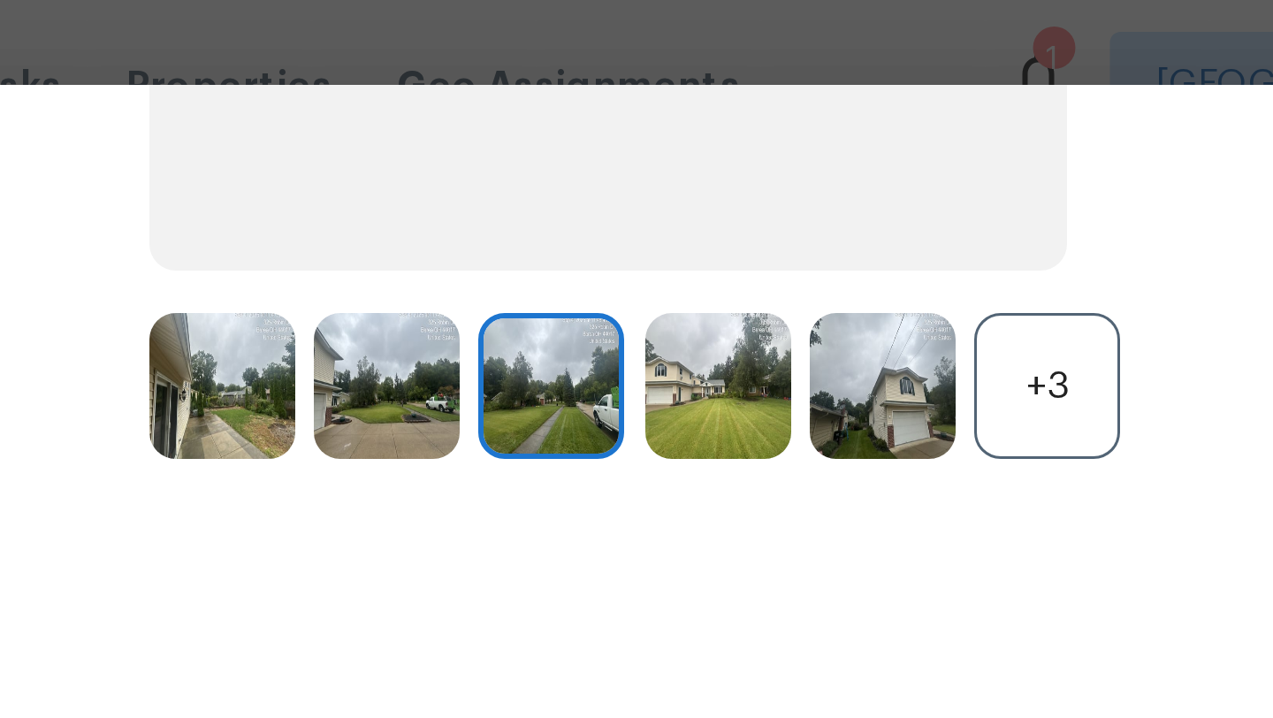
click at [543, 133] on img at bounding box center [549, 128] width 49 height 49
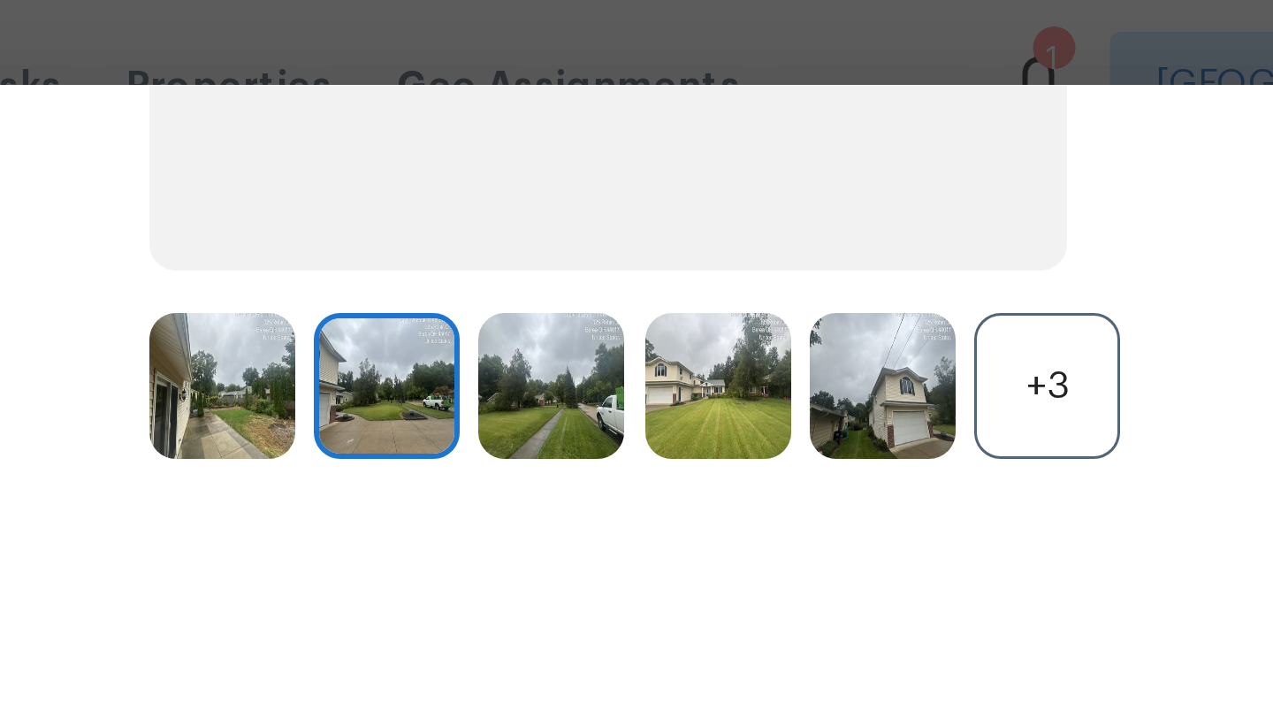
click at [764, 135] on div "+3" at bounding box center [769, 128] width 49 height 49
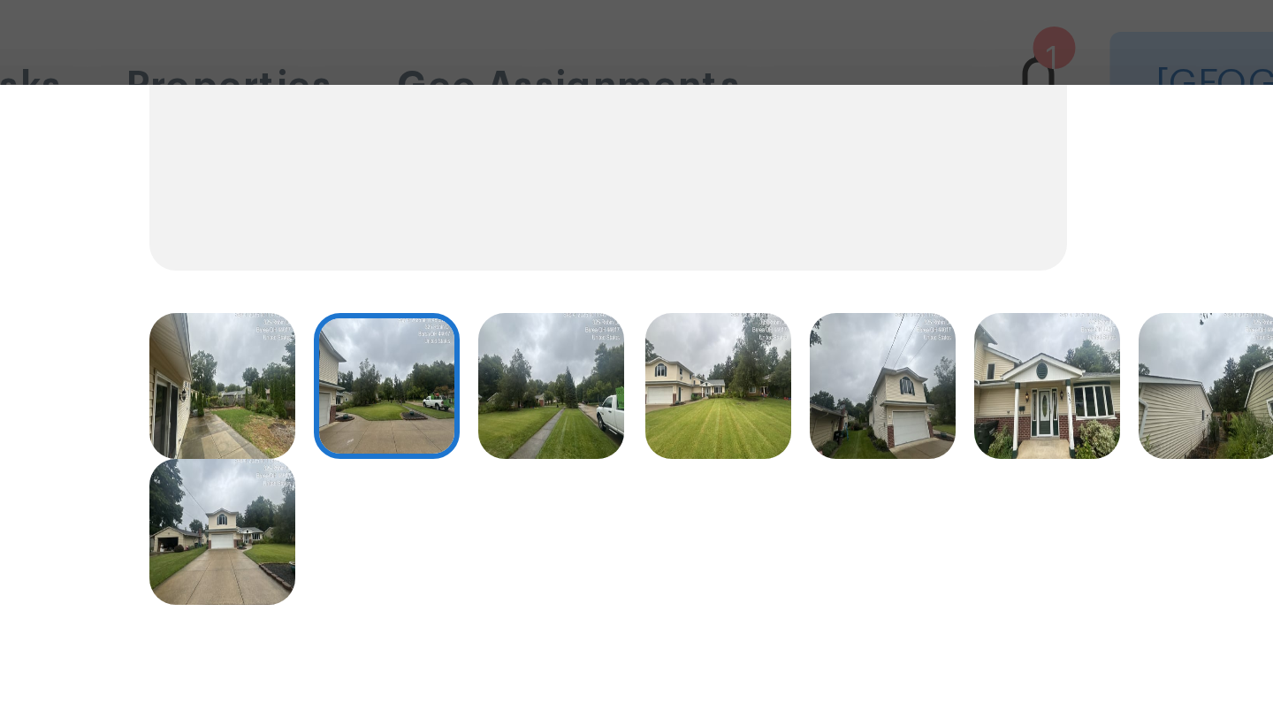
click at [718, 132] on img at bounding box center [715, 128] width 49 height 49
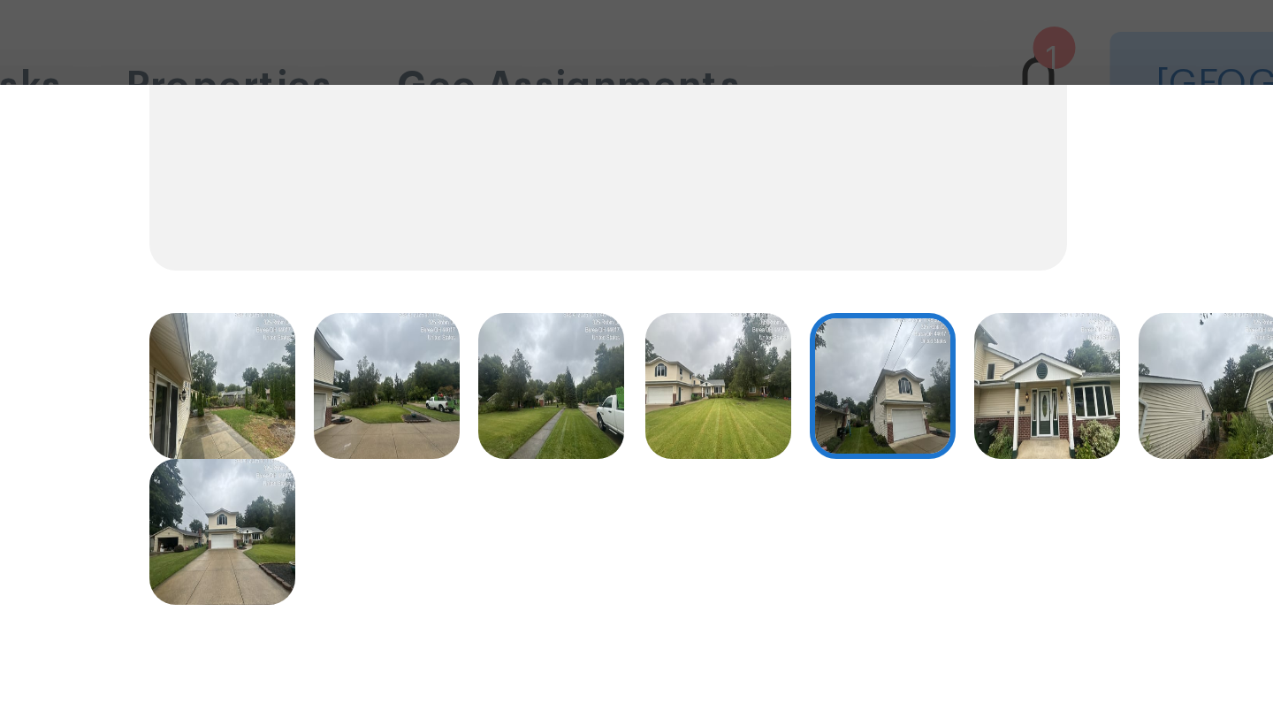
click at [767, 141] on img at bounding box center [769, 128] width 49 height 49
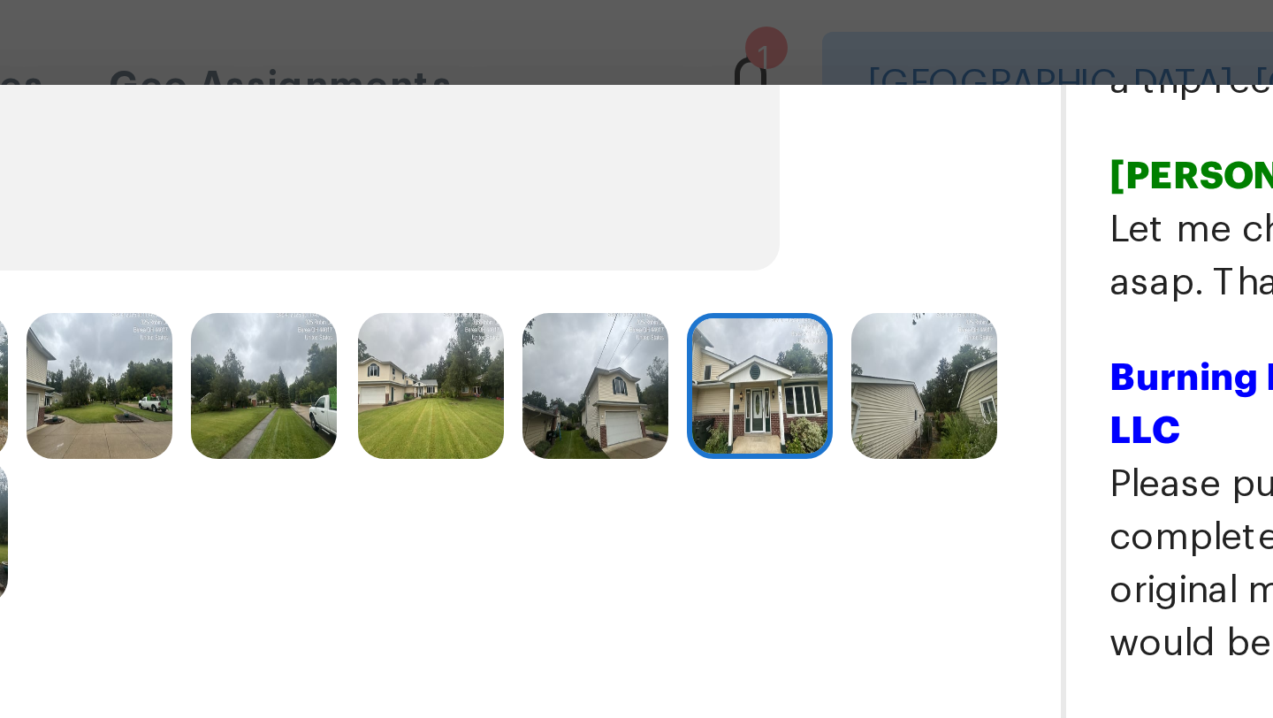
click at [832, 135] on img at bounding box center [824, 128] width 49 height 49
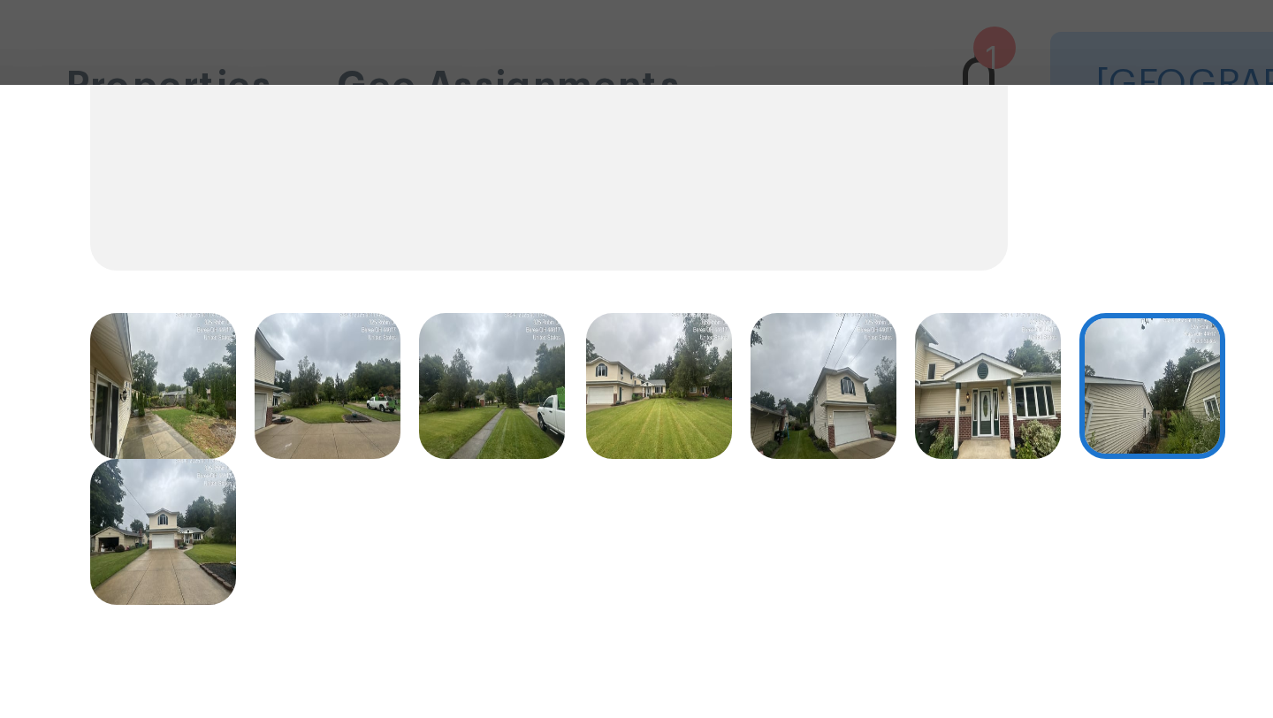
click at [471, 187] on img at bounding box center [494, 177] width 49 height 49
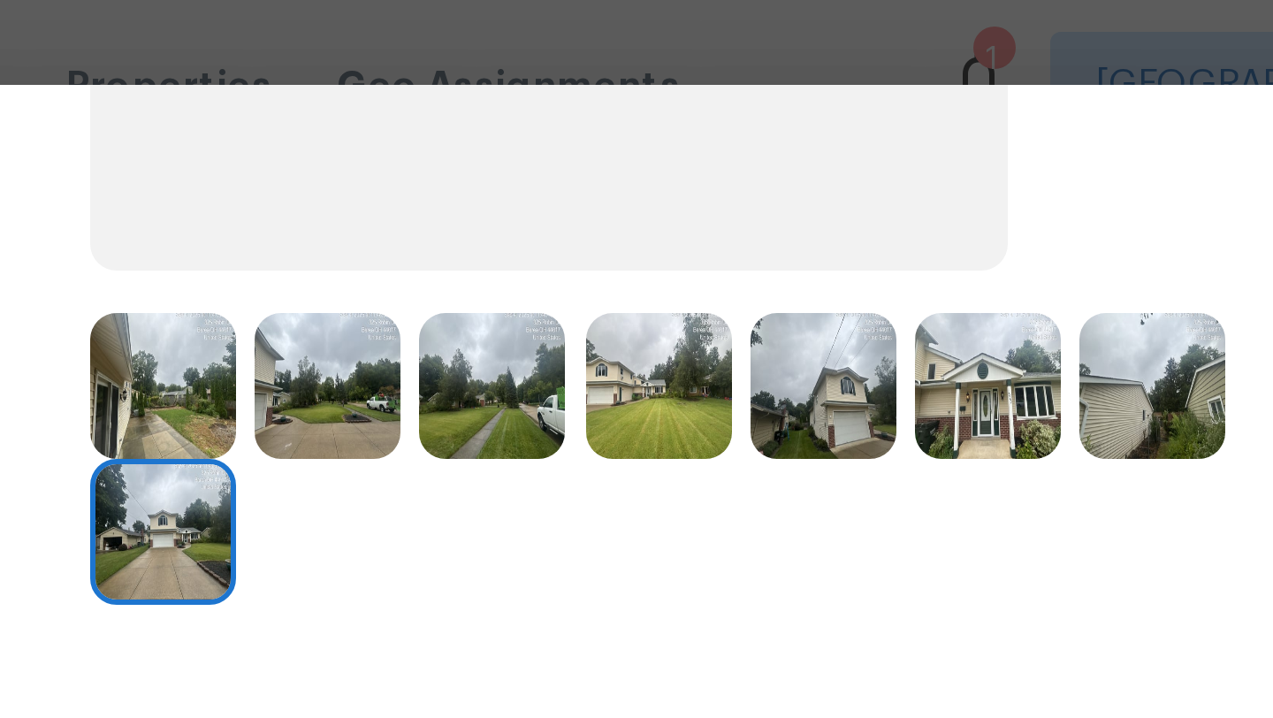
click at [493, 149] on img at bounding box center [494, 128] width 49 height 49
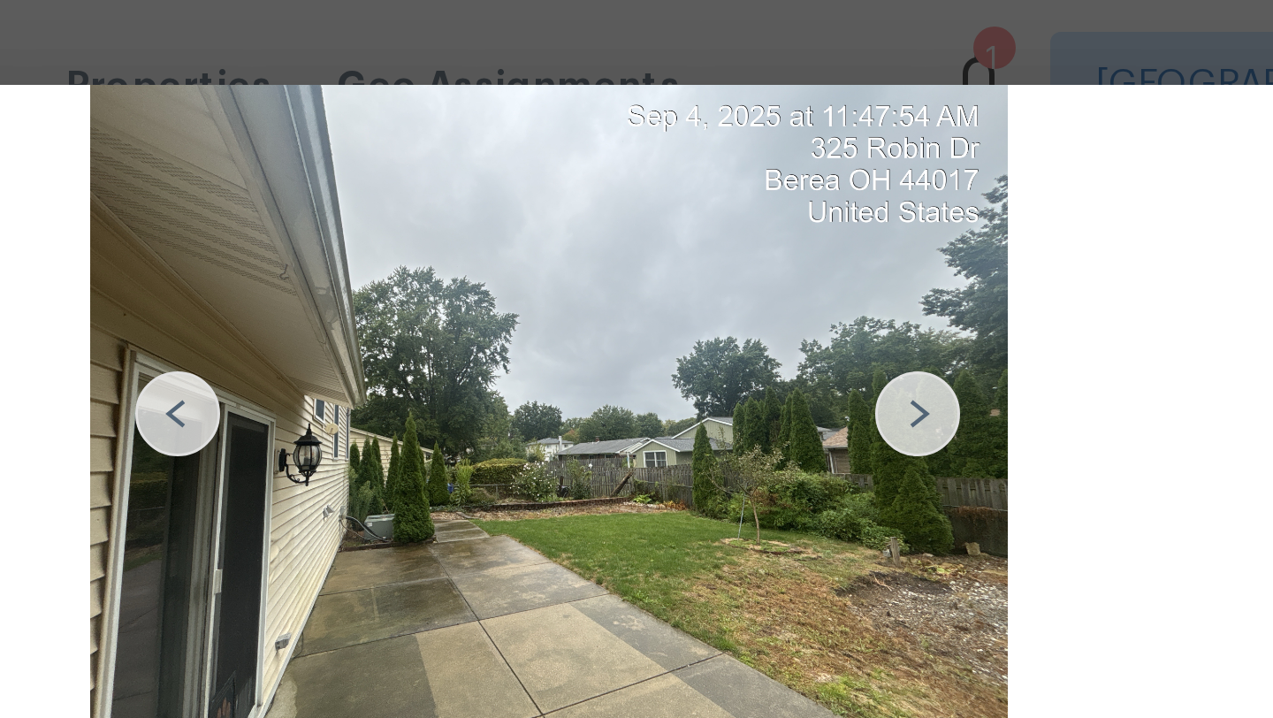
scroll to position [194, 0]
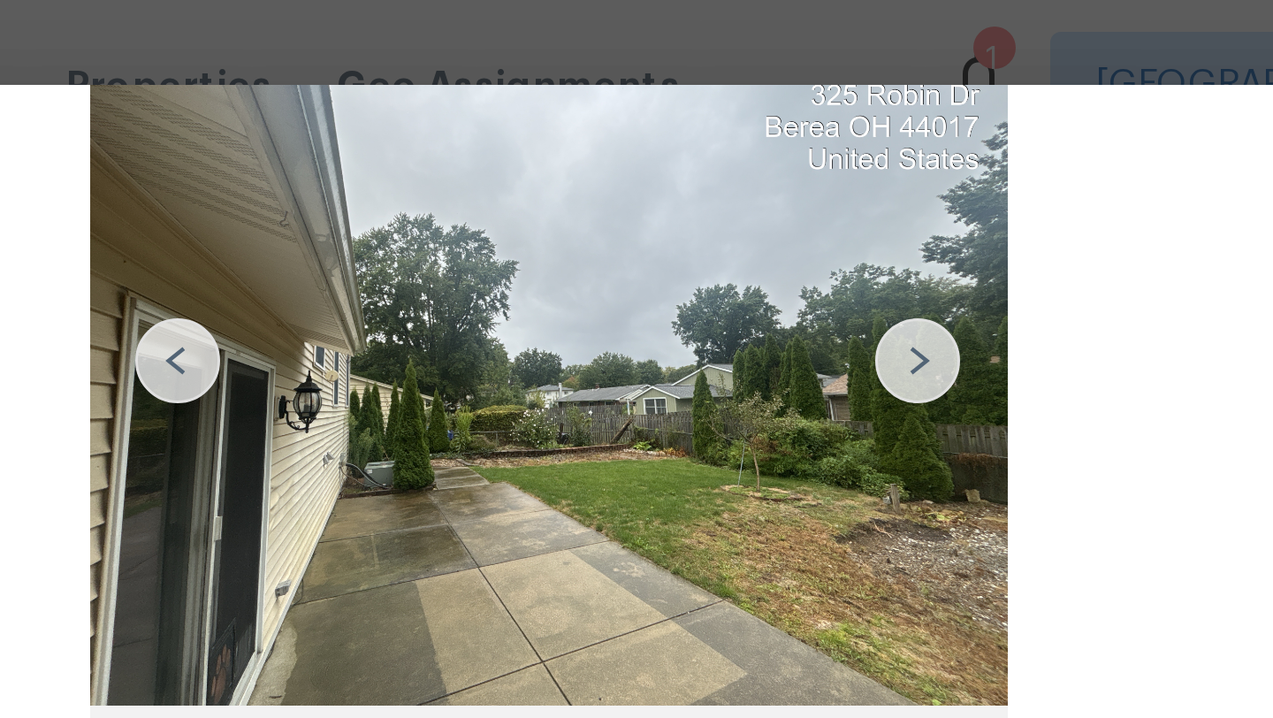
click at [737, 118] on img at bounding box center [746, 120] width 28 height 28
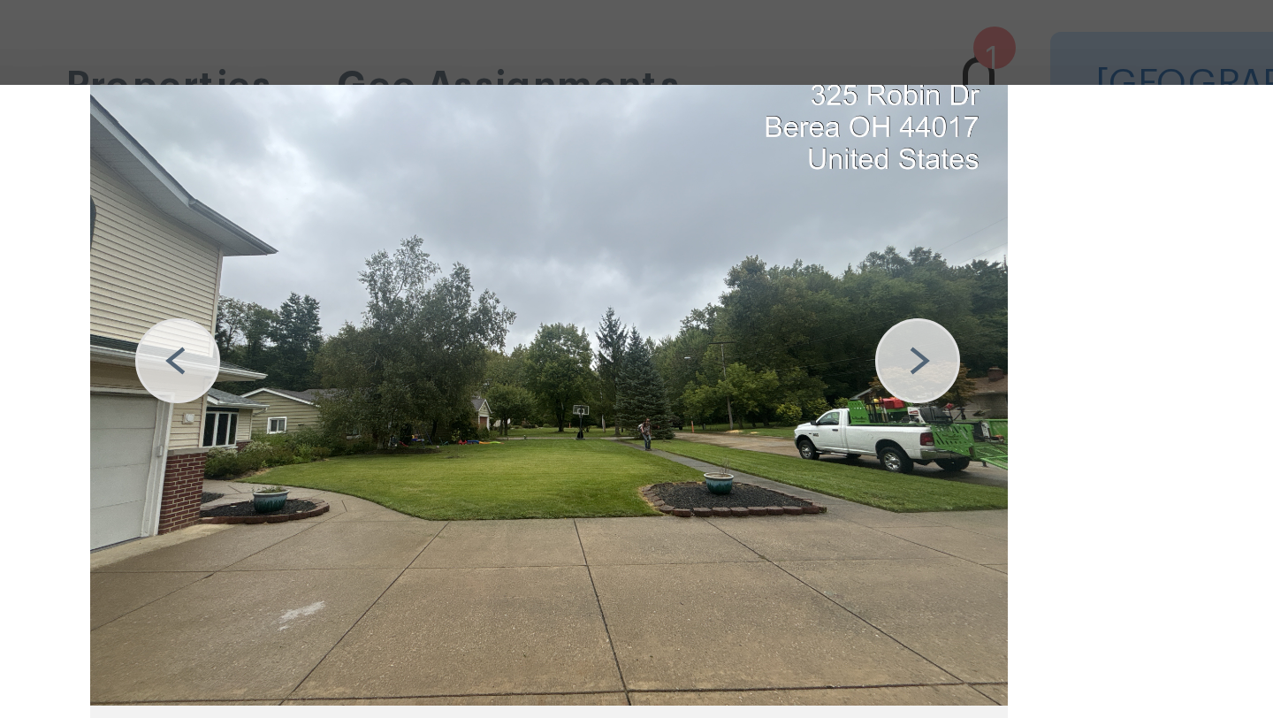
click at [737, 118] on img at bounding box center [746, 120] width 28 height 28
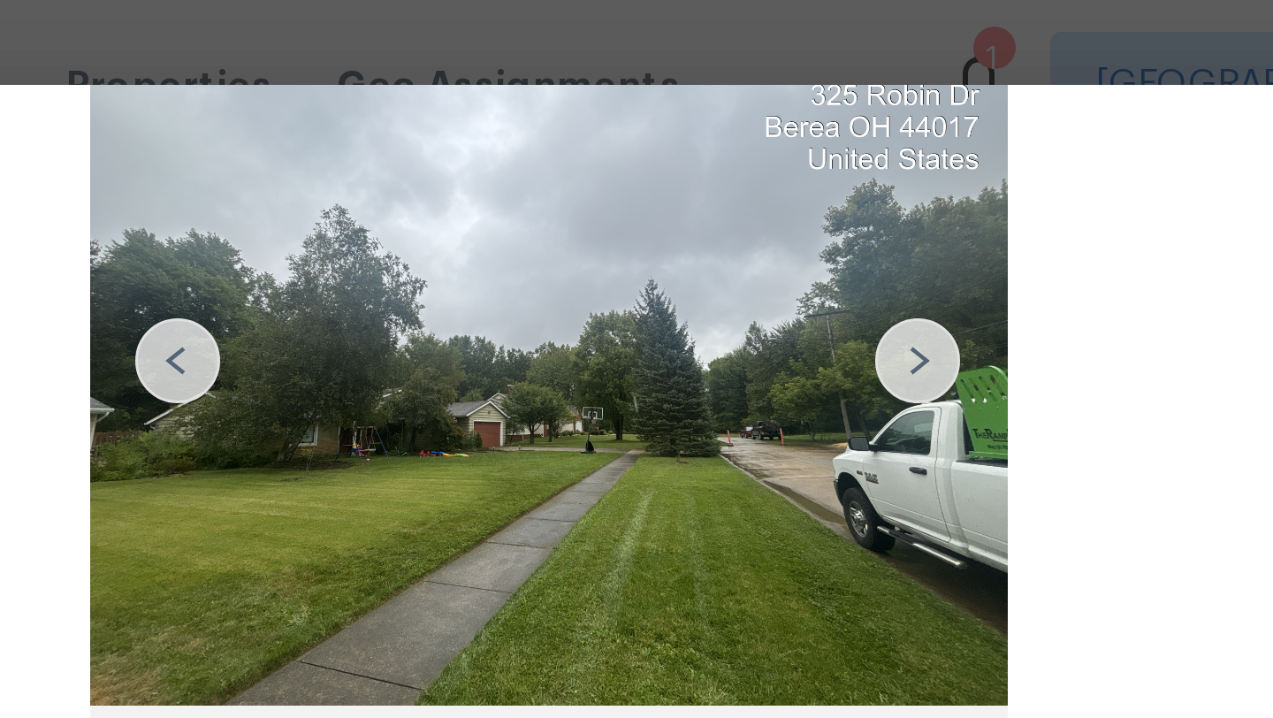
click at [737, 118] on img at bounding box center [746, 120] width 28 height 28
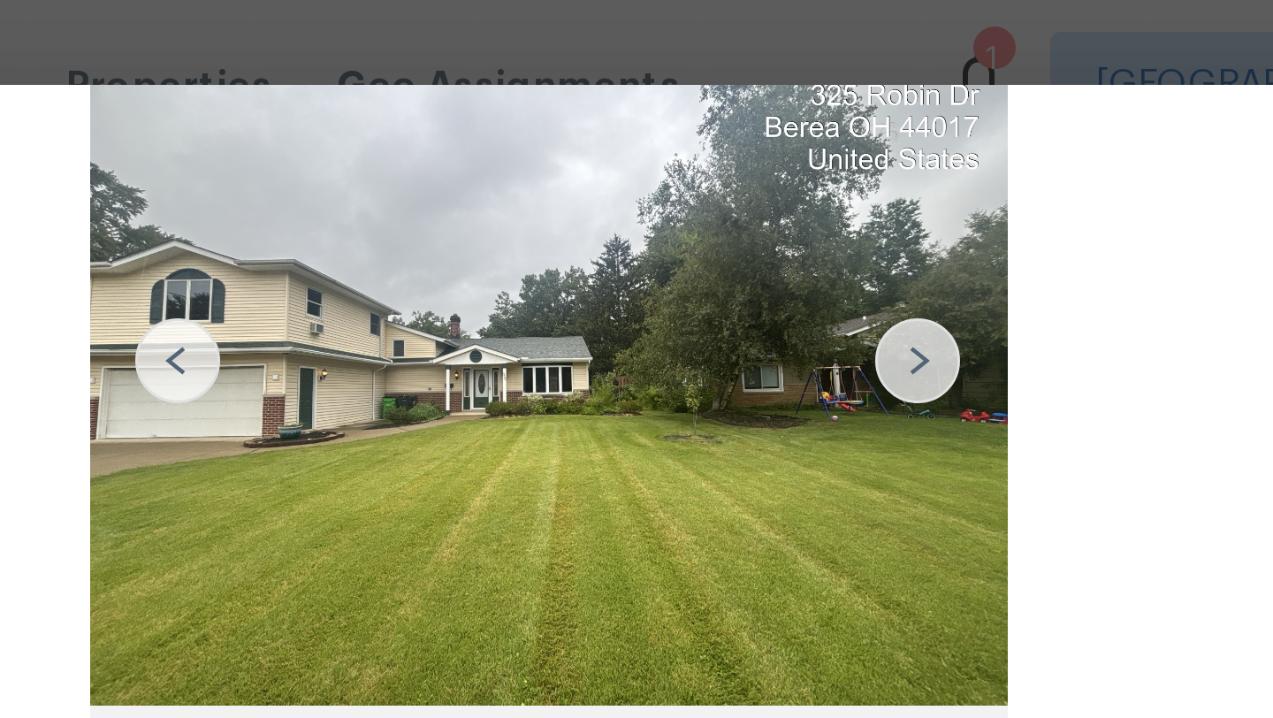
click at [737, 118] on img at bounding box center [746, 120] width 28 height 28
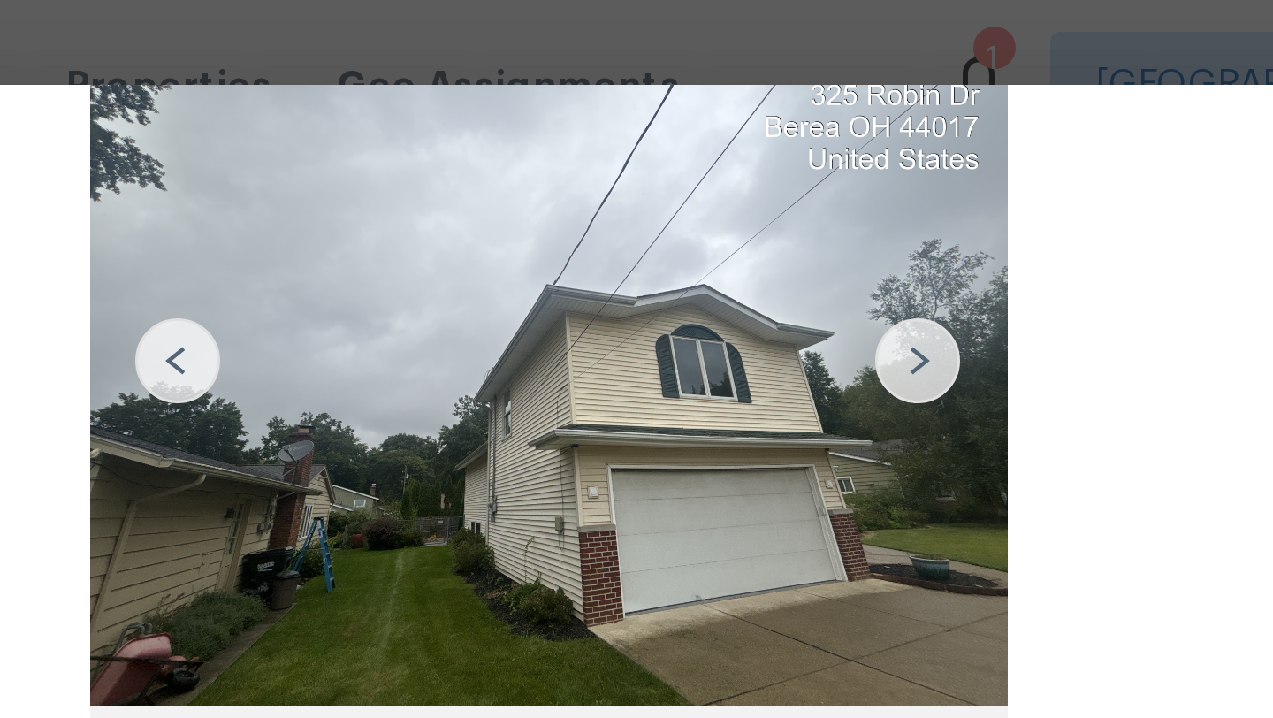
click at [737, 118] on img at bounding box center [746, 120] width 28 height 28
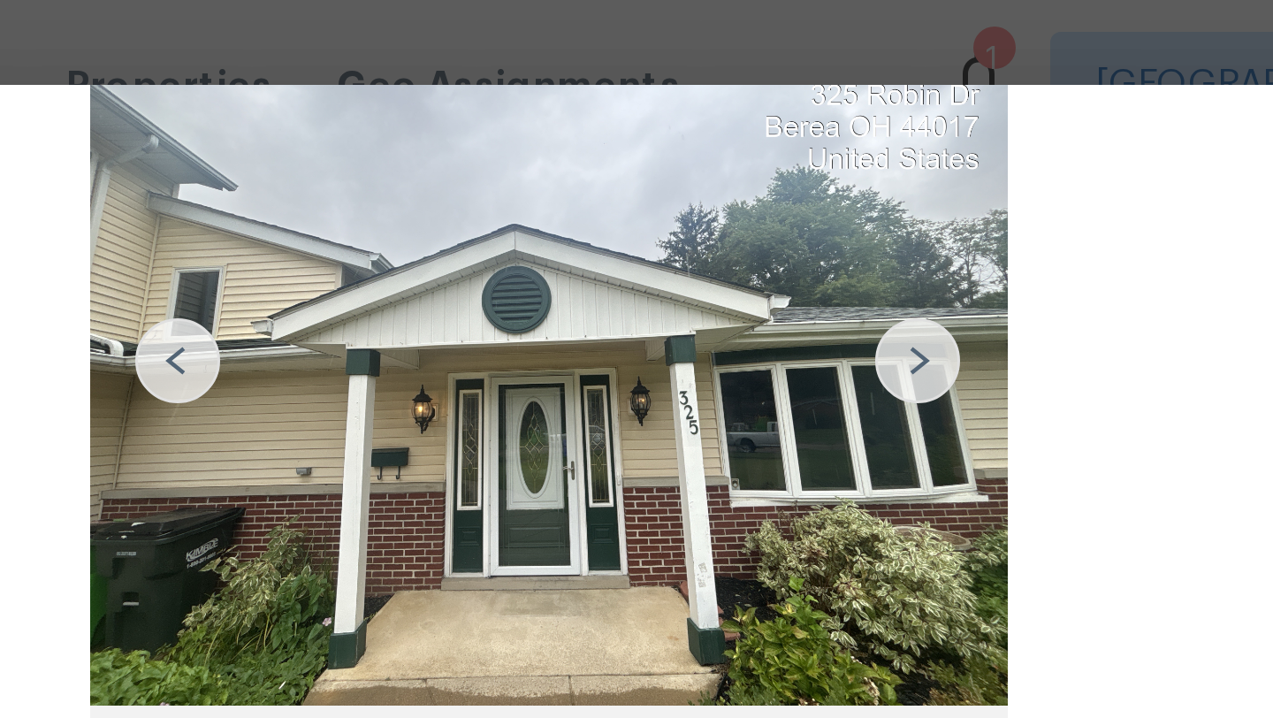
click at [737, 118] on img at bounding box center [746, 120] width 28 height 28
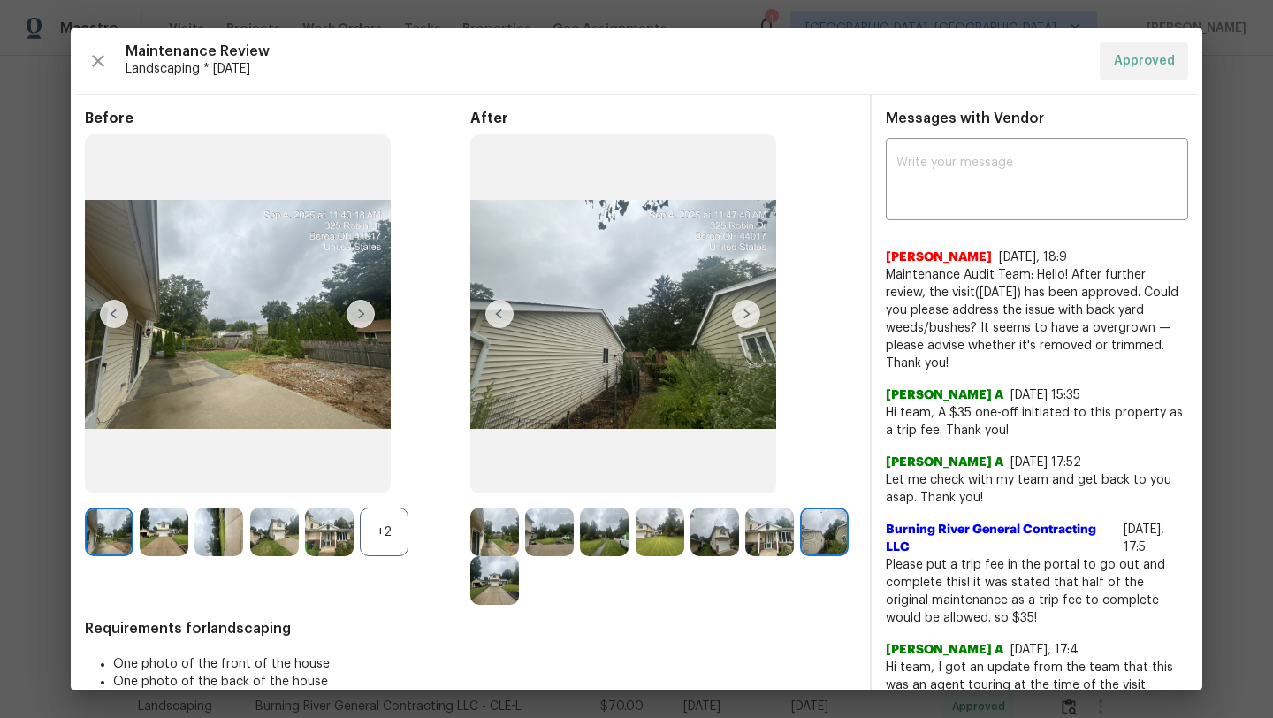
scroll to position [0, 0]
click at [93, 63] on icon "button" at bounding box center [98, 60] width 21 height 21
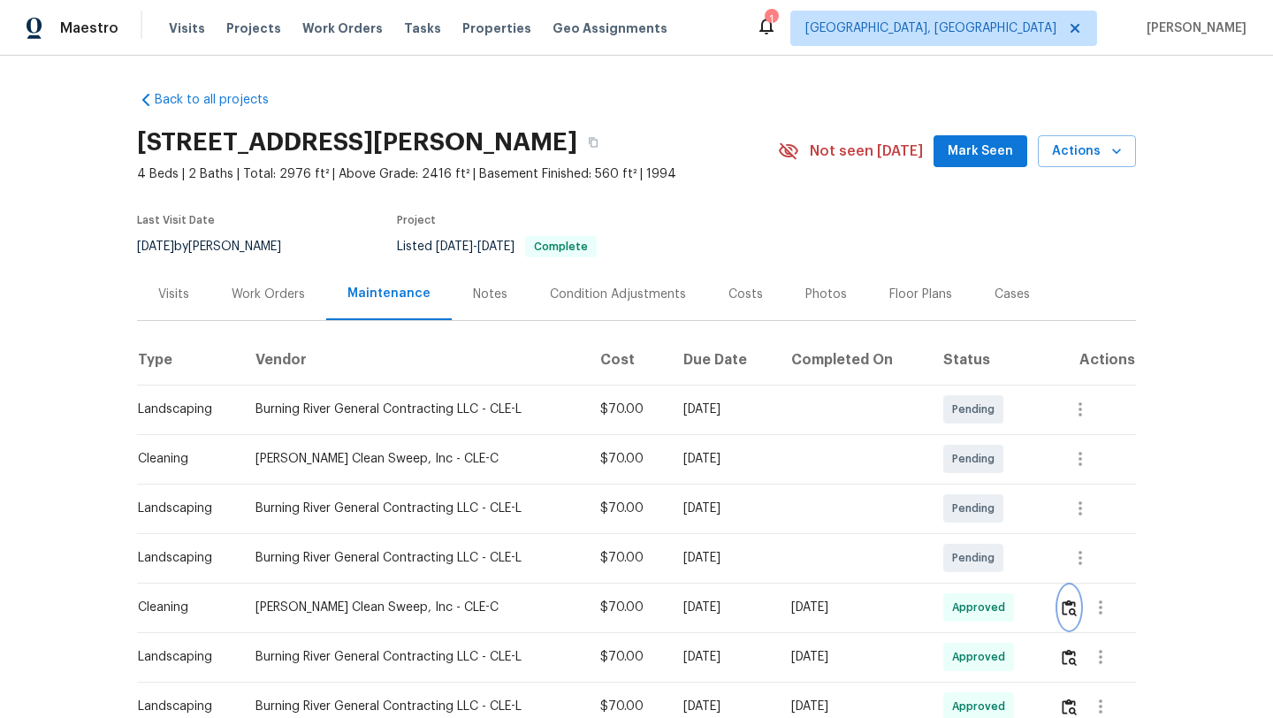
click at [1076, 610] on img "button" at bounding box center [1069, 608] width 15 height 17
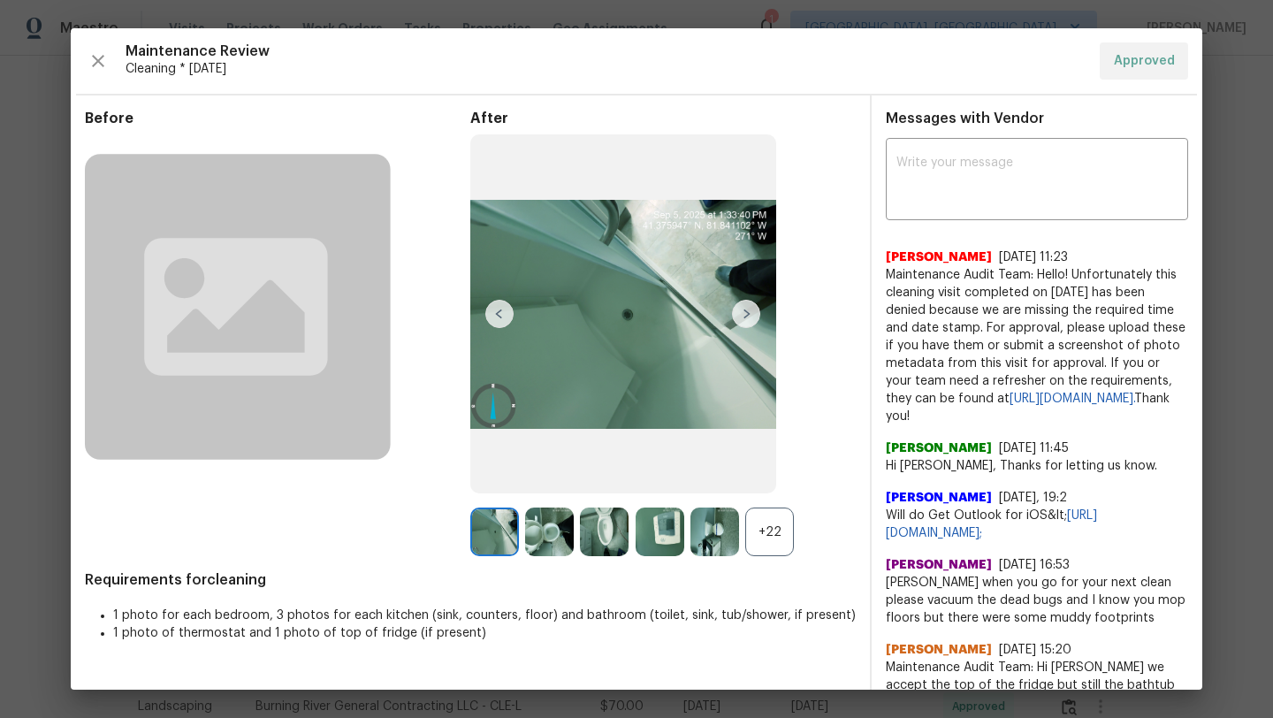
click at [497, 512] on img at bounding box center [494, 532] width 49 height 49
click at [550, 546] on img at bounding box center [549, 532] width 49 height 49
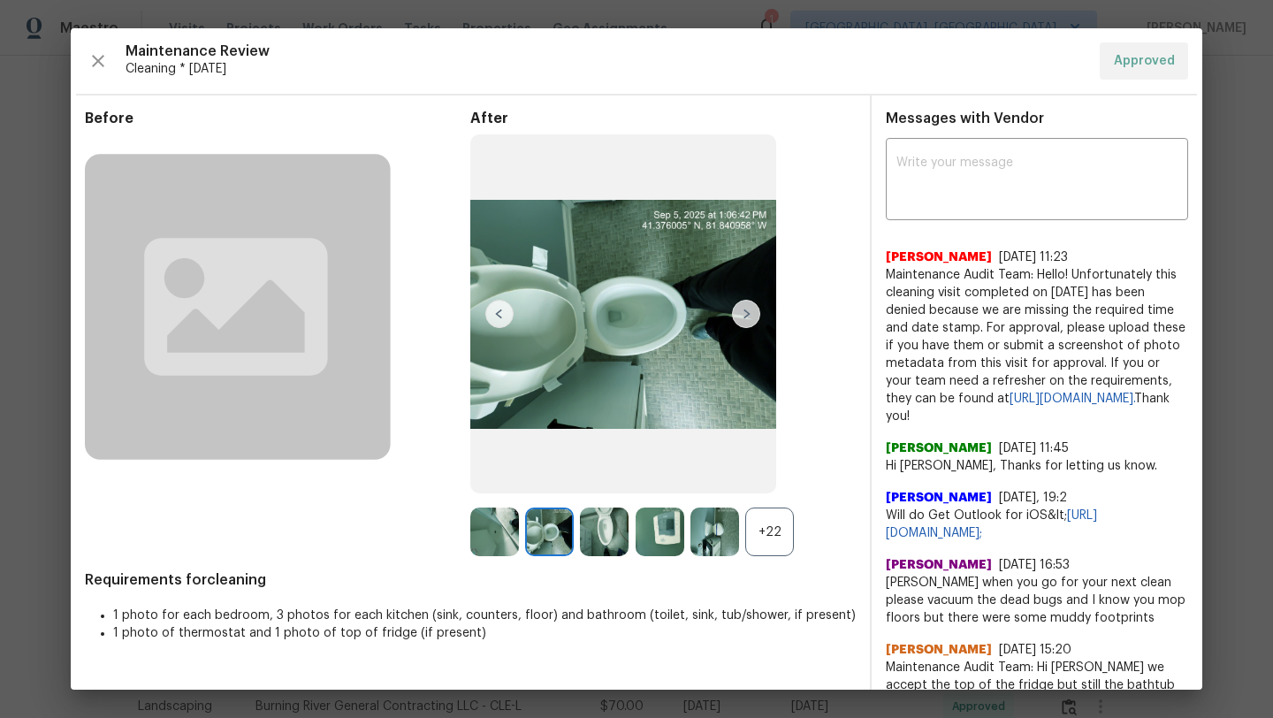
click at [489, 529] on img at bounding box center [494, 532] width 49 height 49
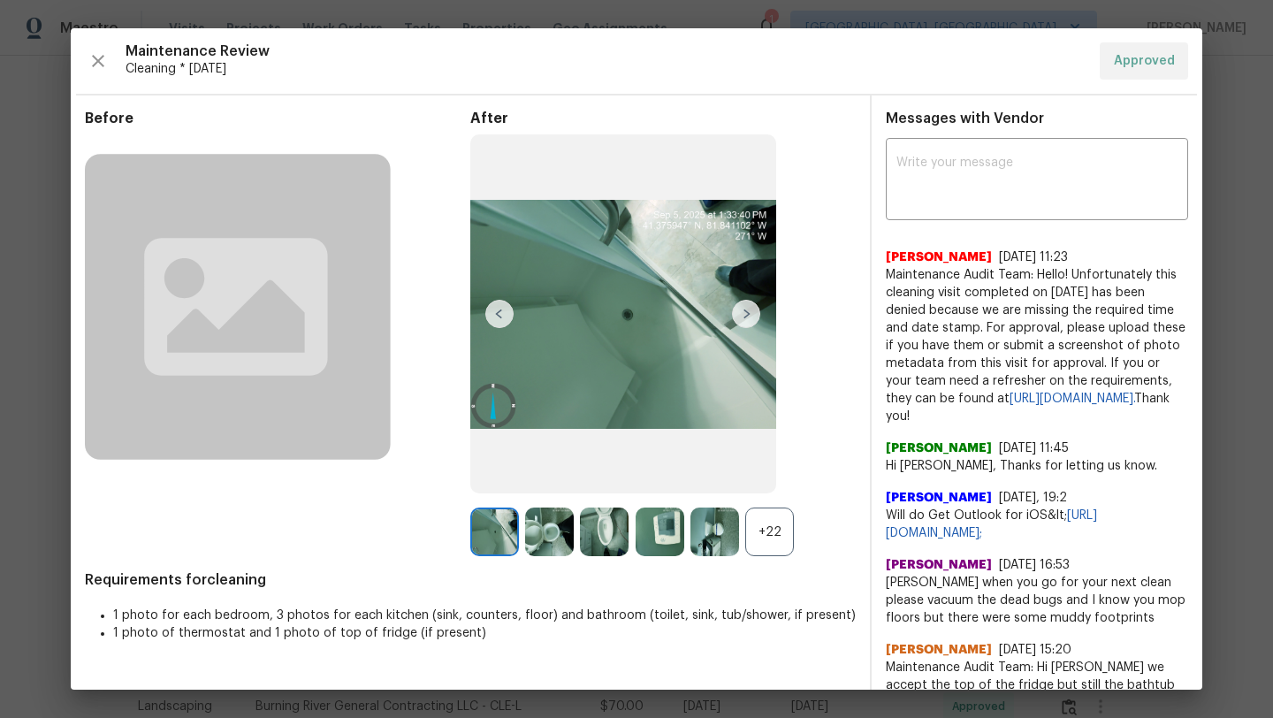
click at [542, 537] on img at bounding box center [549, 532] width 49 height 49
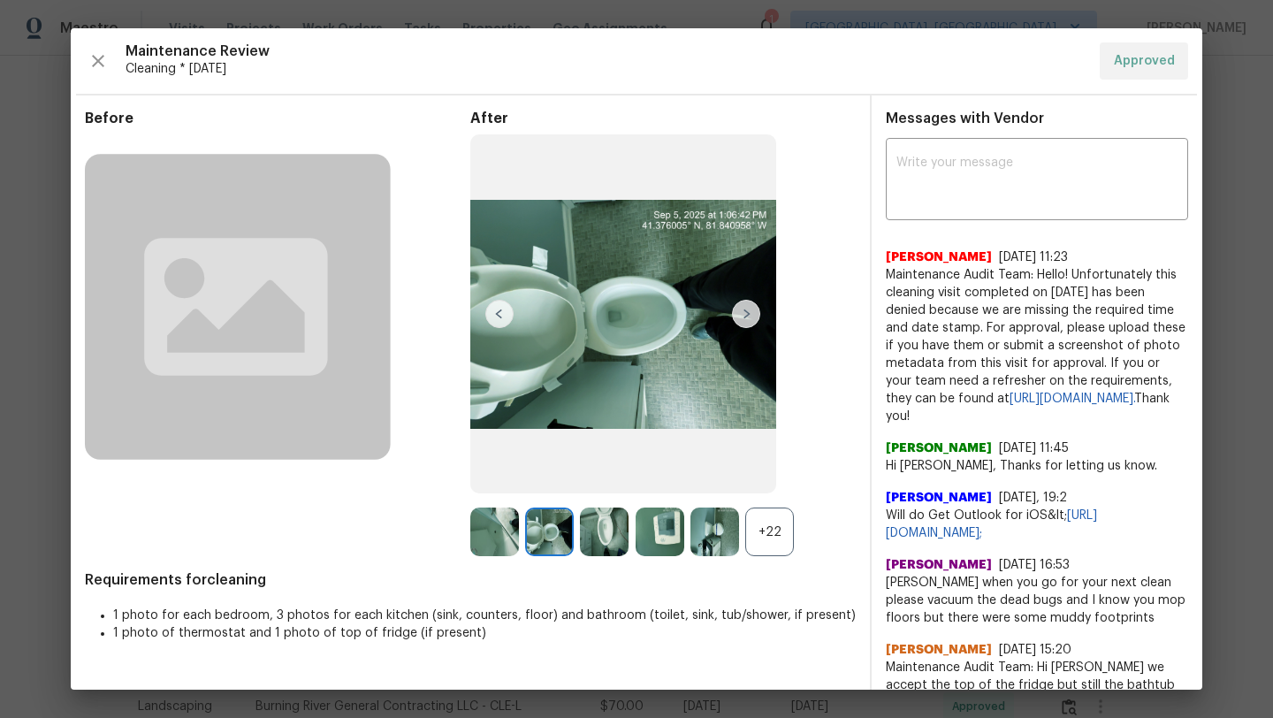
click at [605, 537] on img at bounding box center [604, 532] width 49 height 49
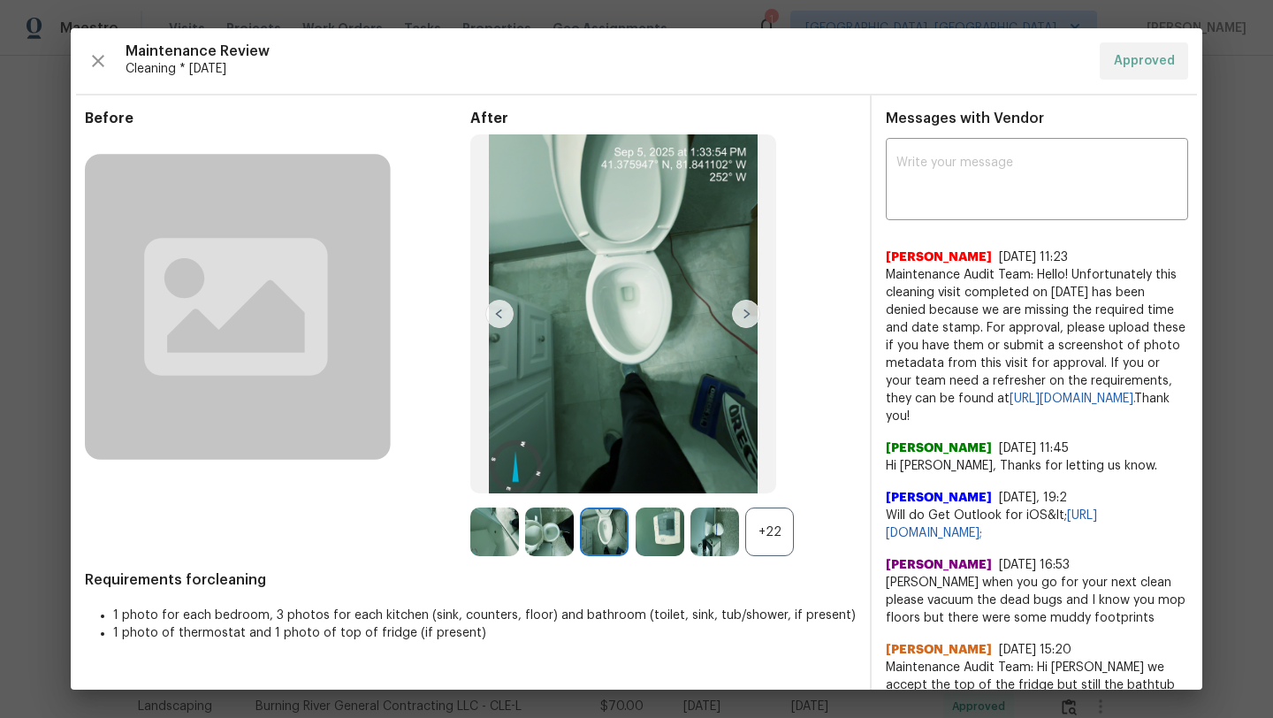
click at [671, 533] on img at bounding box center [660, 532] width 49 height 49
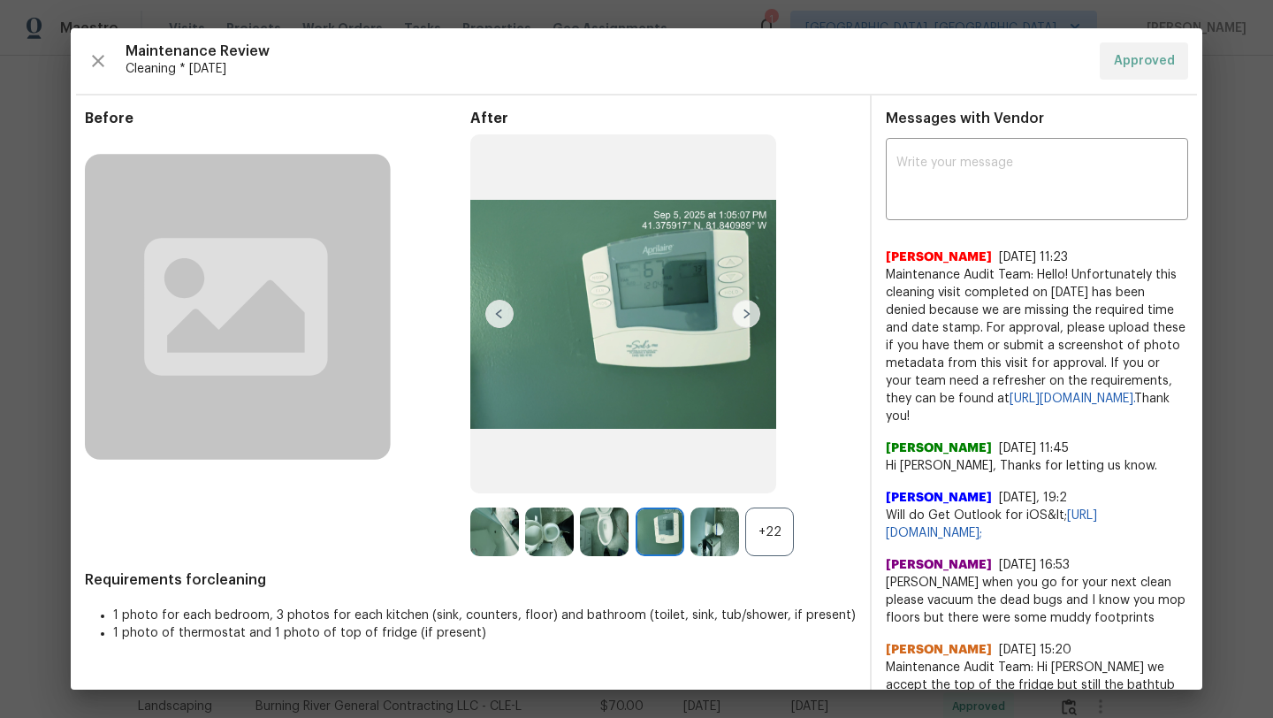
click at [708, 533] on img at bounding box center [715, 532] width 49 height 49
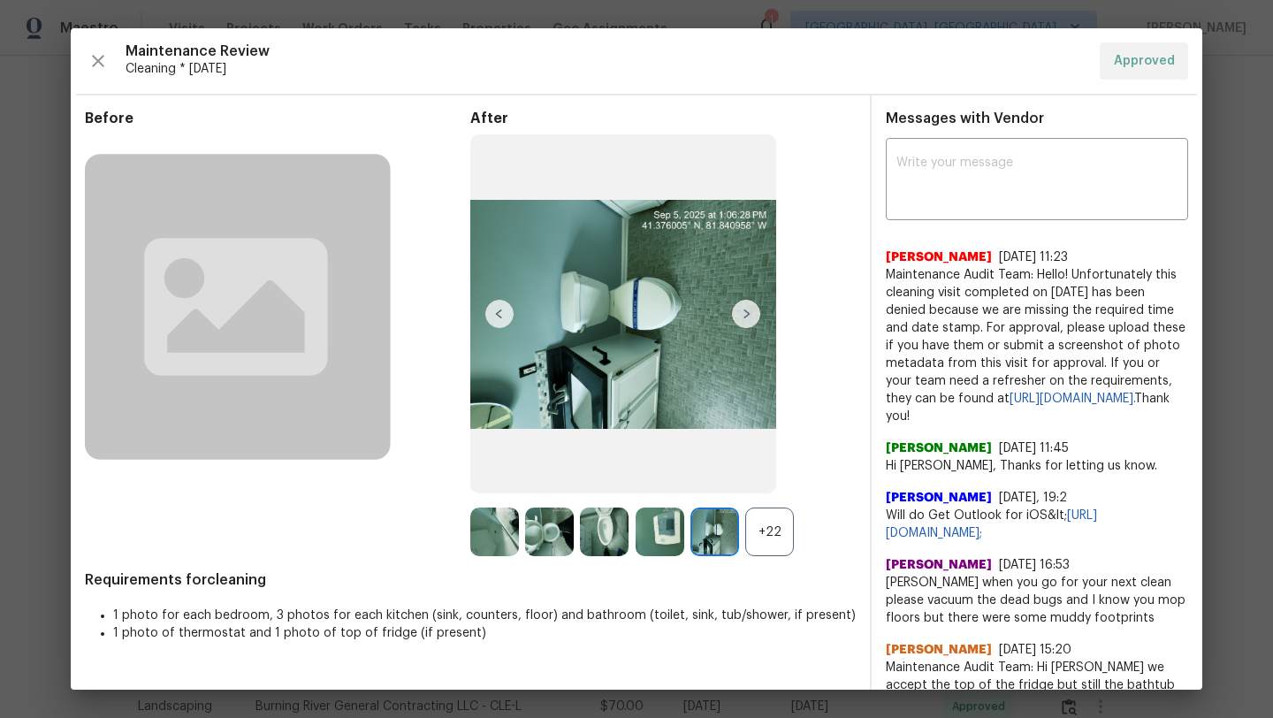
click at [774, 537] on div "+22" at bounding box center [769, 532] width 49 height 49
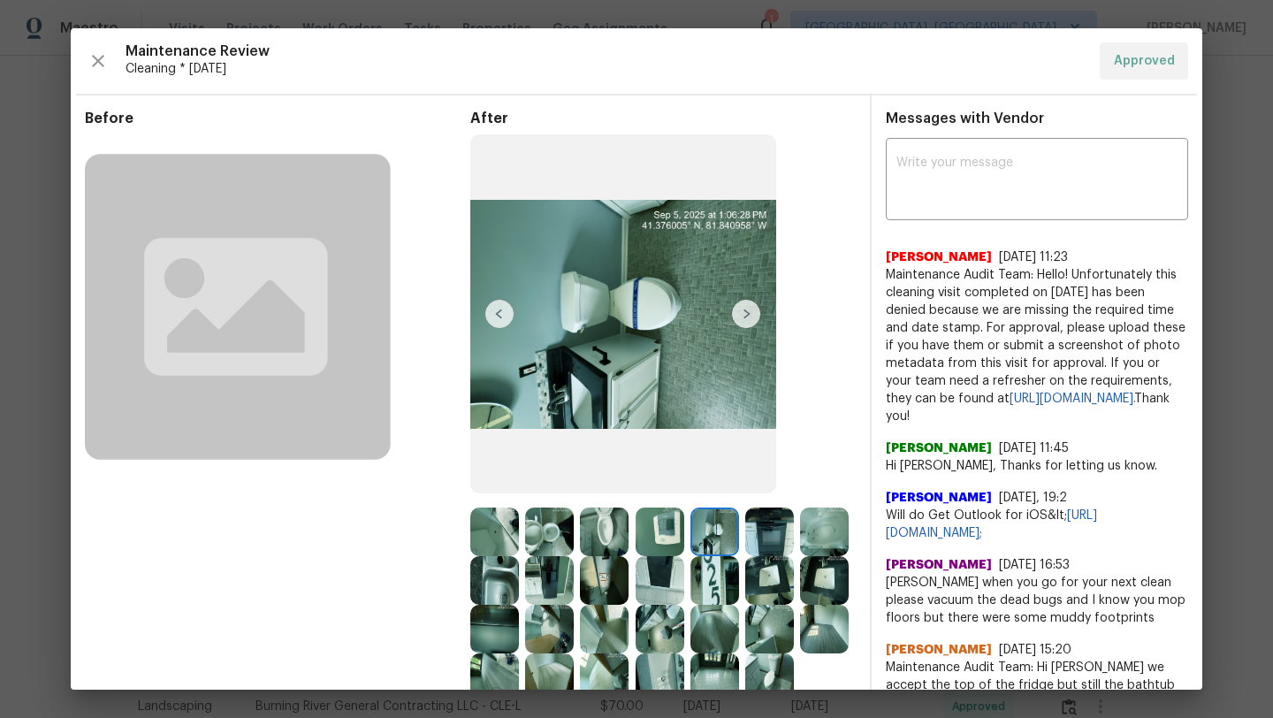
click at [493, 531] on img at bounding box center [494, 532] width 49 height 49
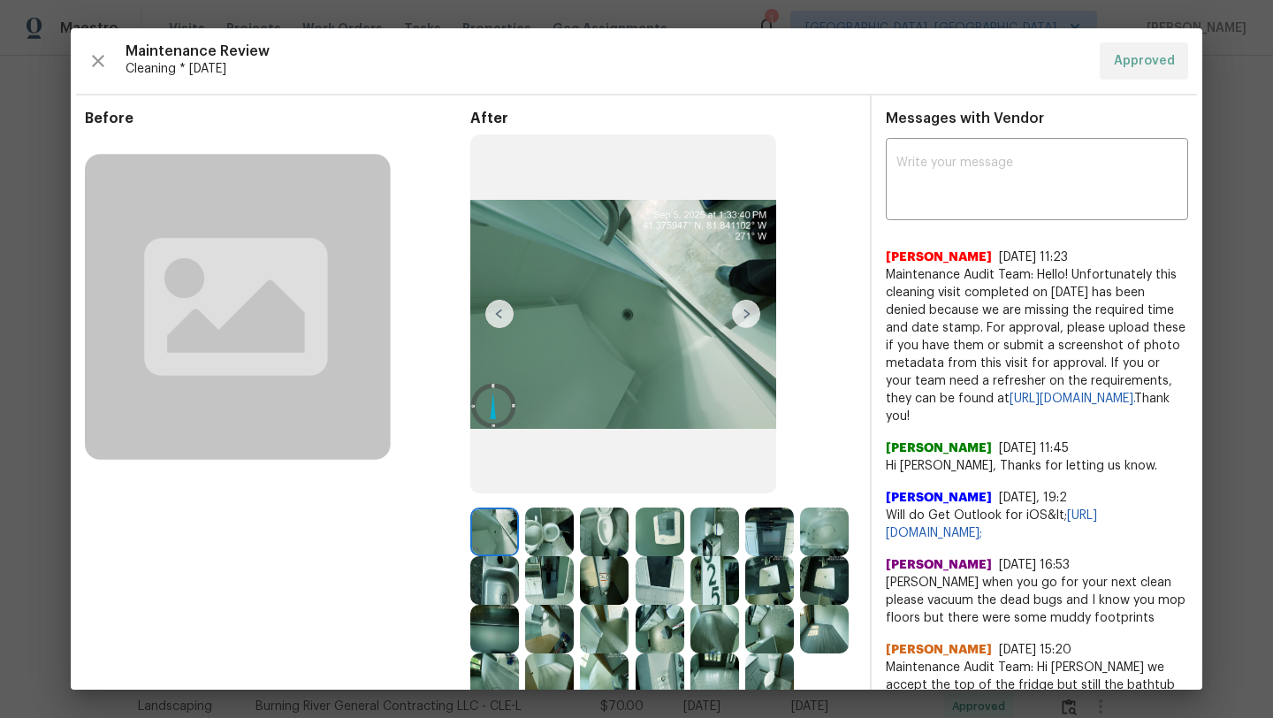
click at [543, 534] on img at bounding box center [549, 532] width 49 height 49
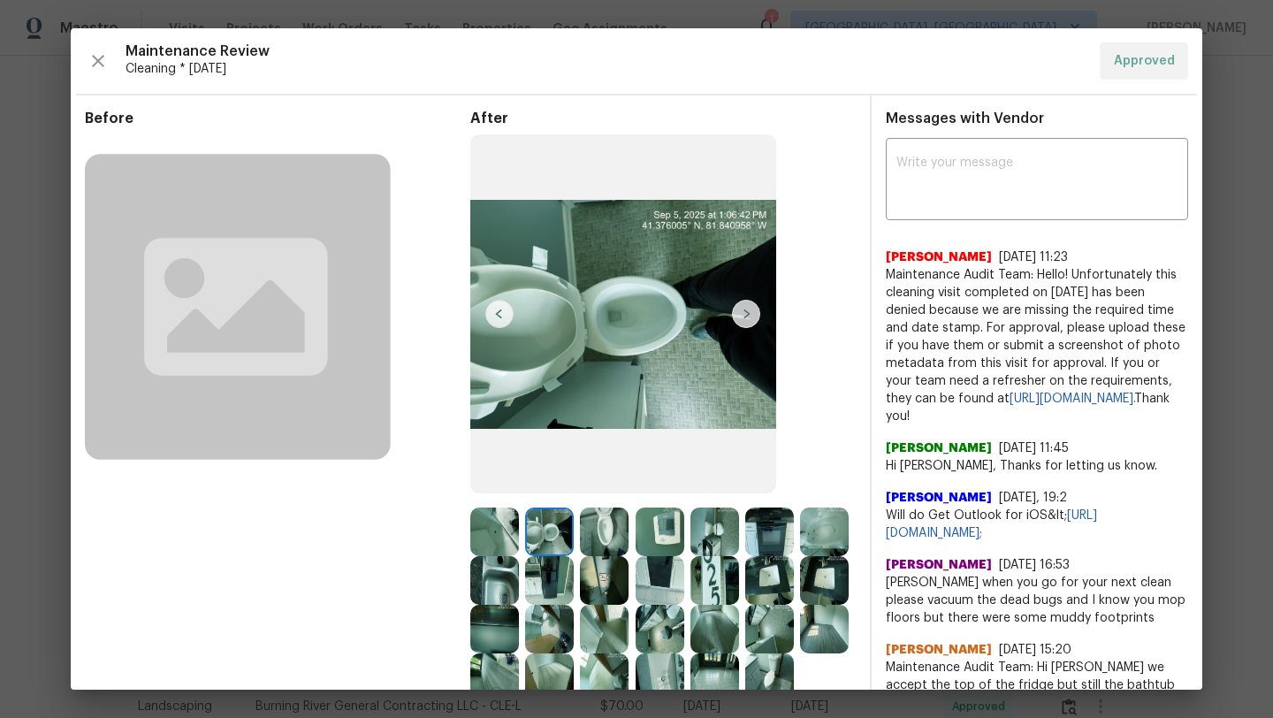
click at [619, 531] on img at bounding box center [604, 532] width 49 height 49
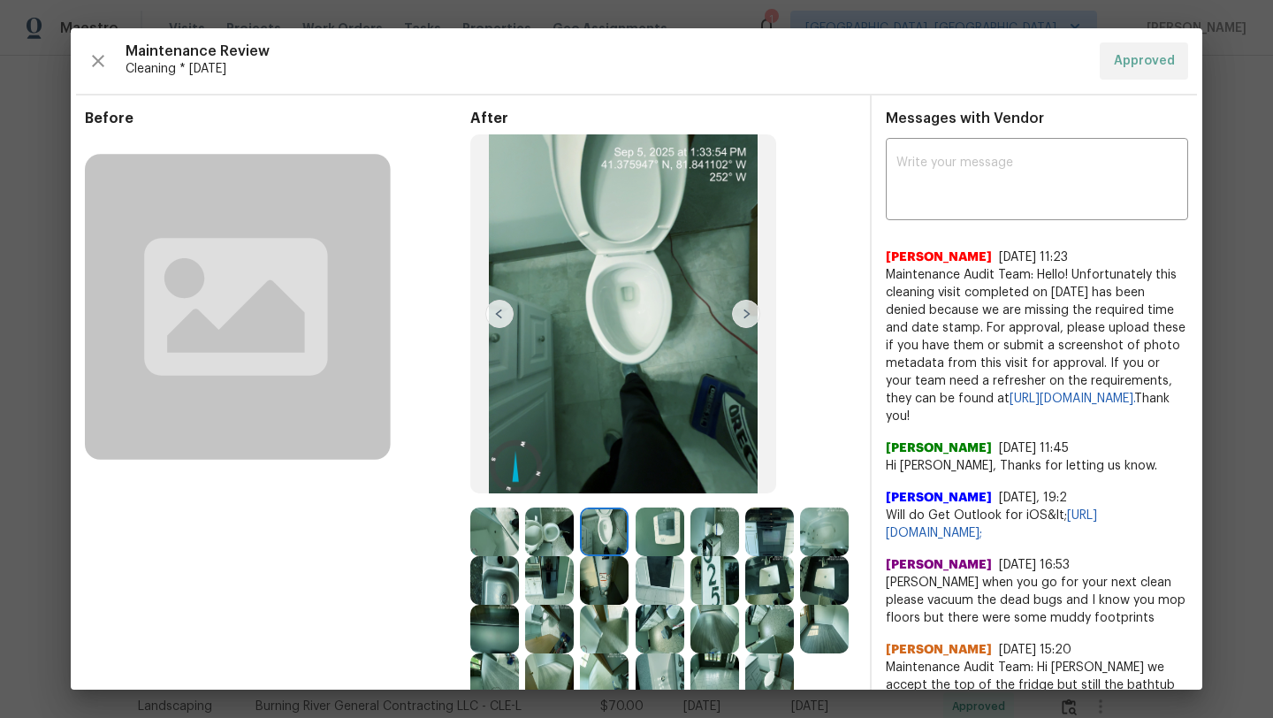
click at [659, 531] on img at bounding box center [660, 532] width 49 height 49
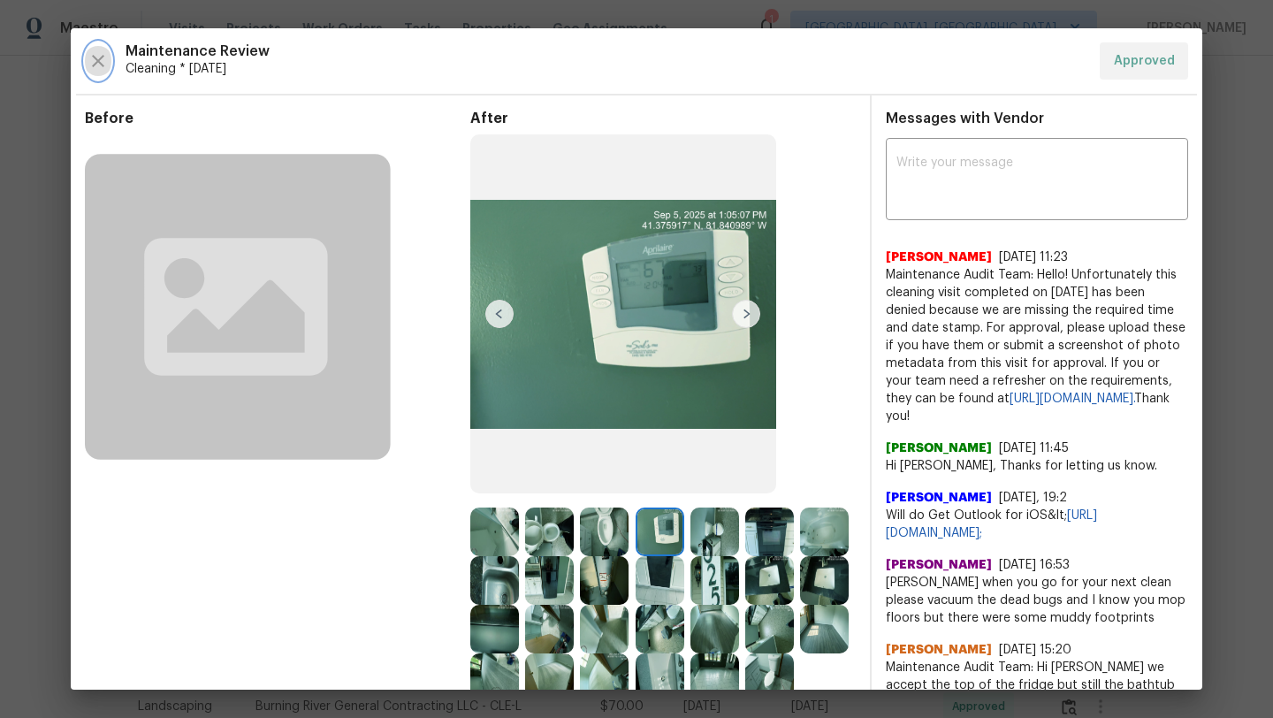
click at [95, 64] on icon "button" at bounding box center [98, 61] width 12 height 12
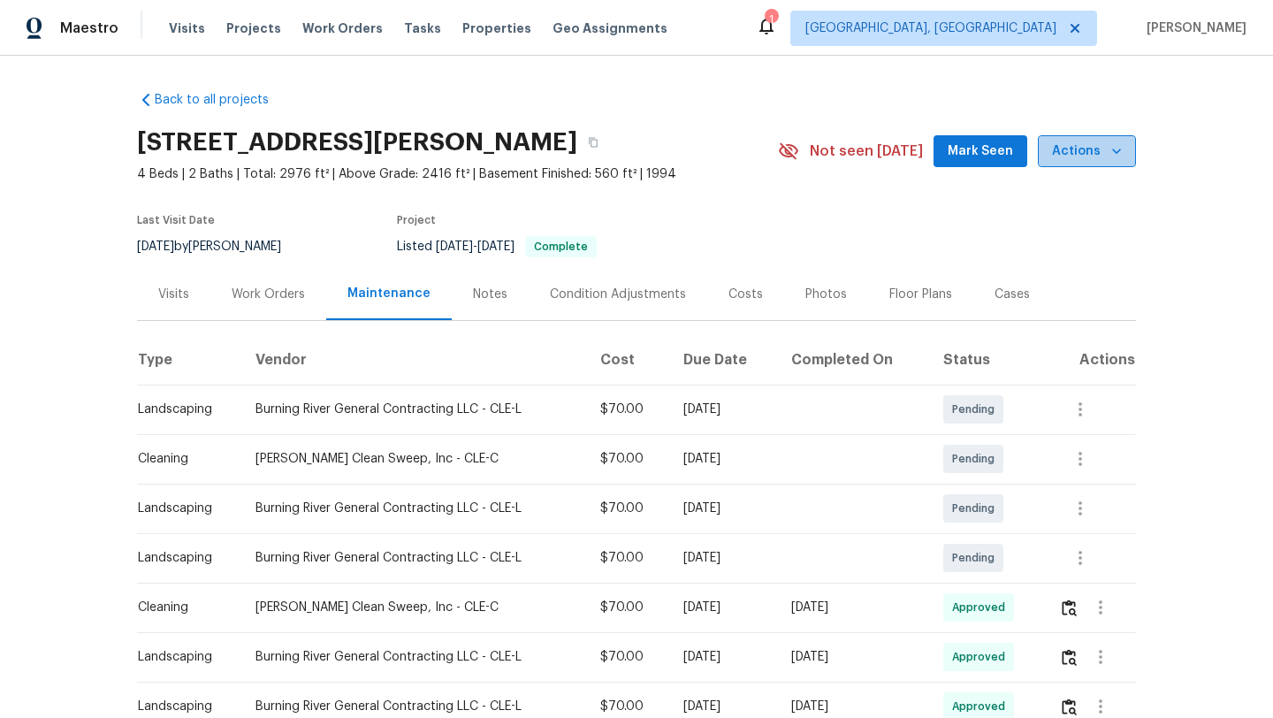
click at [1091, 159] on span "Actions" at bounding box center [1087, 152] width 70 height 22
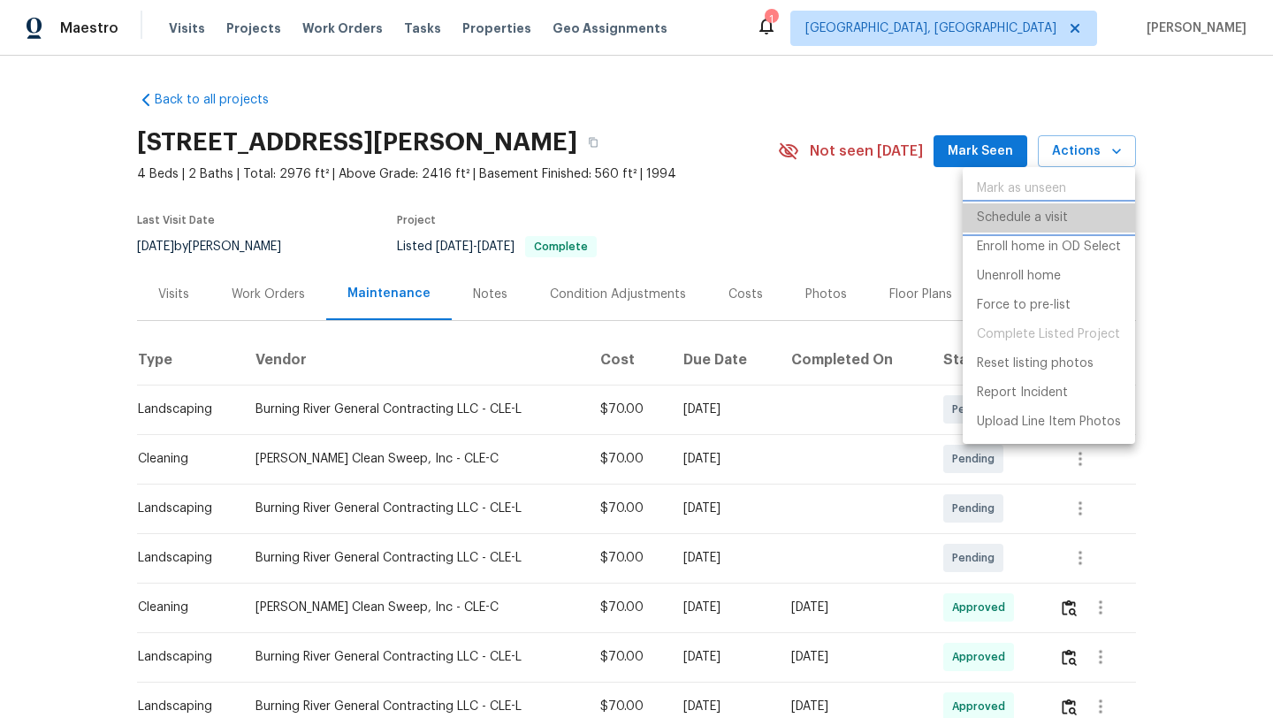
click at [1017, 221] on p "Schedule a visit" at bounding box center [1022, 218] width 91 height 19
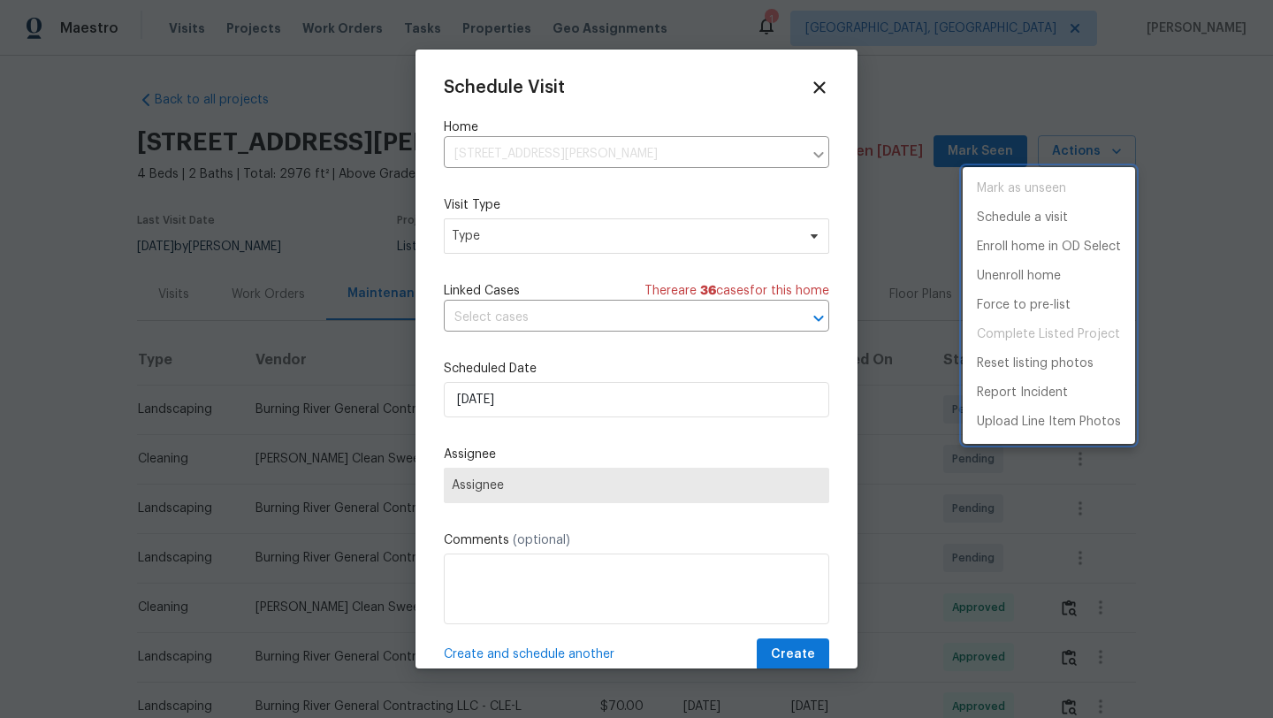
click at [502, 244] on div at bounding box center [636, 359] width 1273 height 718
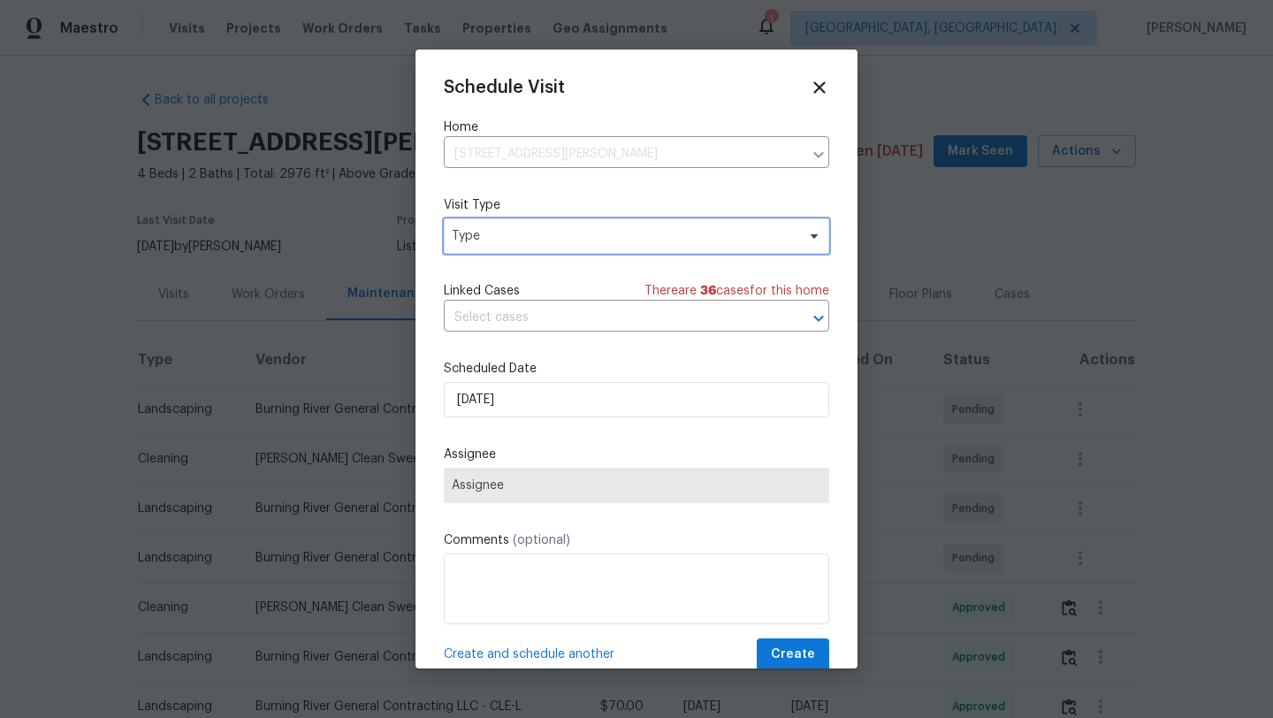
click at [502, 244] on span "Type" at bounding box center [624, 236] width 344 height 18
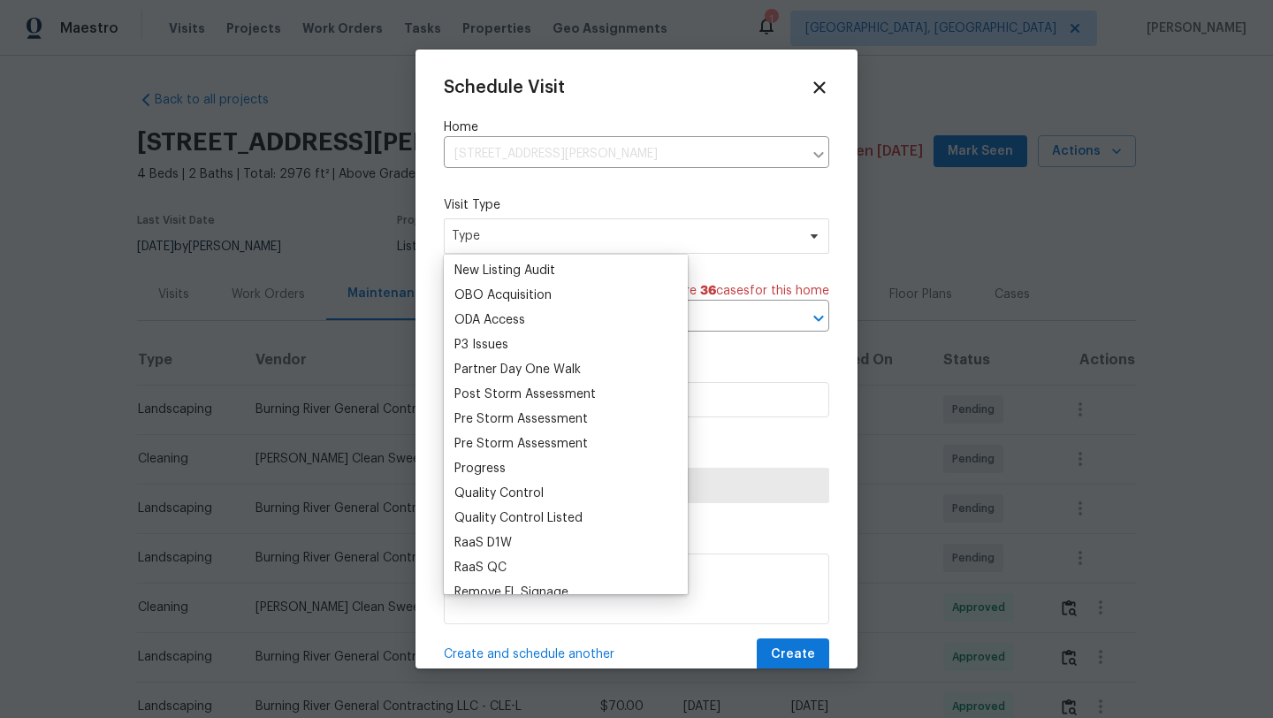
scroll to position [1000, 0]
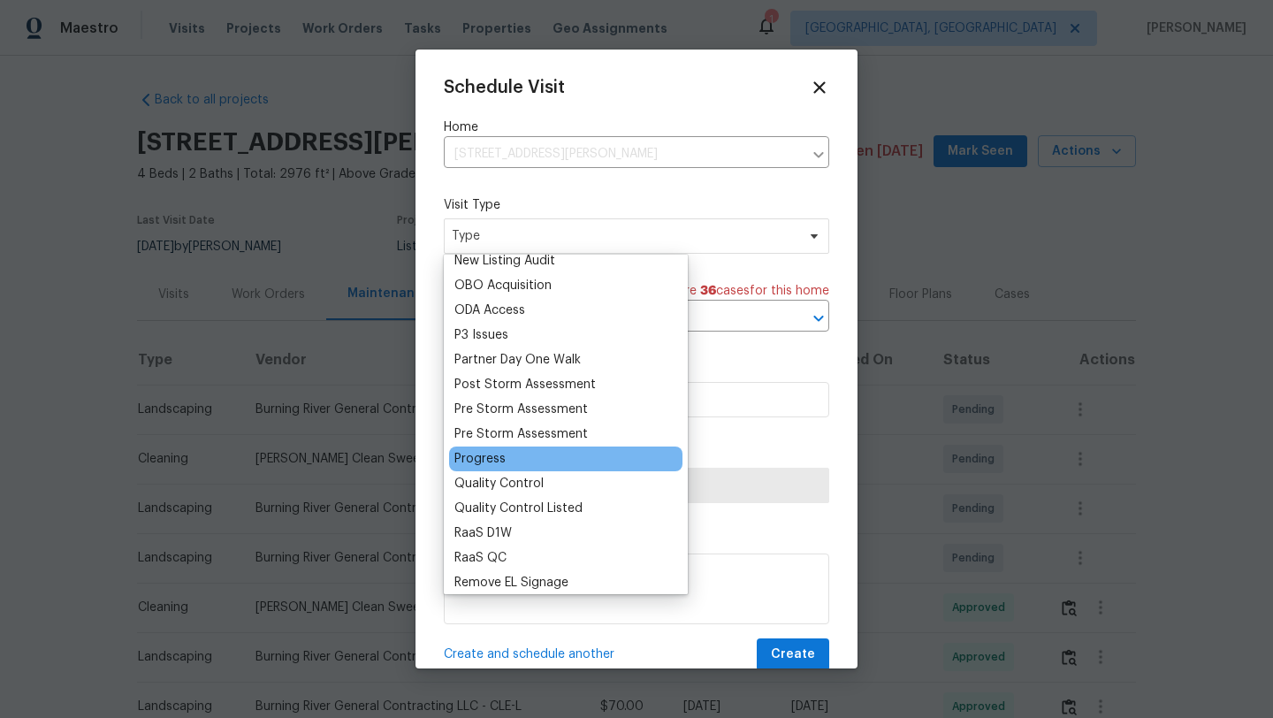
click at [500, 455] on div "Progress" at bounding box center [480, 459] width 51 height 18
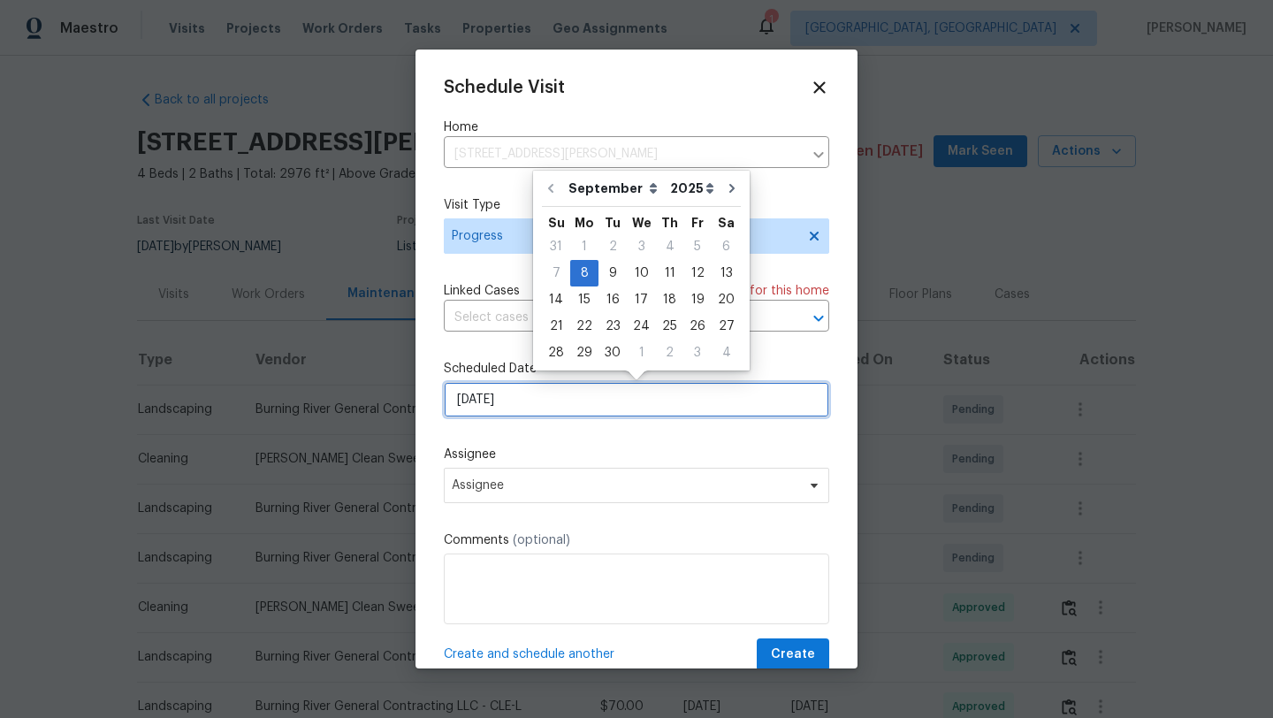
click at [502, 405] on input "[DATE]" at bounding box center [637, 399] width 386 height 35
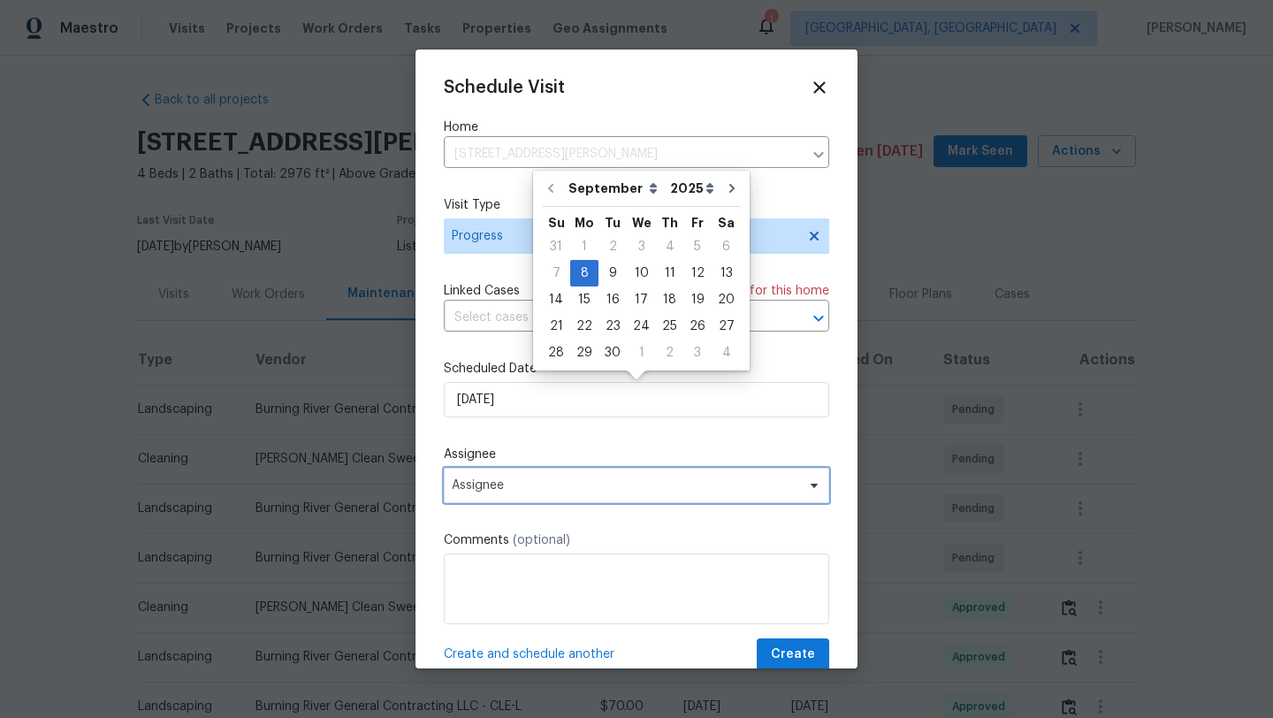
click at [465, 487] on span "Assignee" at bounding box center [625, 485] width 347 height 14
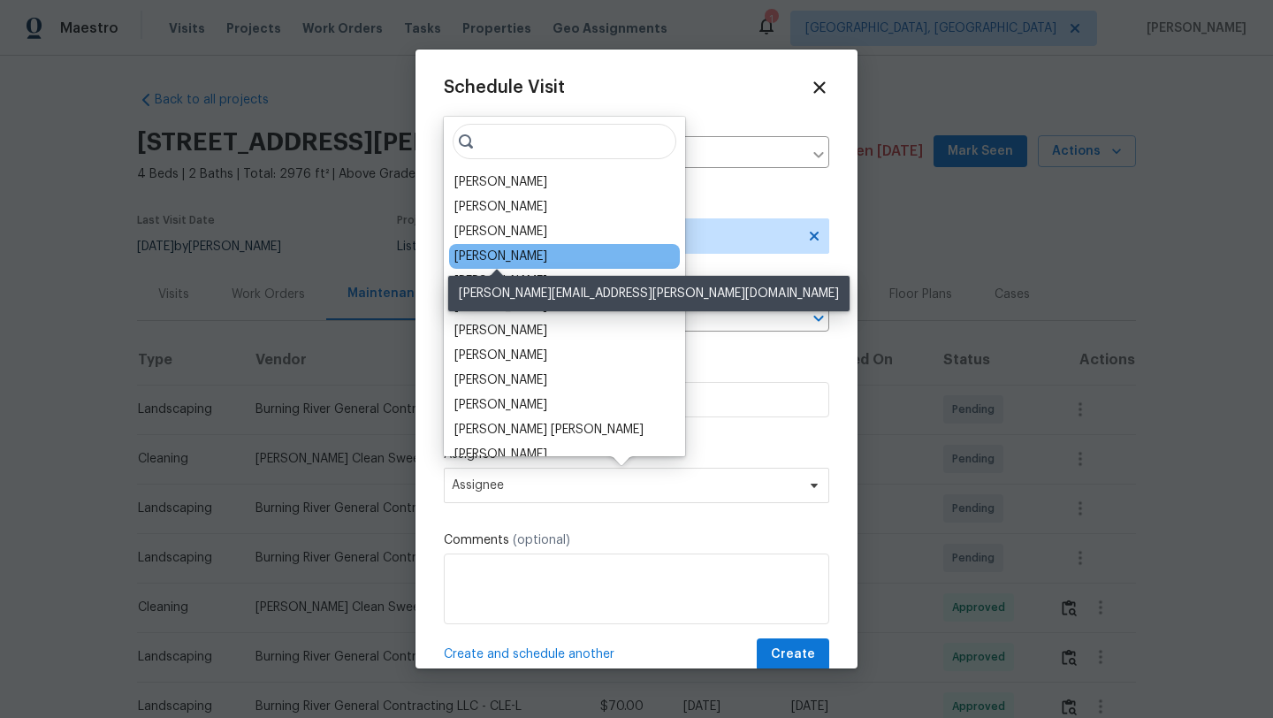
click at [518, 255] on div "[PERSON_NAME]" at bounding box center [501, 257] width 93 height 18
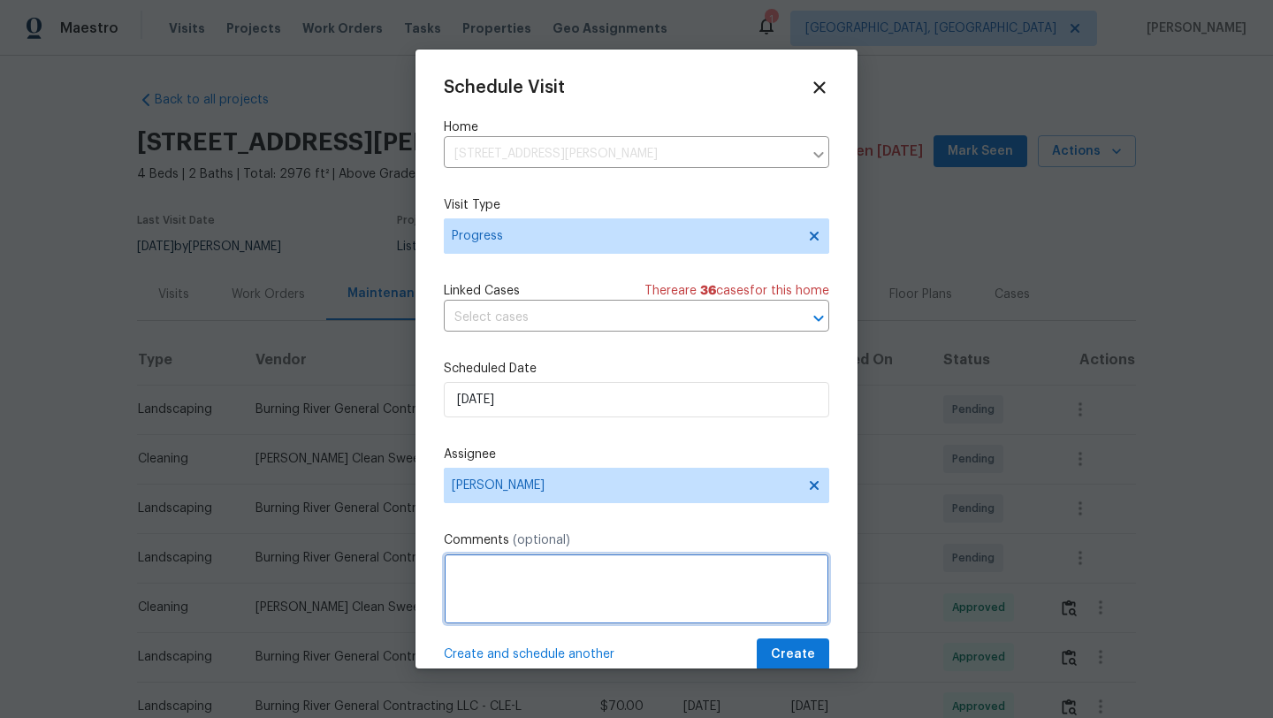
click at [538, 574] on textarea at bounding box center [637, 589] width 386 height 71
type textarea "stickers"
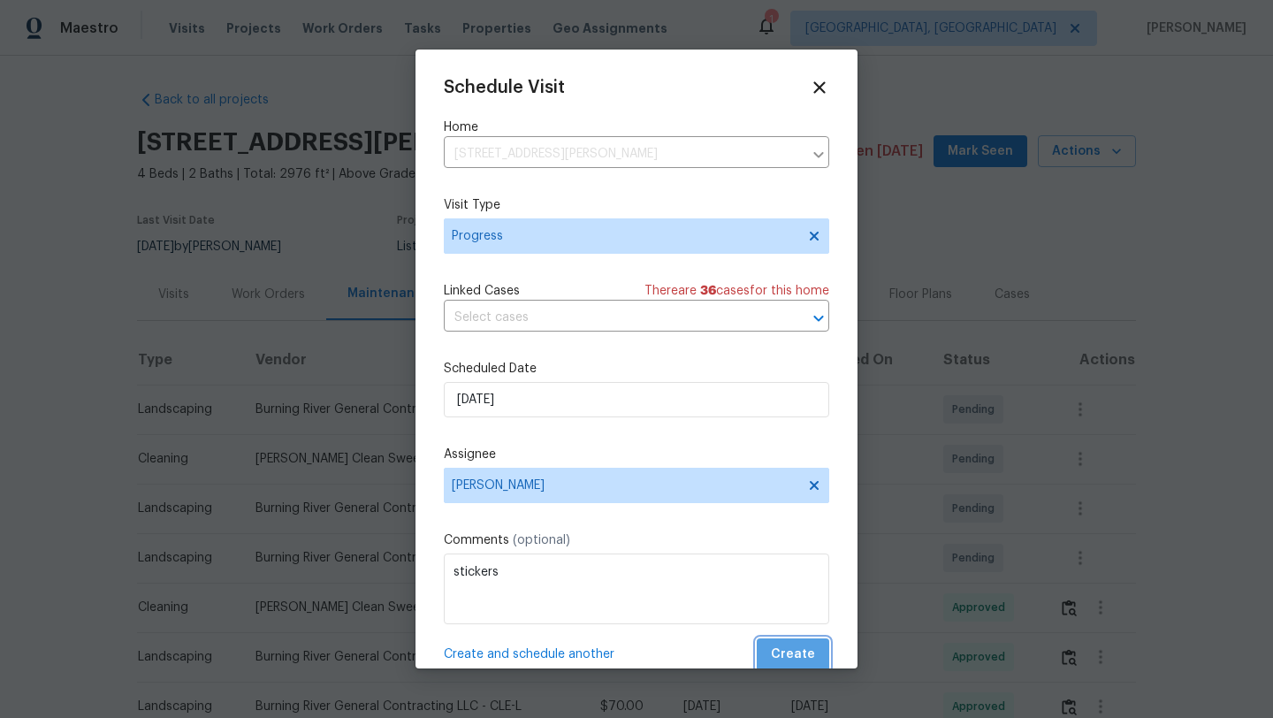
click at [808, 652] on span "Create" at bounding box center [793, 655] width 44 height 22
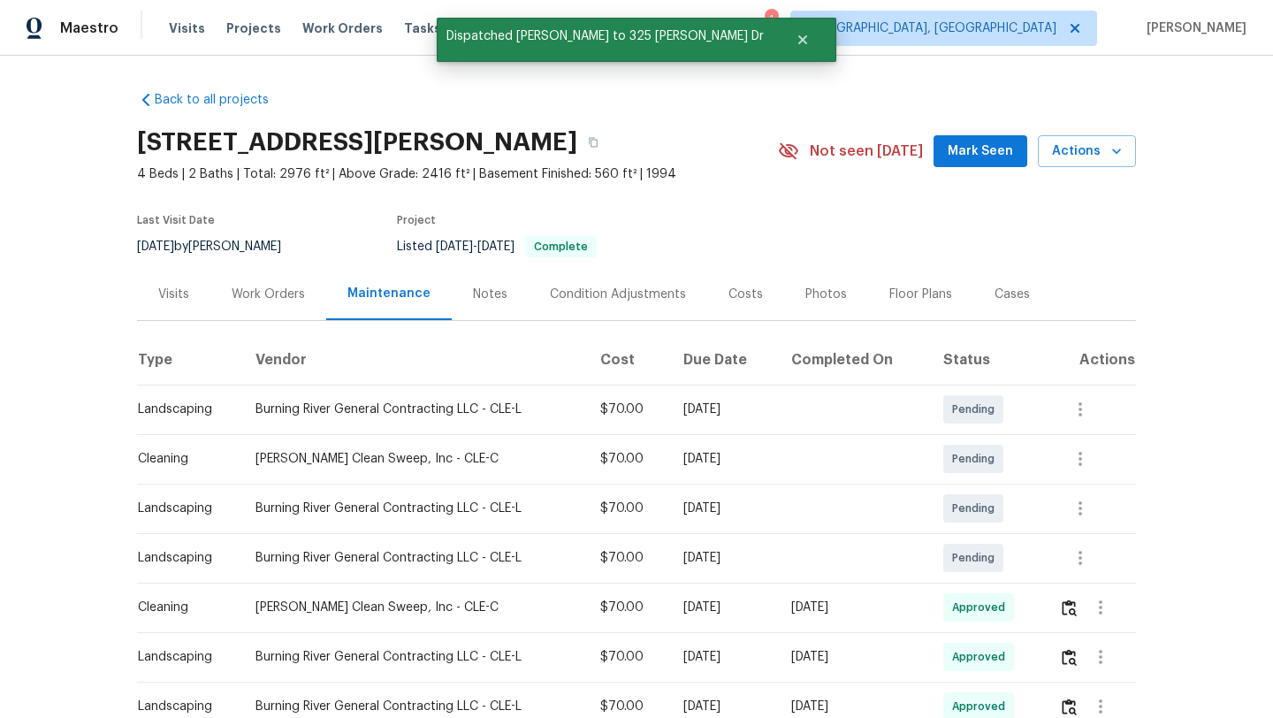
click at [168, 288] on div "Visits" at bounding box center [173, 295] width 31 height 18
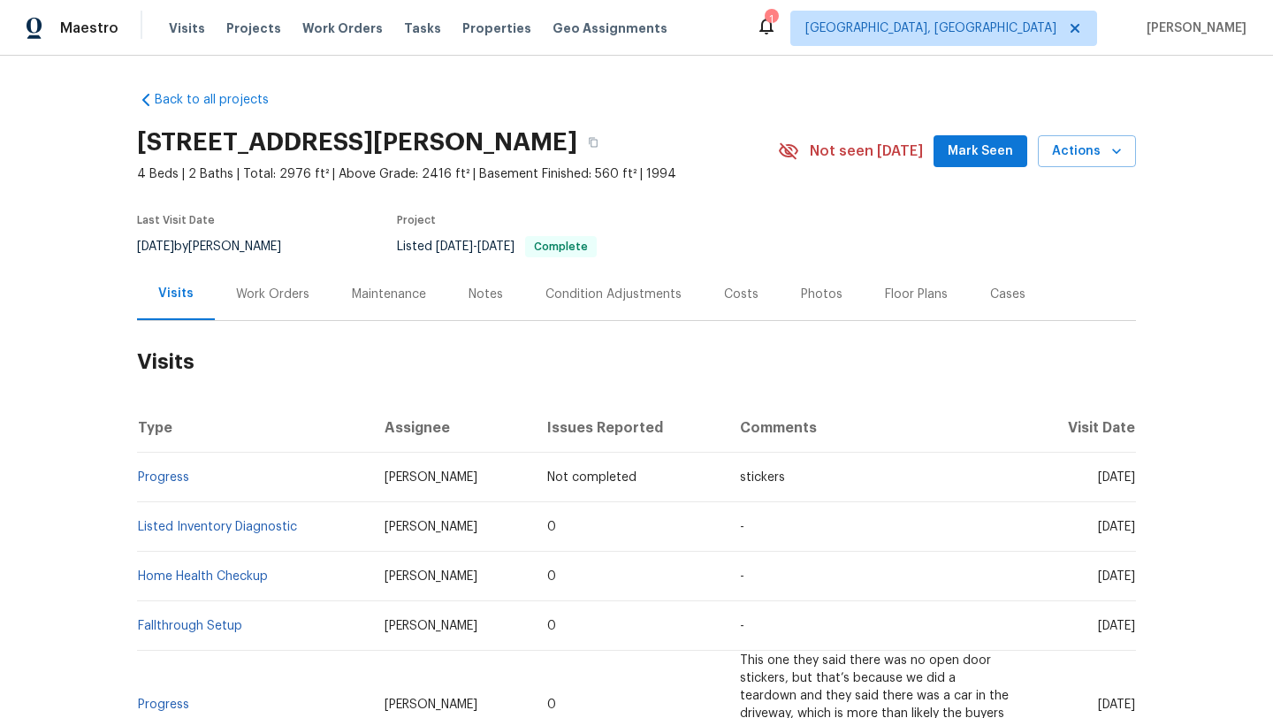
click at [970, 146] on span "Mark Seen" at bounding box center [980, 152] width 65 height 22
click at [475, 295] on div "Notes" at bounding box center [486, 295] width 34 height 18
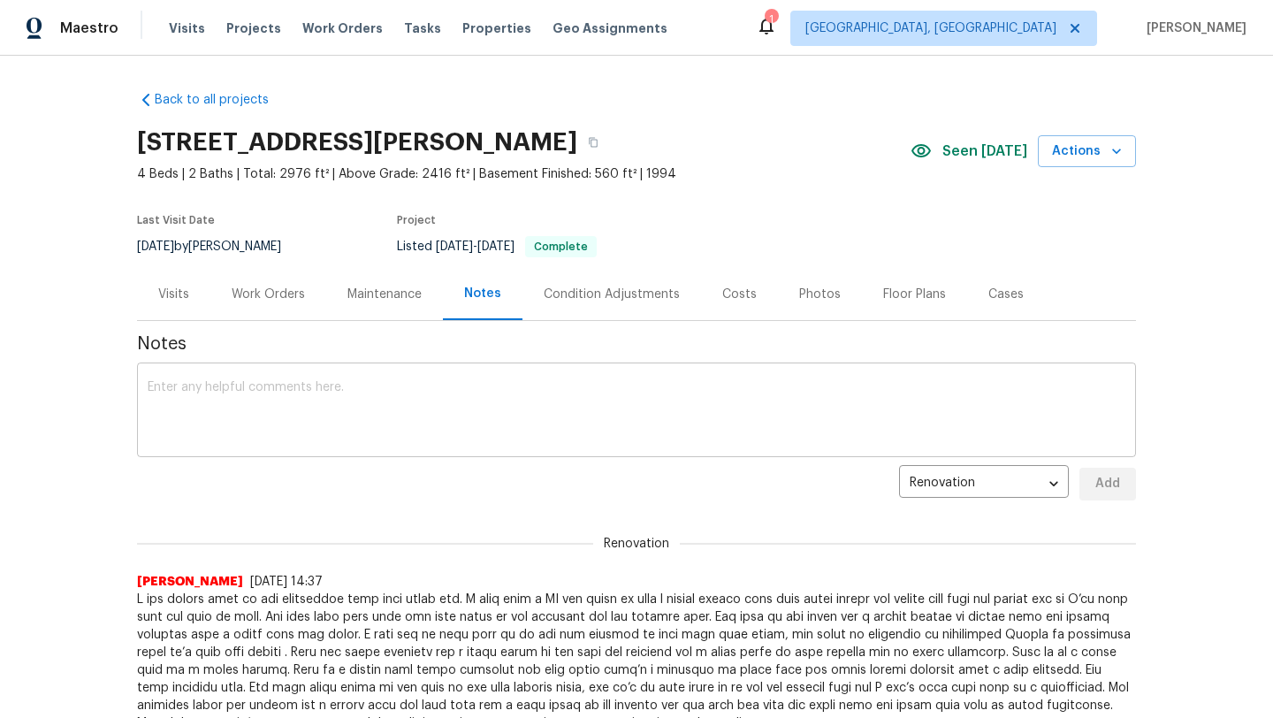
click at [214, 399] on textarea at bounding box center [637, 412] width 978 height 62
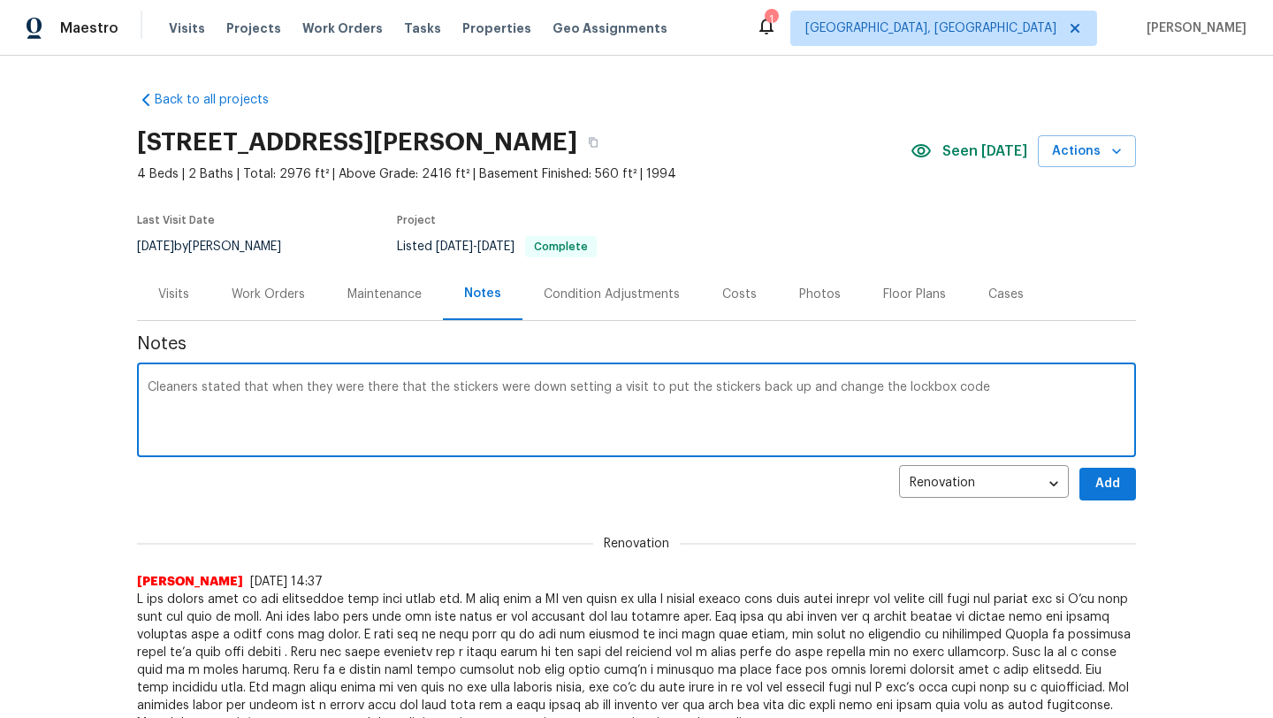
type textarea "Cleaners stated that when they were there that the stickers were down setting a…"
click at [1124, 487] on button "Add" at bounding box center [1108, 484] width 57 height 33
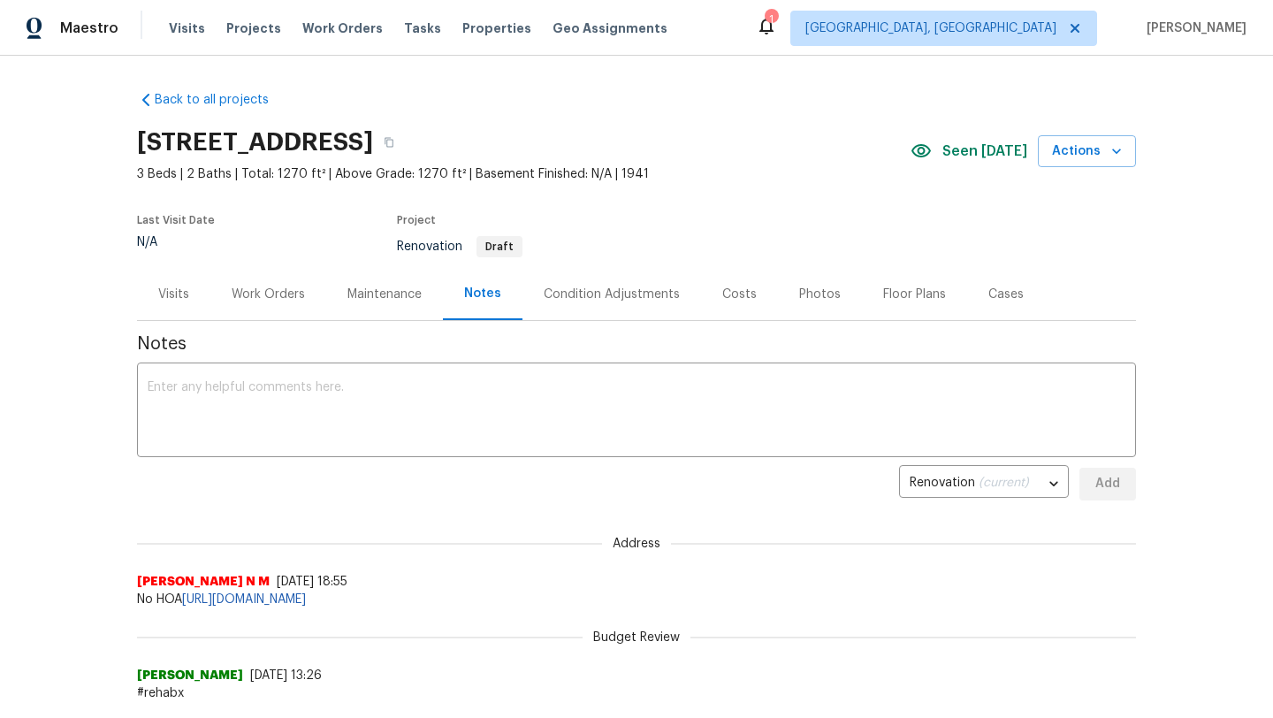
click at [241, 234] on div "Last Visit Date N/A Project Renovation Draft" at bounding box center [437, 236] width 600 height 64
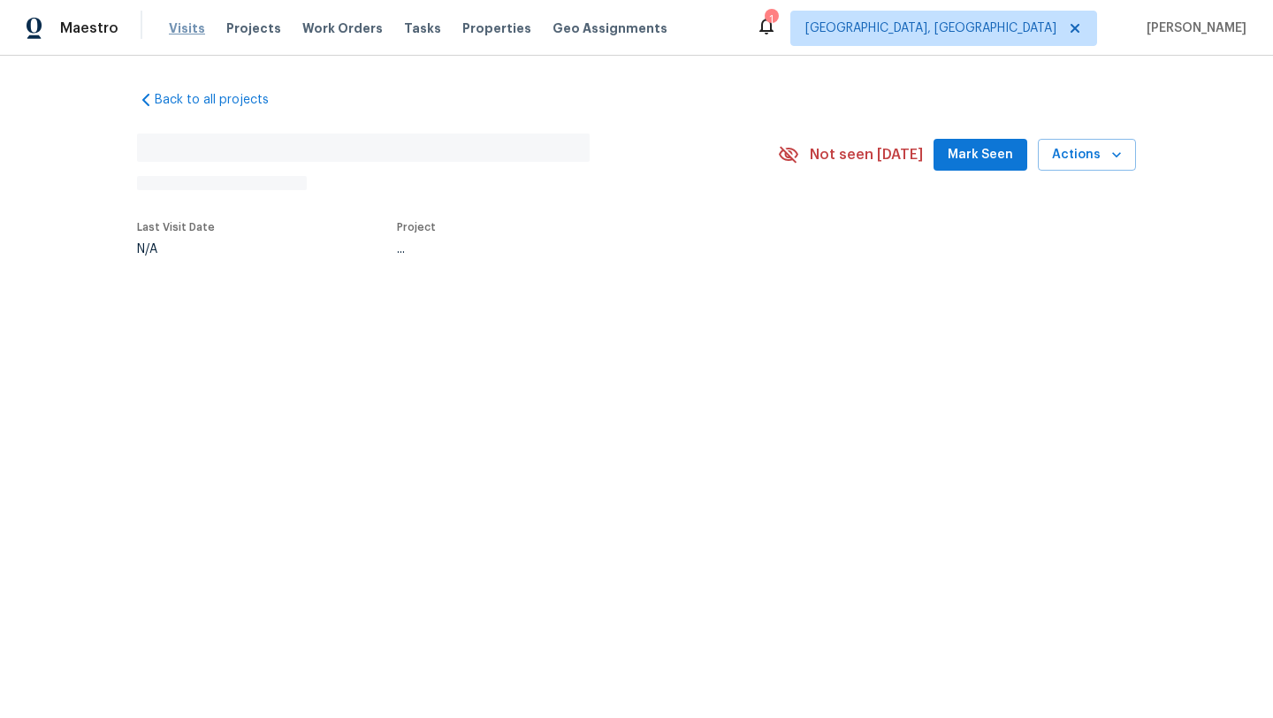
click at [182, 35] on span "Visits" at bounding box center [187, 28] width 36 height 18
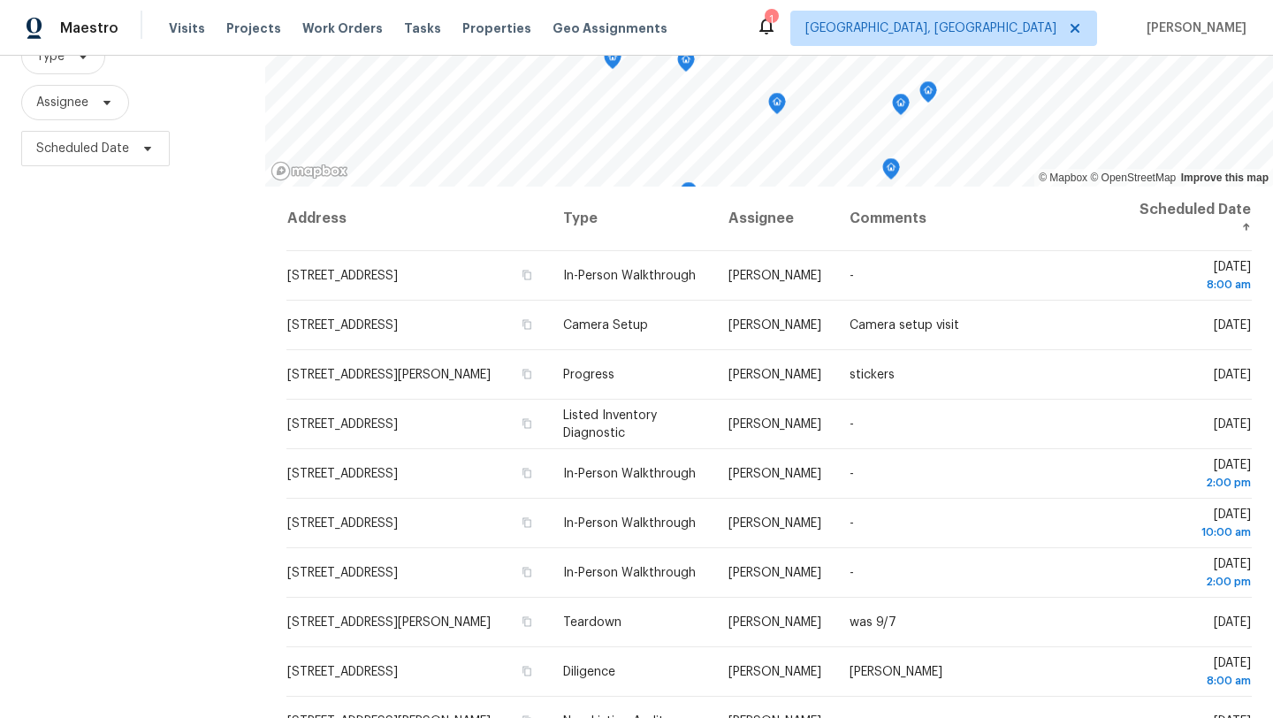
scroll to position [202, 0]
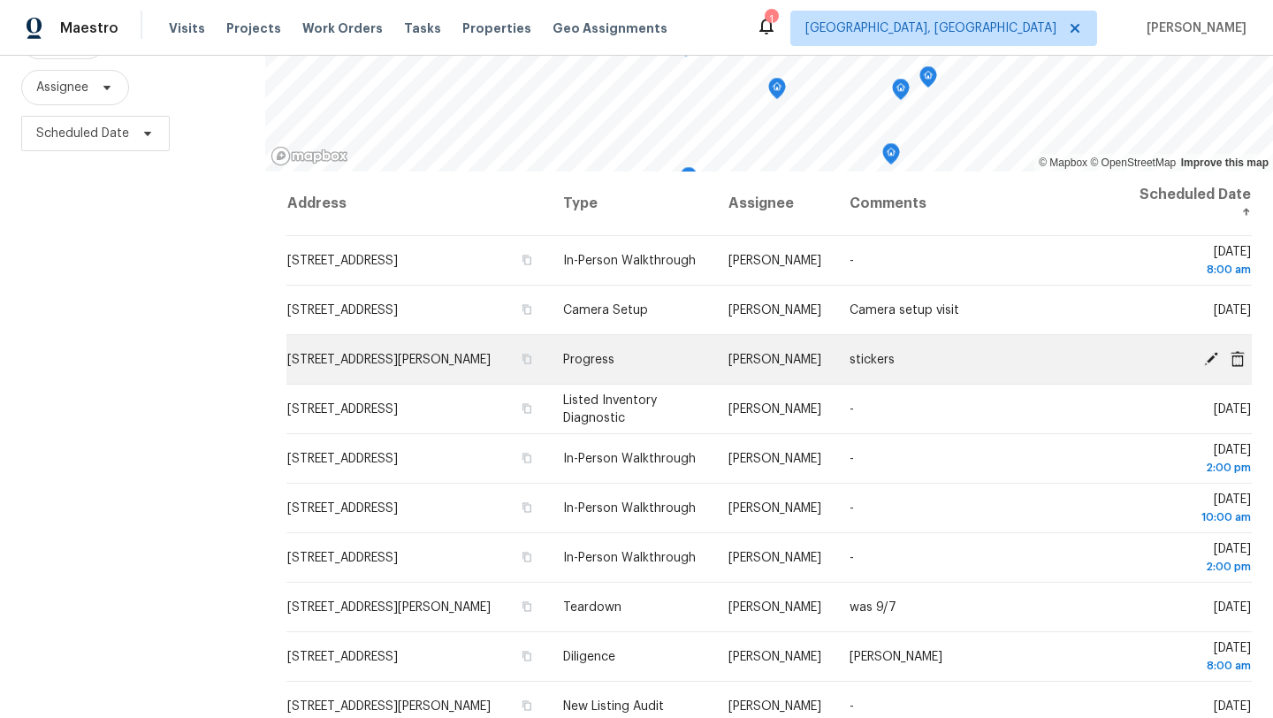
click at [1213, 357] on icon at bounding box center [1211, 358] width 14 height 14
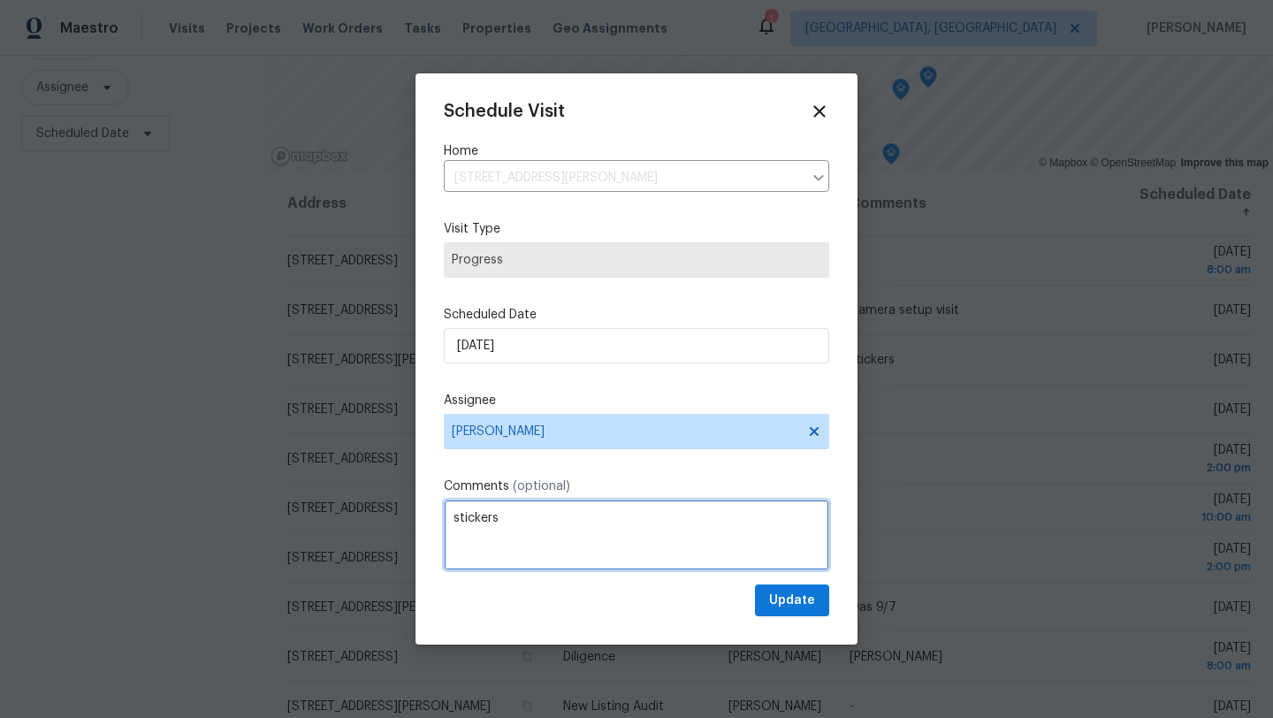
click at [521, 510] on textarea "stickers" at bounding box center [637, 535] width 386 height 71
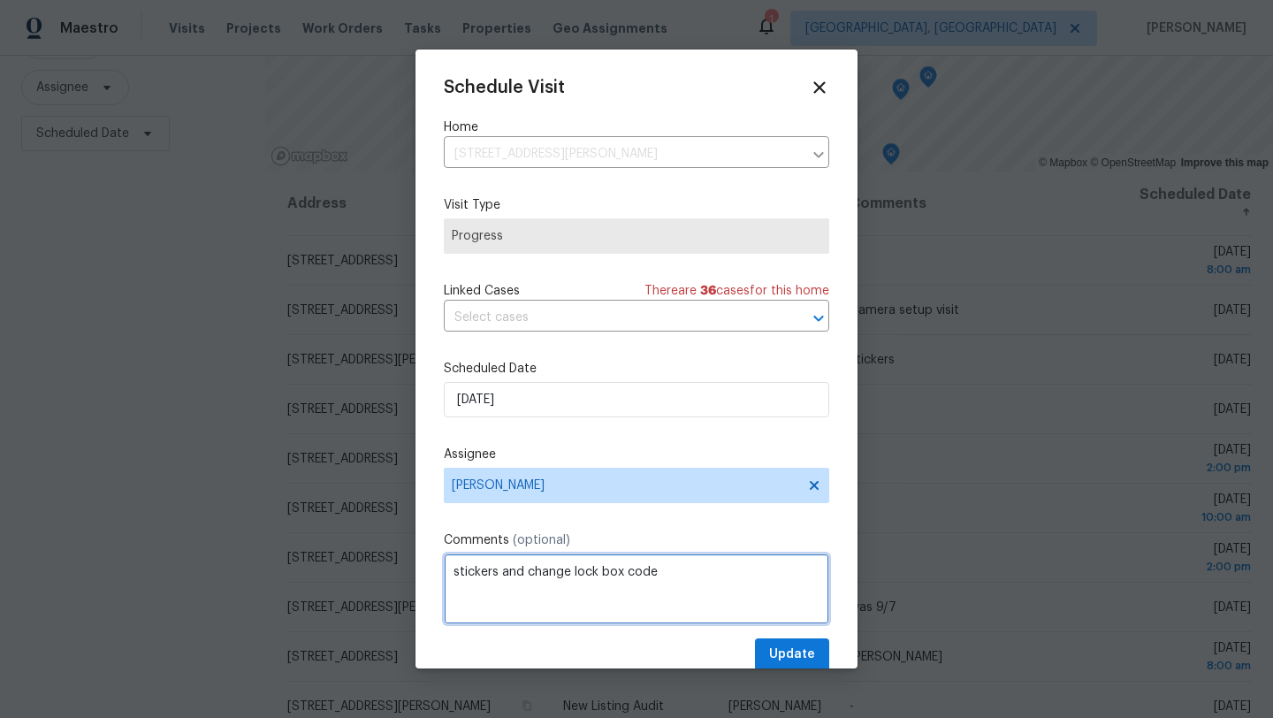
type textarea "stickers and change lock box code"
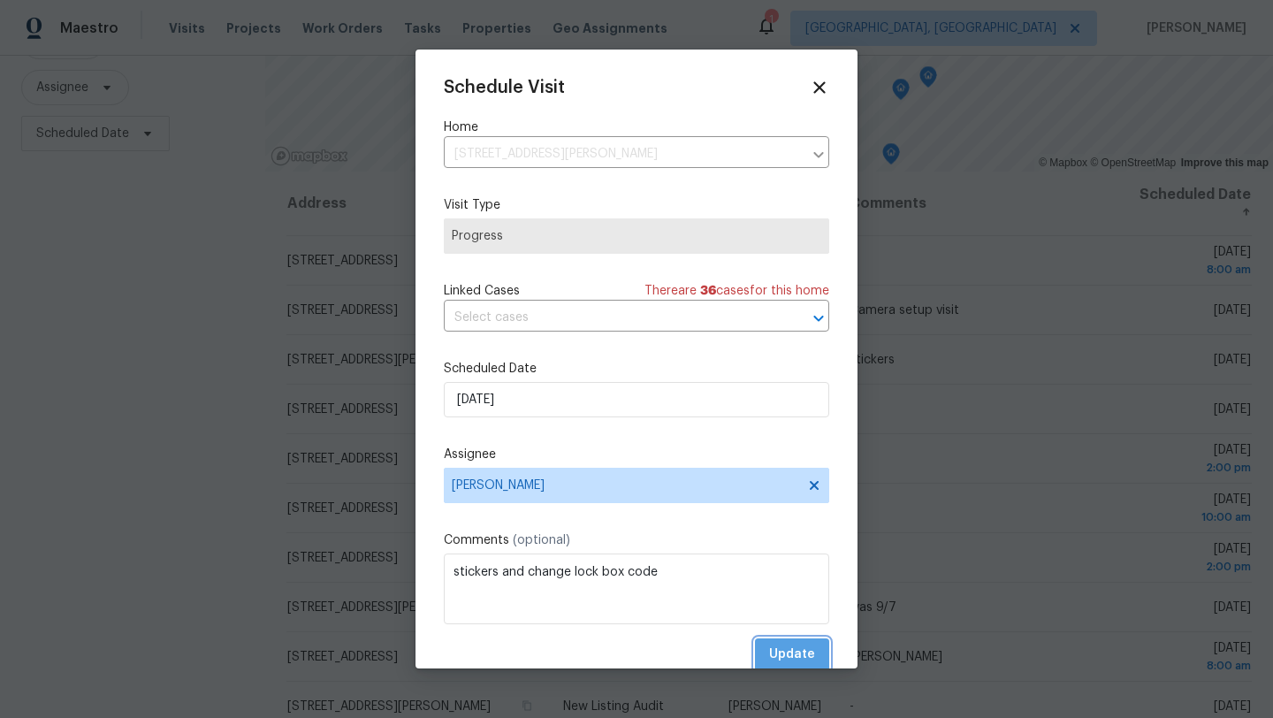
click at [808, 661] on span "Update" at bounding box center [792, 655] width 46 height 22
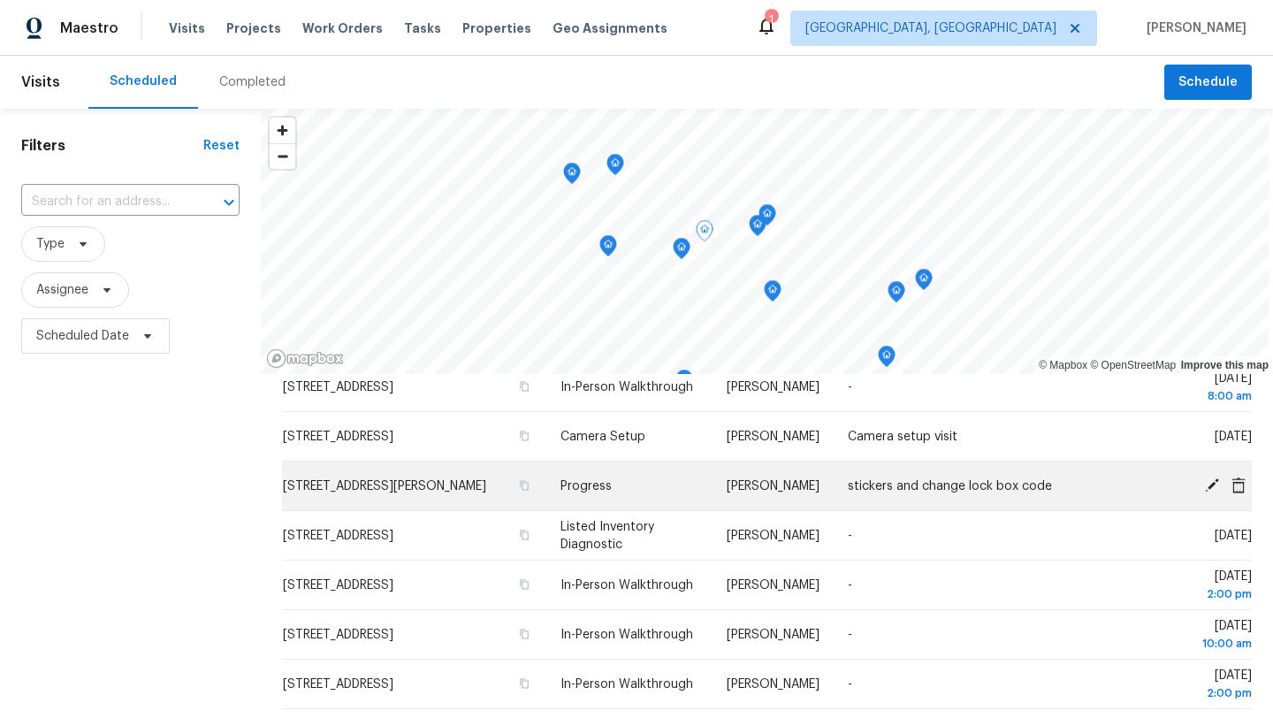
scroll to position [33, 0]
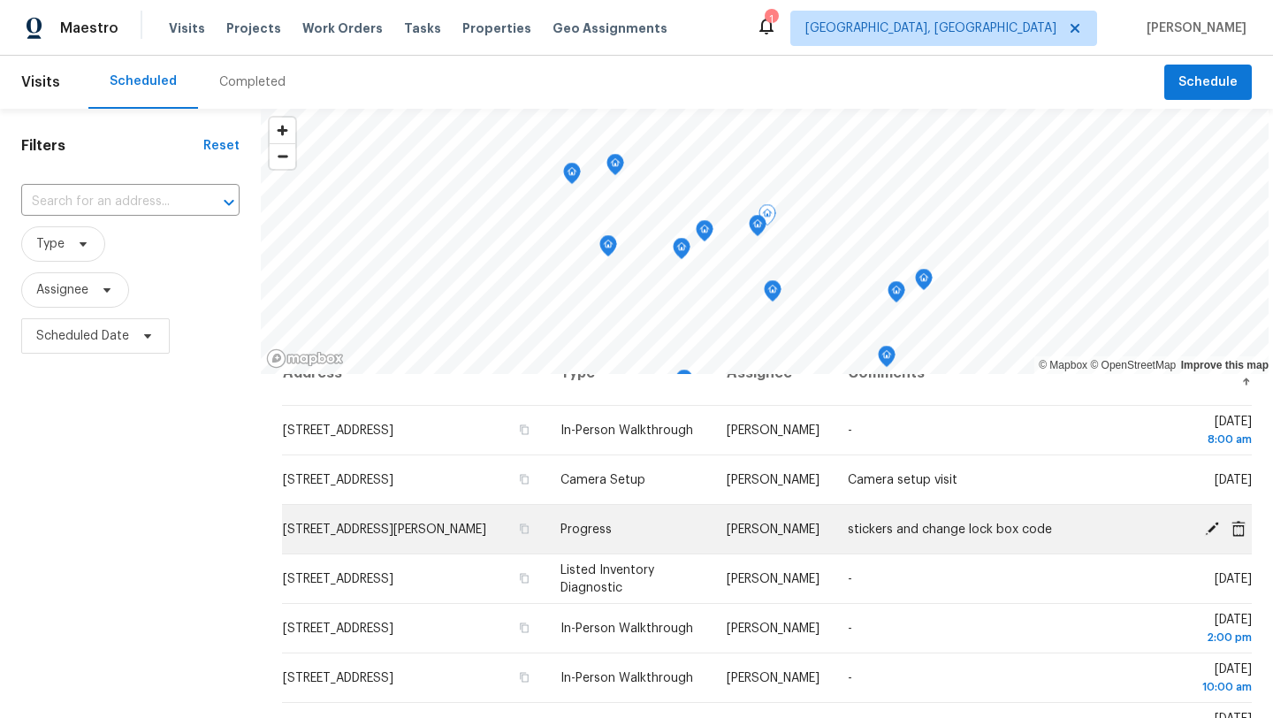
click at [342, 478] on span "[STREET_ADDRESS]" at bounding box center [338, 480] width 111 height 12
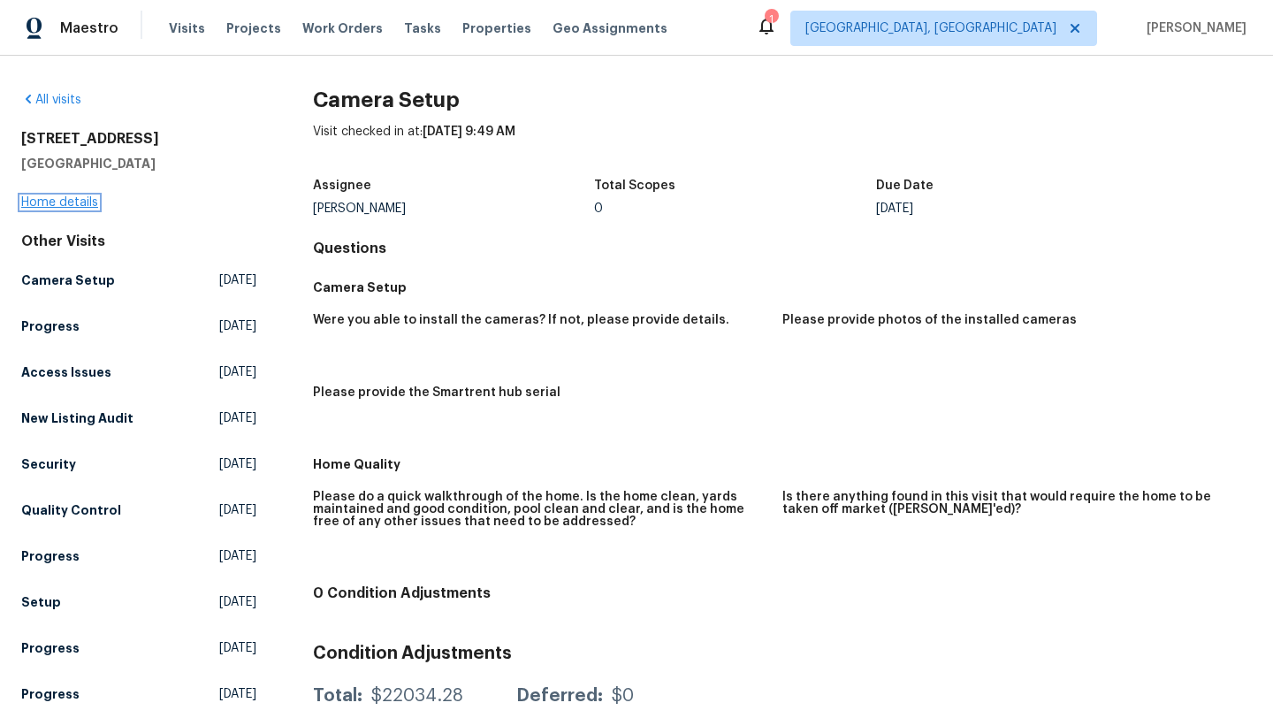
click at [32, 200] on link "Home details" at bounding box center [59, 202] width 77 height 12
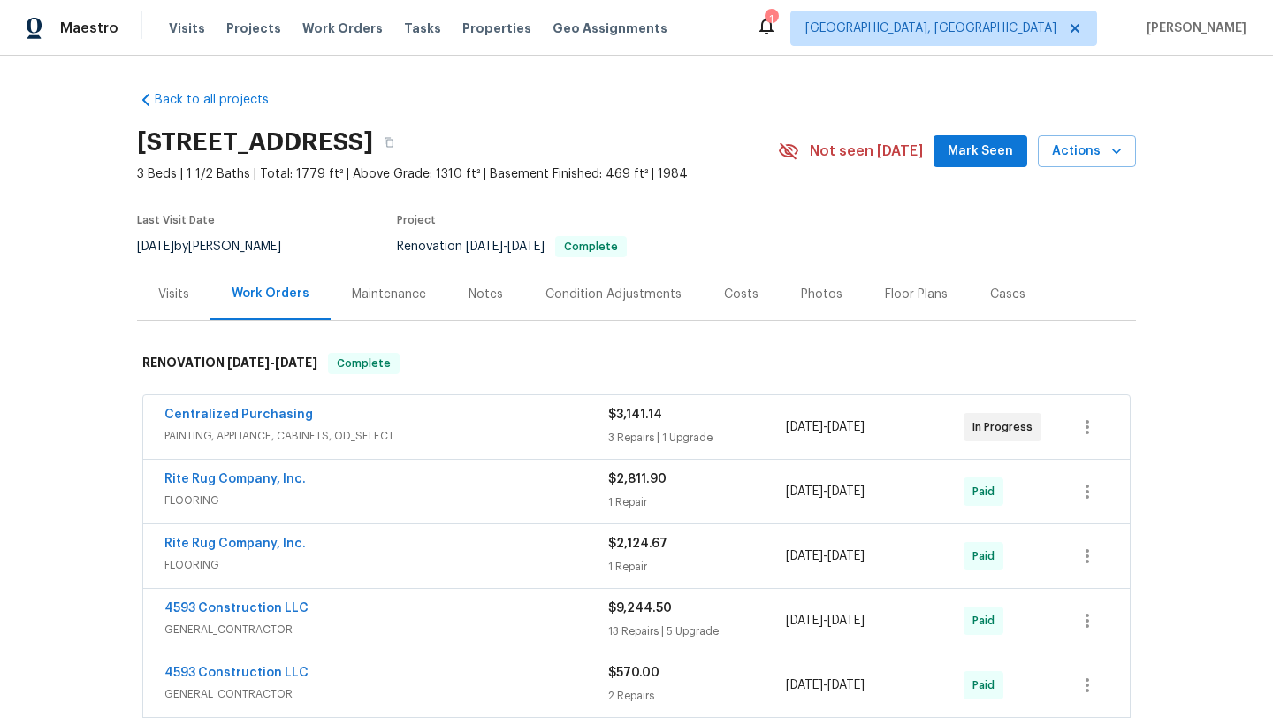
click at [489, 296] on div "Notes" at bounding box center [486, 295] width 34 height 18
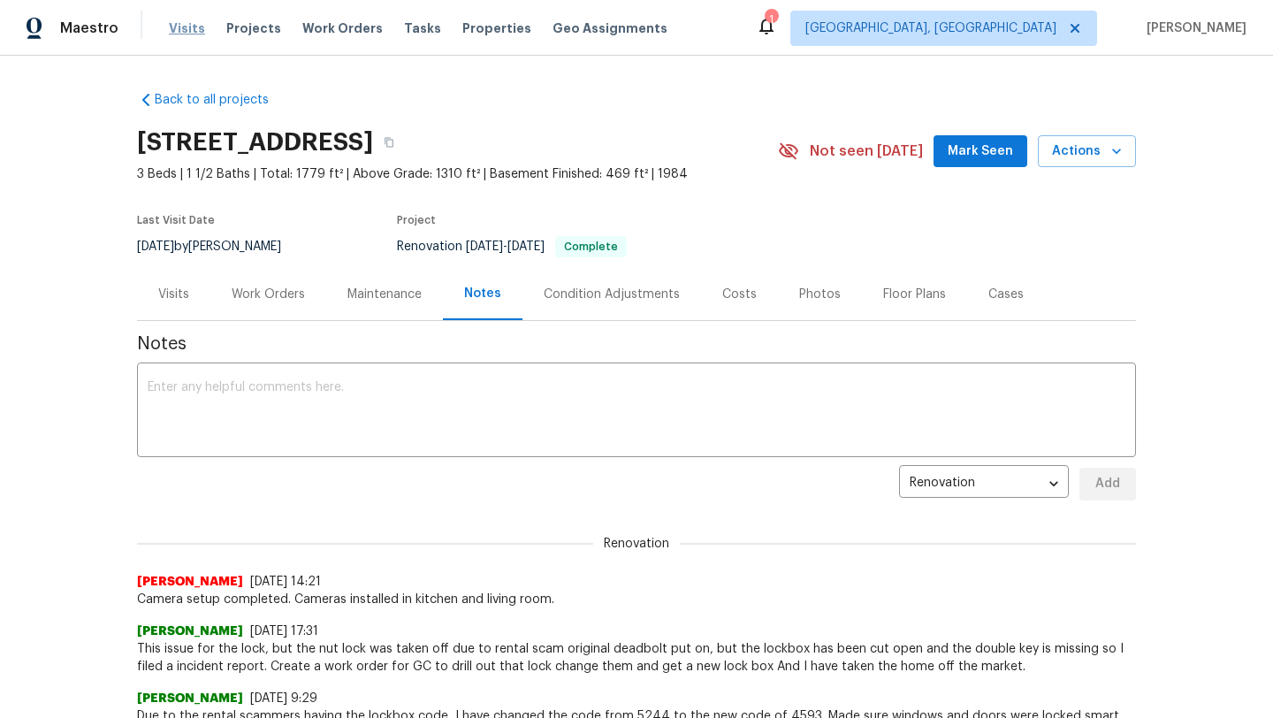
click at [177, 27] on span "Visits" at bounding box center [187, 28] width 36 height 18
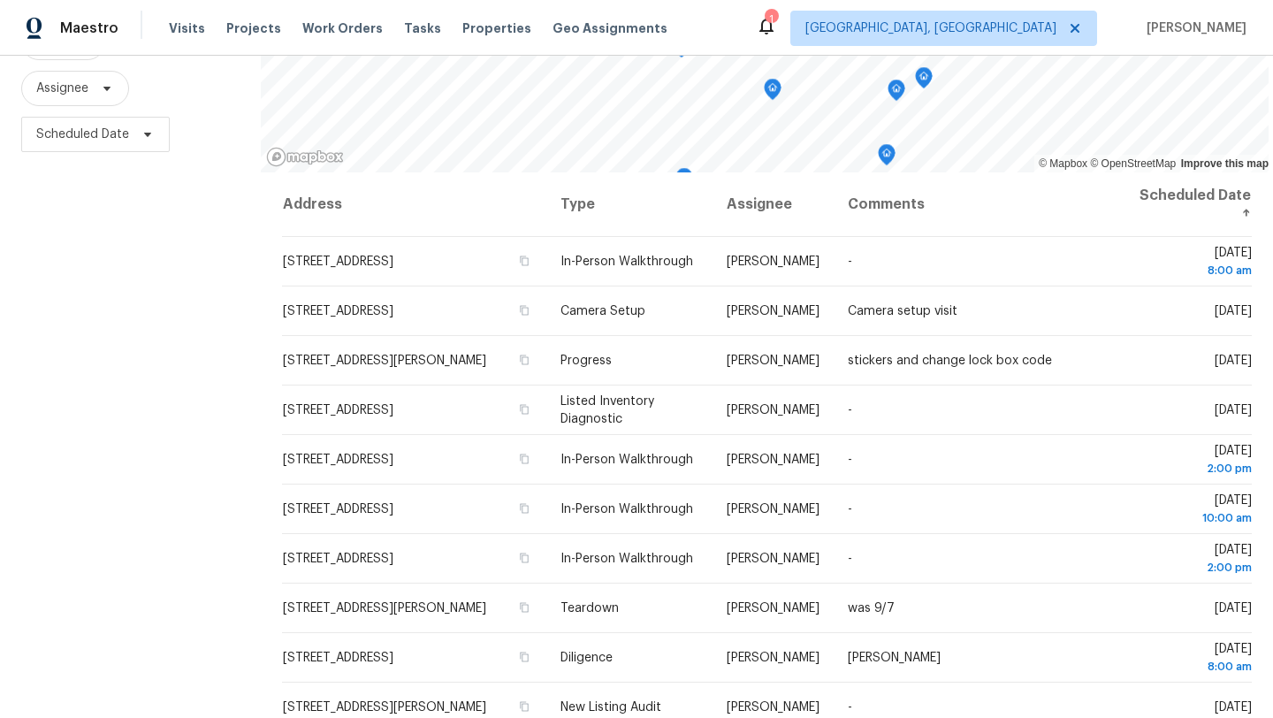
scroll to position [230, 0]
